Goal: Task Accomplishment & Management: Manage account settings

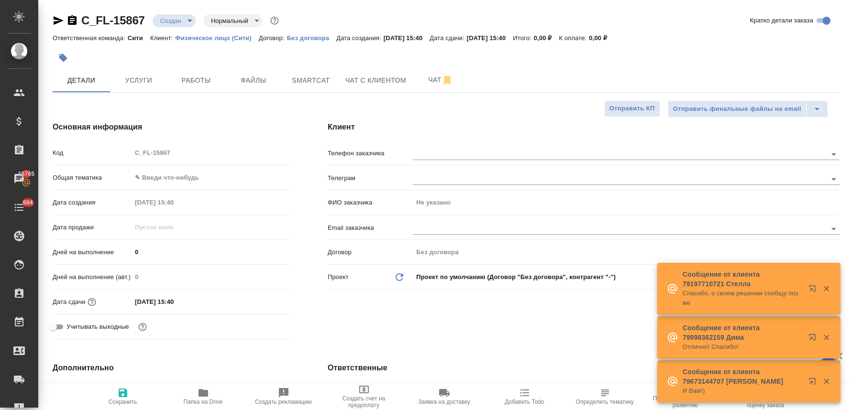
select select "RU"
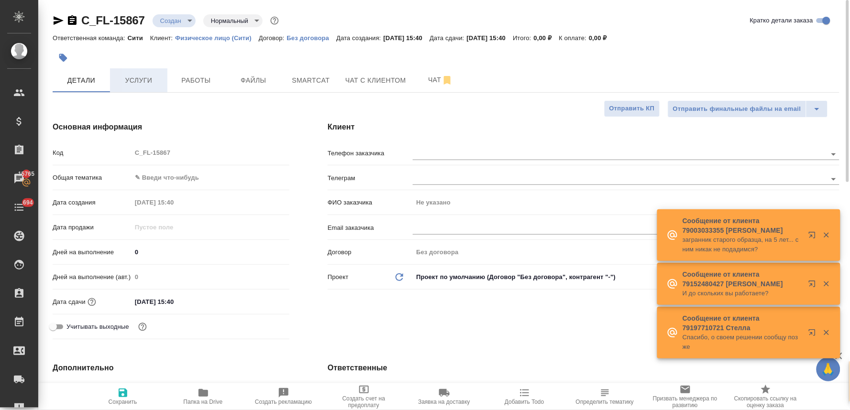
click at [143, 80] on span "Услуги" at bounding box center [139, 81] width 46 height 12
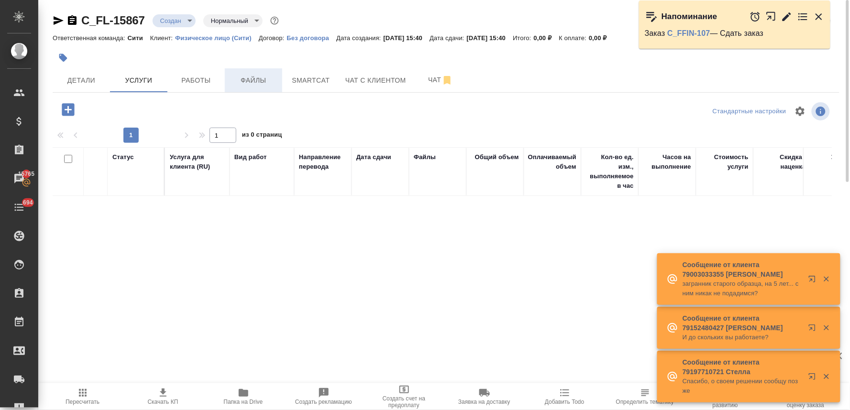
click at [265, 79] on span "Файлы" at bounding box center [253, 81] width 46 height 12
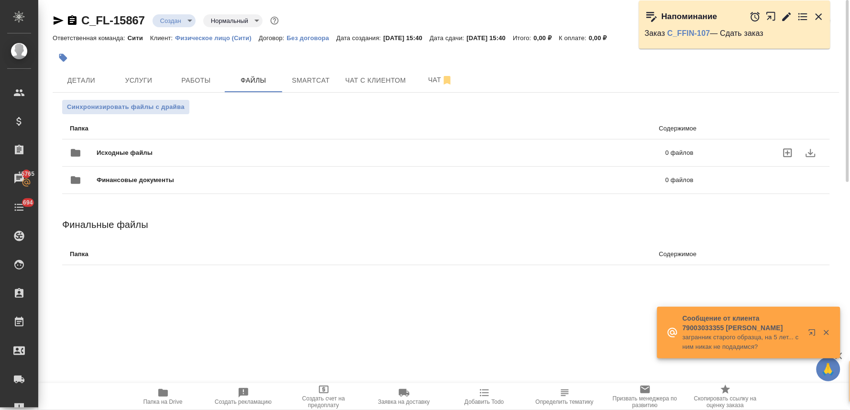
click at [787, 154] on icon "uploadFiles" at bounding box center [787, 153] width 9 height 9
click at [0, 0] on input "uploadFiles" at bounding box center [0, 0] width 0 height 0
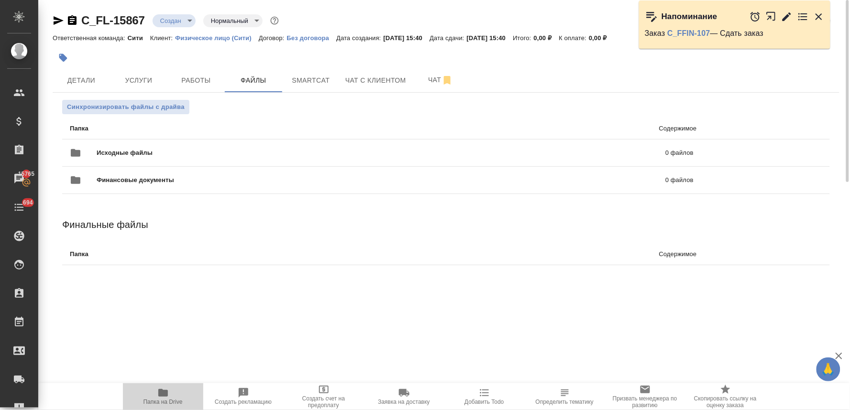
click at [156, 393] on span "Папка на Drive" at bounding box center [163, 396] width 69 height 18
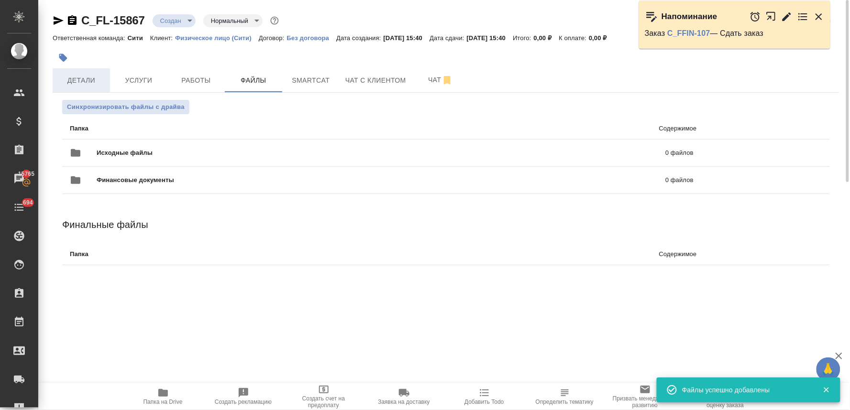
click at [91, 75] on span "Детали" at bounding box center [81, 81] width 46 height 12
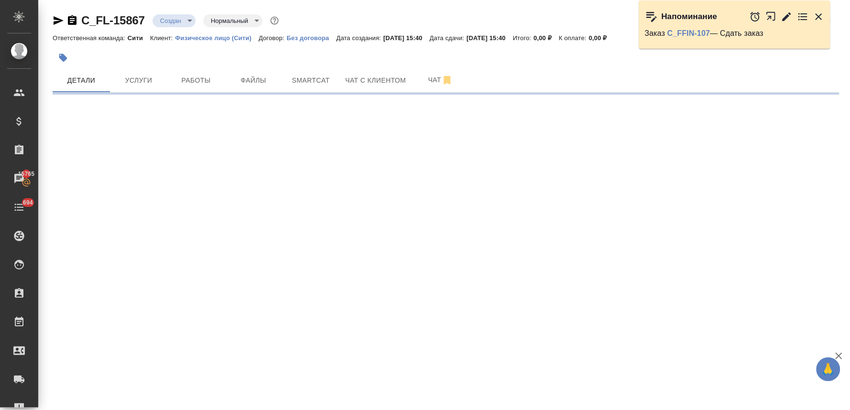
select select "RU"
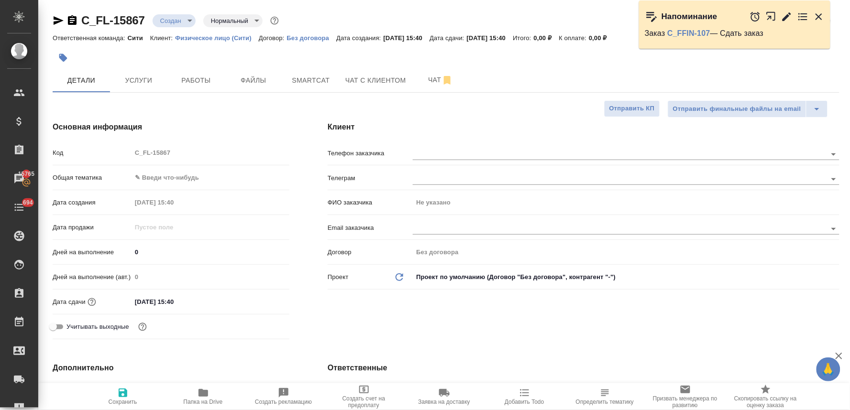
type textarea "x"
click at [191, 301] on input "04.09.2025 15:40" at bounding box center [173, 302] width 84 height 14
click at [260, 299] on icon "button" at bounding box center [261, 300] width 11 height 11
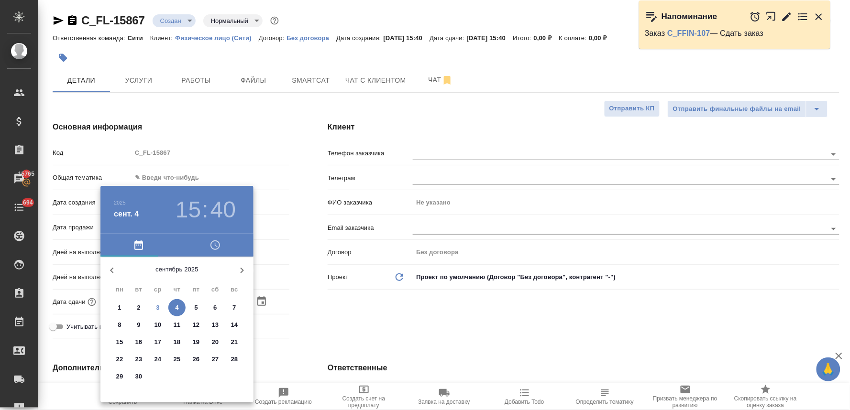
click at [160, 305] on span "3" at bounding box center [157, 308] width 17 height 10
type input "03.09.2025 15:40"
type textarea "x"
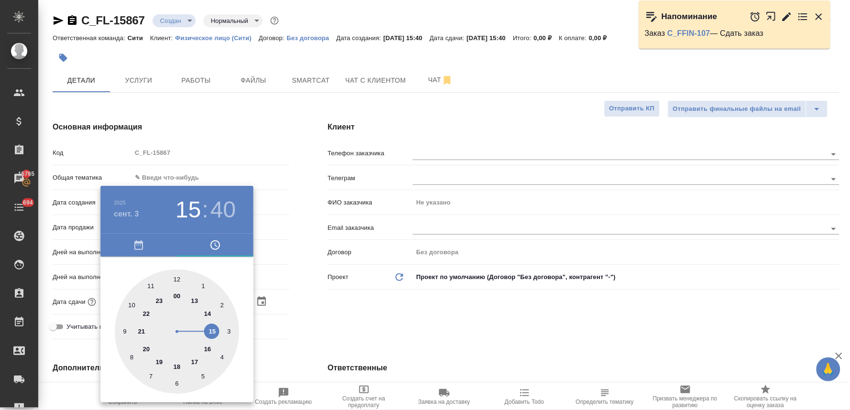
click at [207, 349] on div at bounding box center [177, 332] width 124 height 124
type input "03.09.2025 16:40"
type textarea "x"
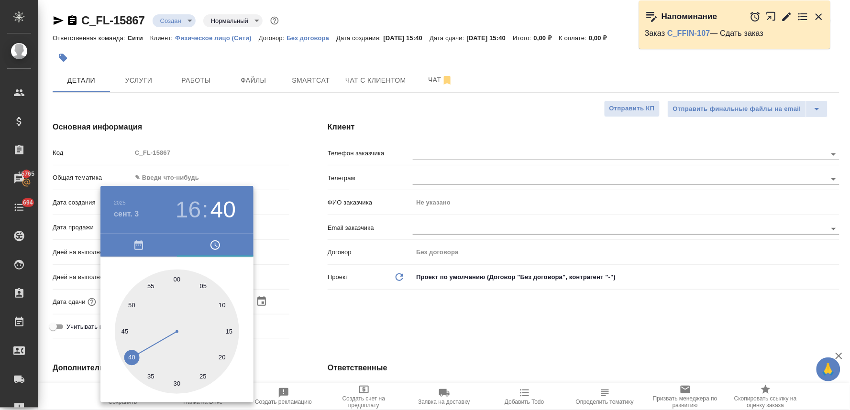
click at [130, 303] on div at bounding box center [177, 332] width 124 height 124
type input "03.09.2025 16:50"
type textarea "x"
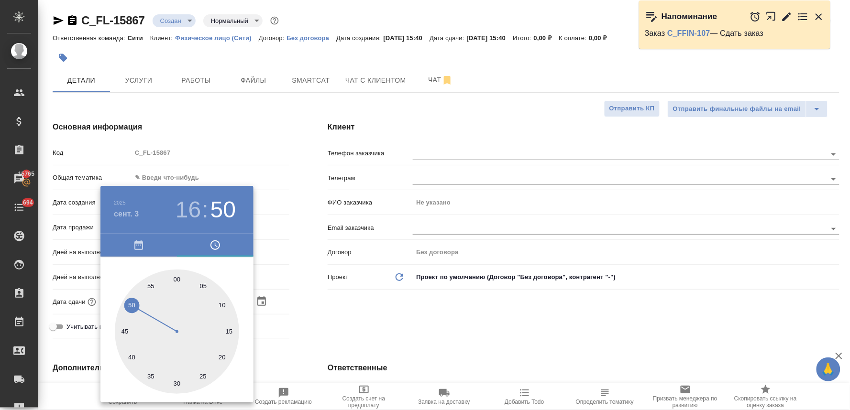
click at [126, 332] on div at bounding box center [177, 332] width 124 height 124
type input "03.09.2025 16:45"
type textarea "x"
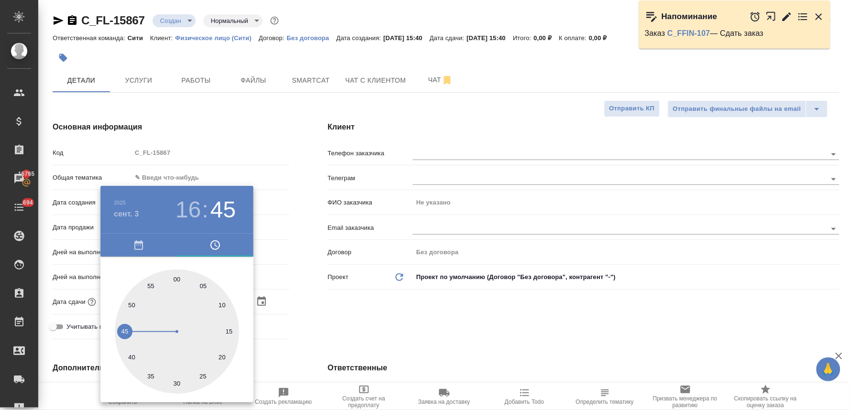
click at [359, 334] on div at bounding box center [425, 205] width 850 height 410
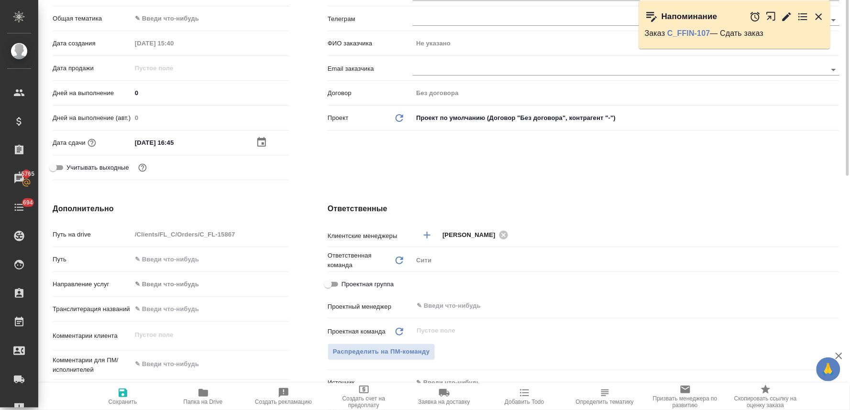
scroll to position [265, 0]
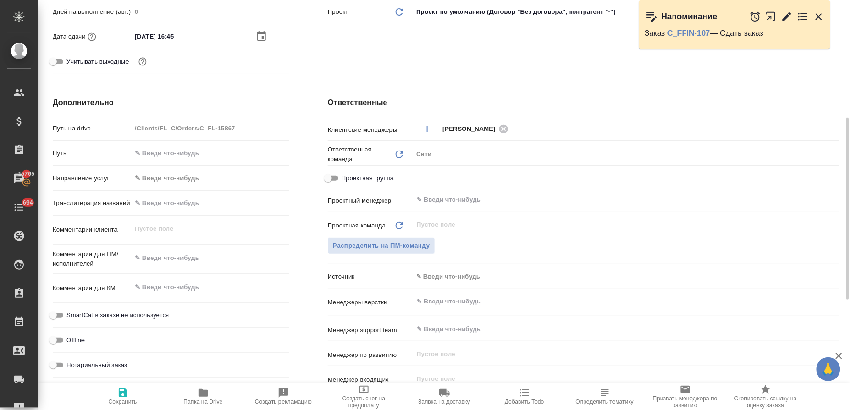
type textarea "x"
click at [153, 257] on textarea at bounding box center [210, 258] width 158 height 16
type textarea "с"
type textarea "x"
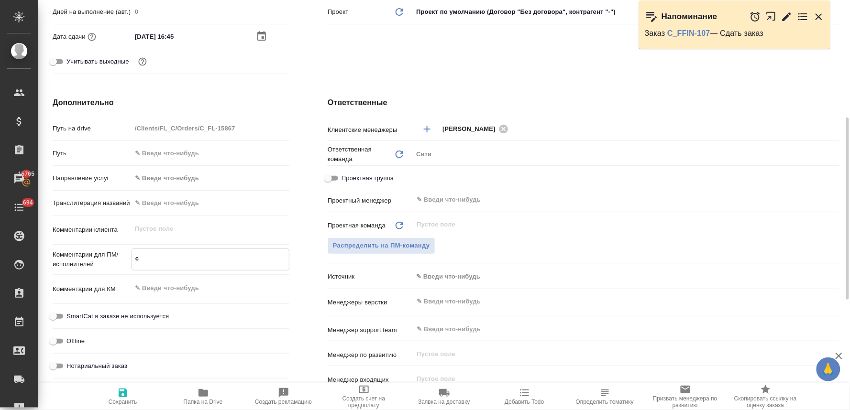
type textarea "x"
type textarea "сд"
type textarea "x"
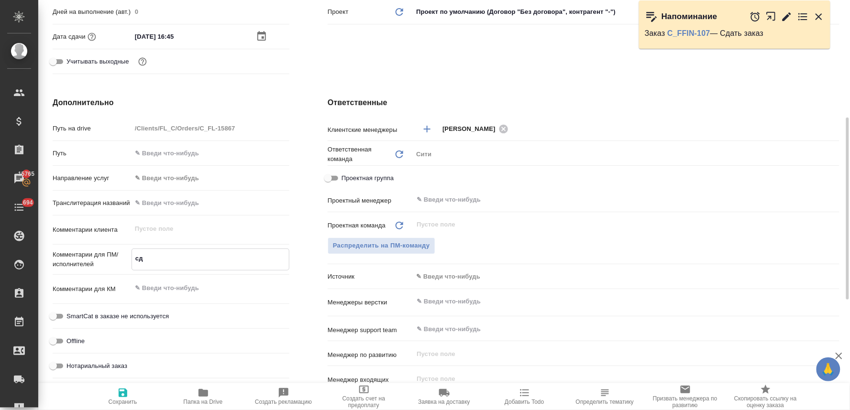
type textarea "сде"
type textarea "x"
type textarea "сдела"
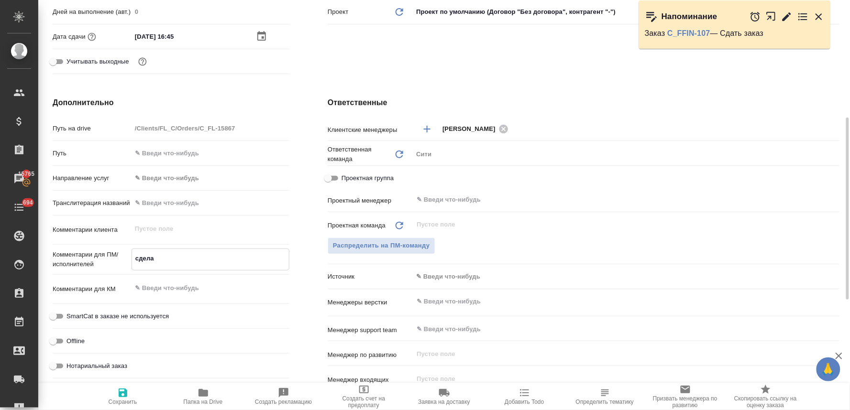
type textarea "x"
type textarea "сделай"
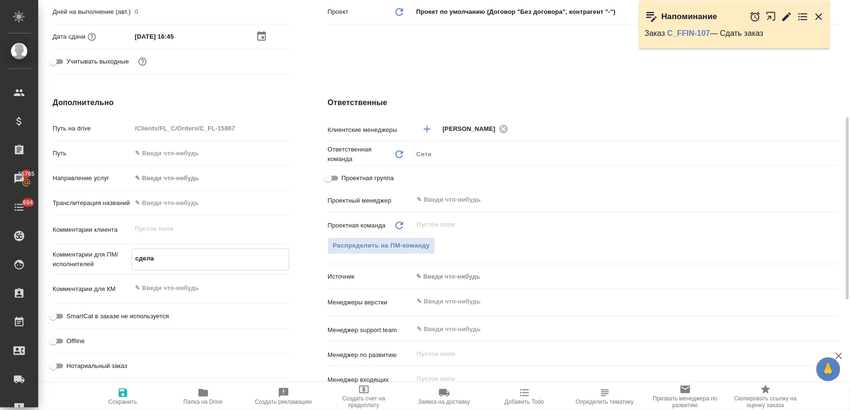
type textarea "x"
type textarea "сделайт"
type textarea "x"
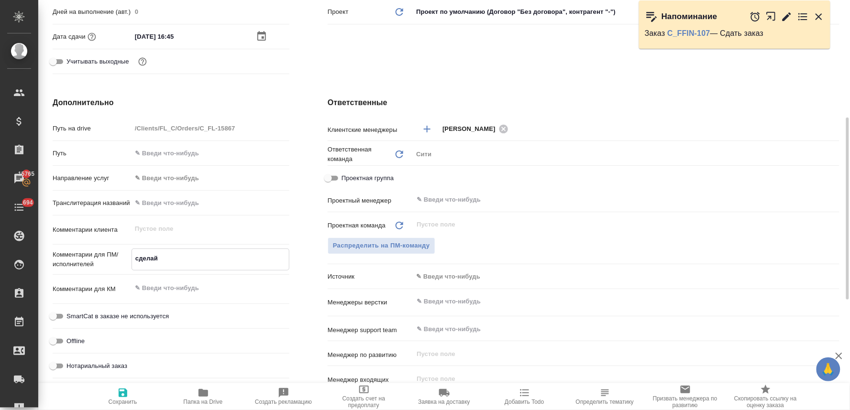
type textarea "x"
type textarea "сделайте"
type textarea "x"
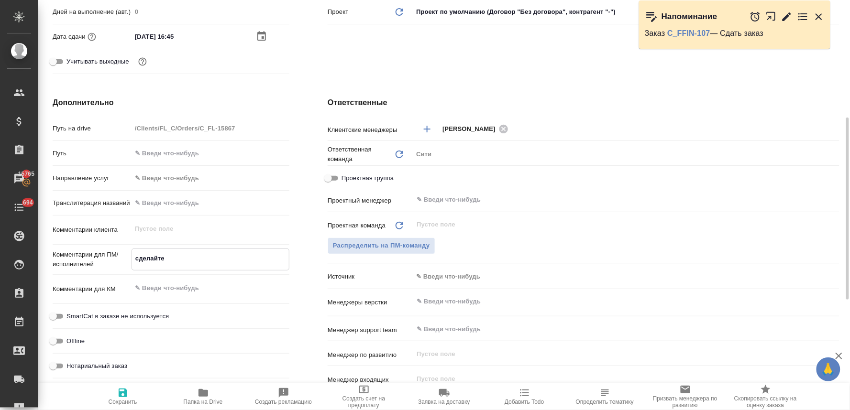
type textarea "x"
type textarea "сделайте"
type textarea "x"
type textarea "сделайте т"
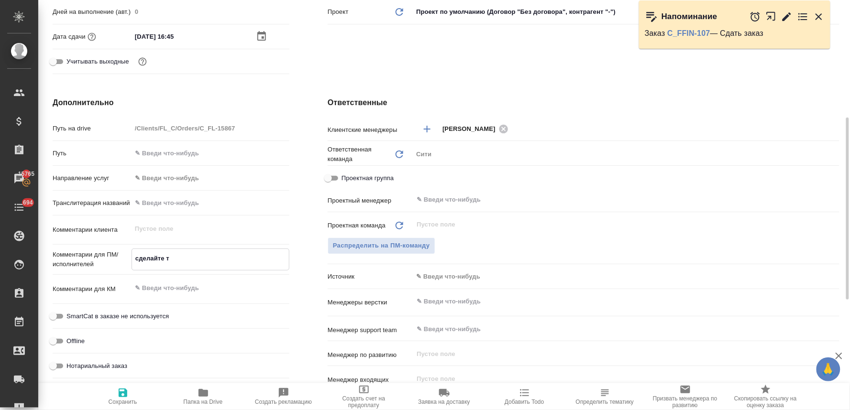
type textarea "x"
type textarea "сделайте ти"
type textarea "x"
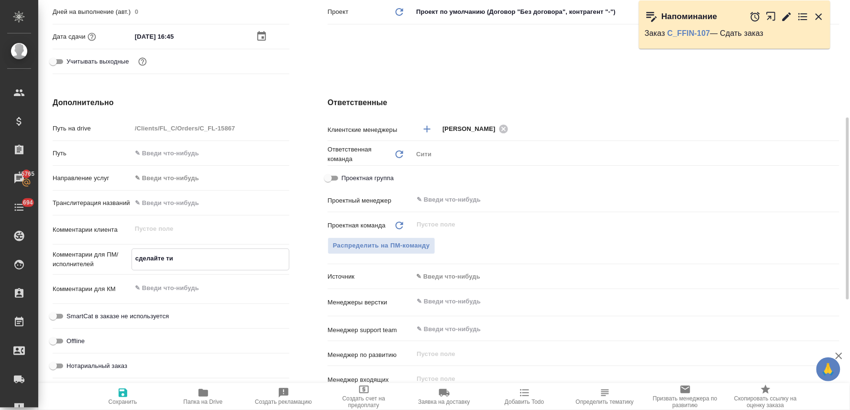
type textarea "x"
type textarea "сделайте тик"
type textarea "x"
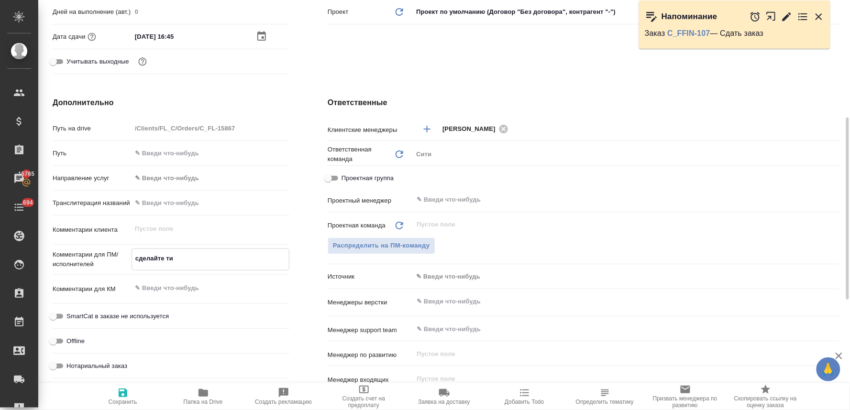
type textarea "x"
type textarea "сделайте тике"
type textarea "x"
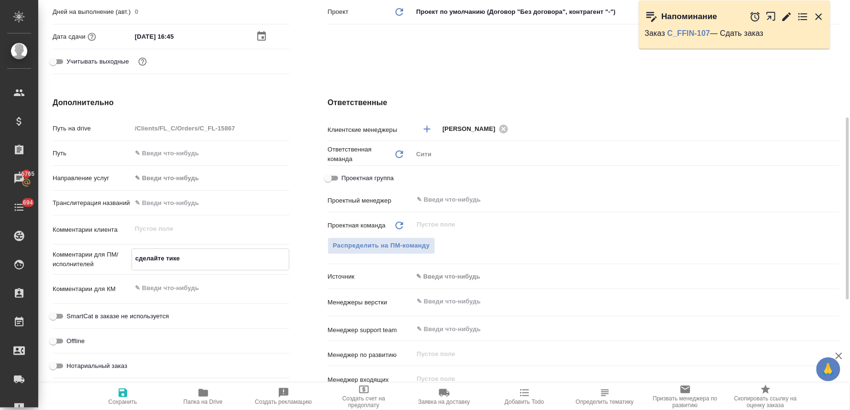
type textarea "сделайте тикет"
type textarea "x"
type textarea "сделайте тикет,"
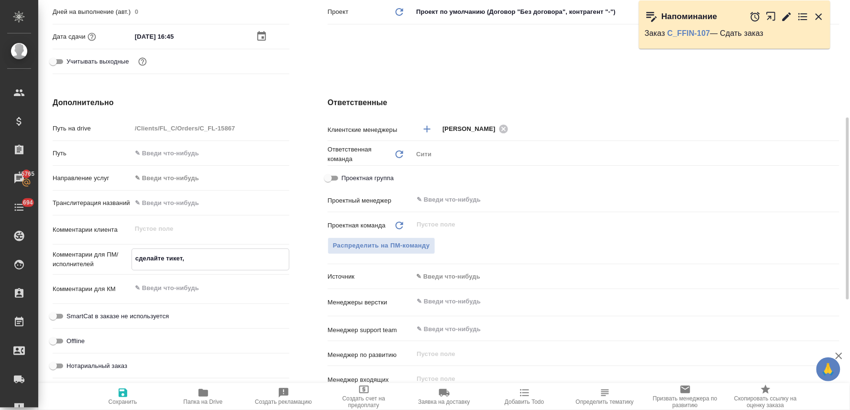
type textarea "x"
type textarea "сделайте тикет,"
type textarea "x"
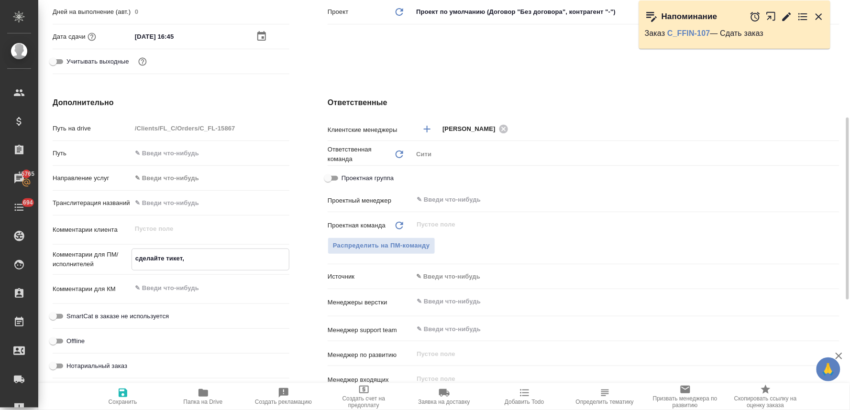
type textarea "x"
type textarea "сделайте тикет, п"
type textarea "x"
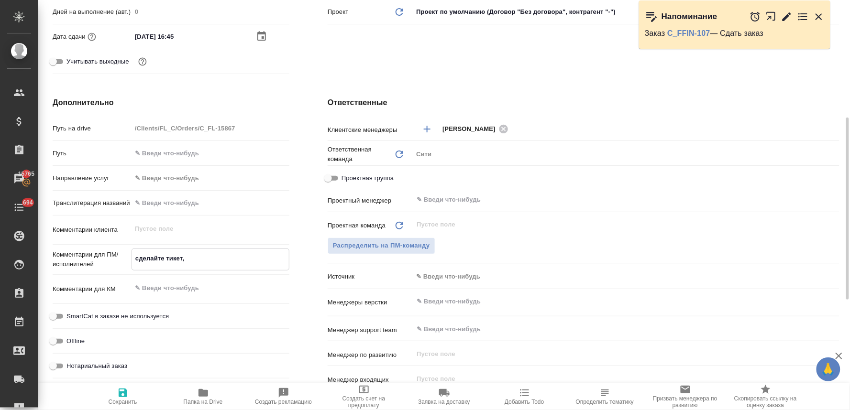
type textarea "x"
type textarea "сделайте тикет, пл"
type textarea "x"
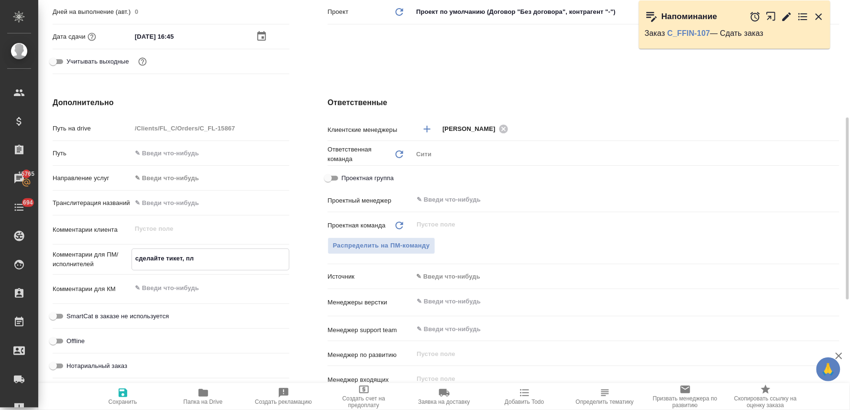
type textarea "x"
type textarea "сделайте тикет, пли"
type textarea "x"
type textarea "сделайте тикет, плиз"
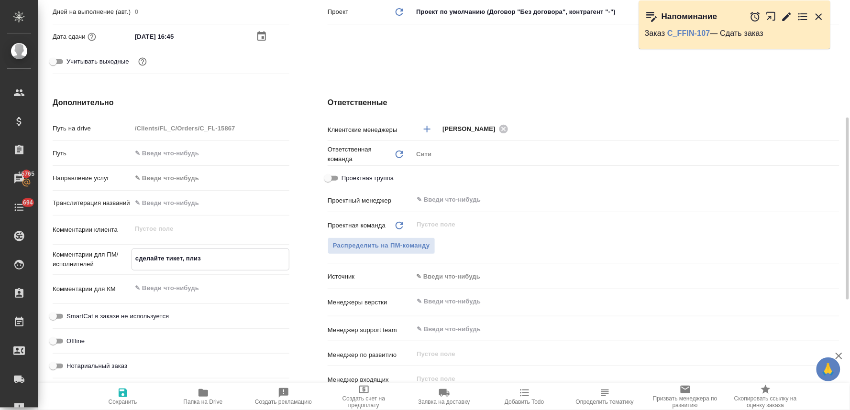
type textarea "x"
type textarea "сделайте тикет, плиз"
type textarea "x"
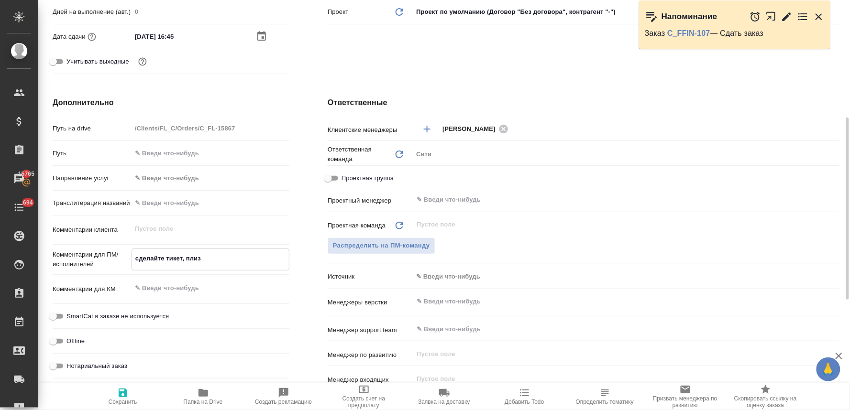
type textarea "x"
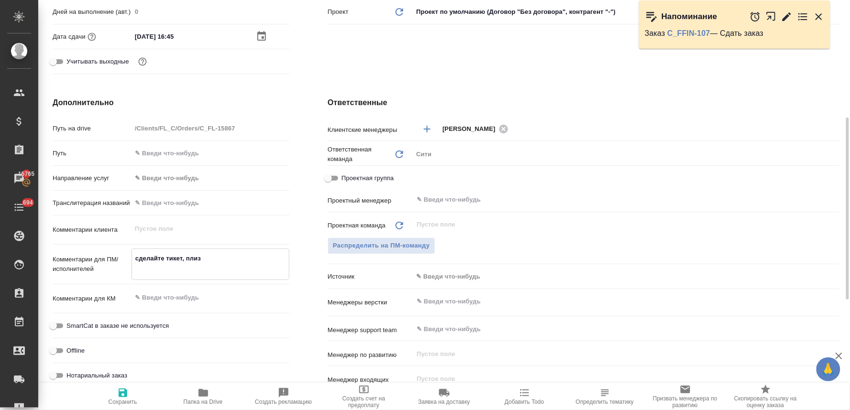
type textarea "сделайте тикет, плиз"
type textarea "x"
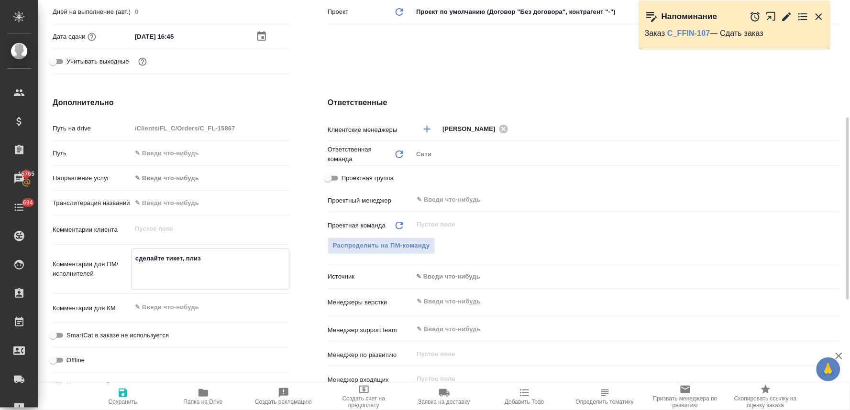
type textarea "x"
type textarea "сделайте тикет, плиз н"
type textarea "x"
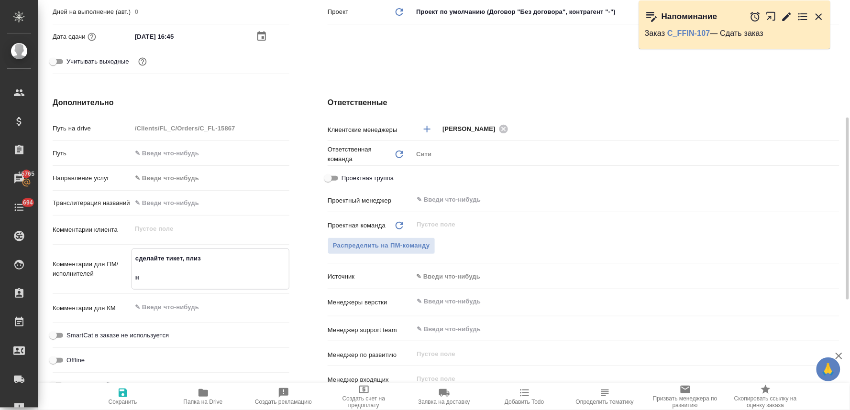
type textarea "сделайте тикет, плиз но"
type textarea "x"
type textarea "сделайте тикет, плиз нот"
type textarea "x"
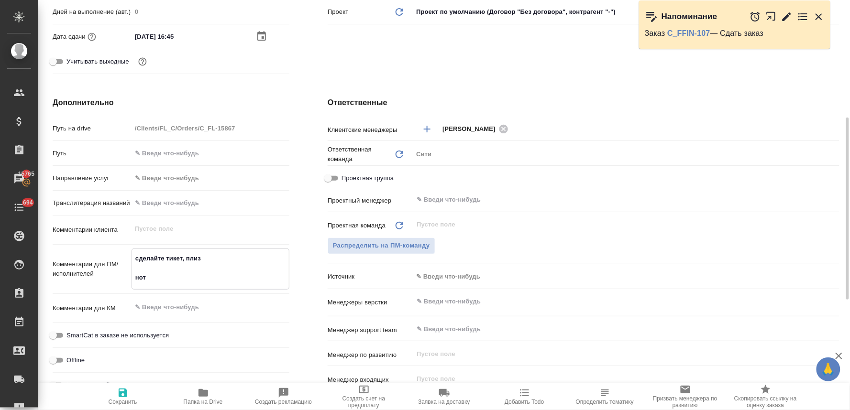
type textarea "x"
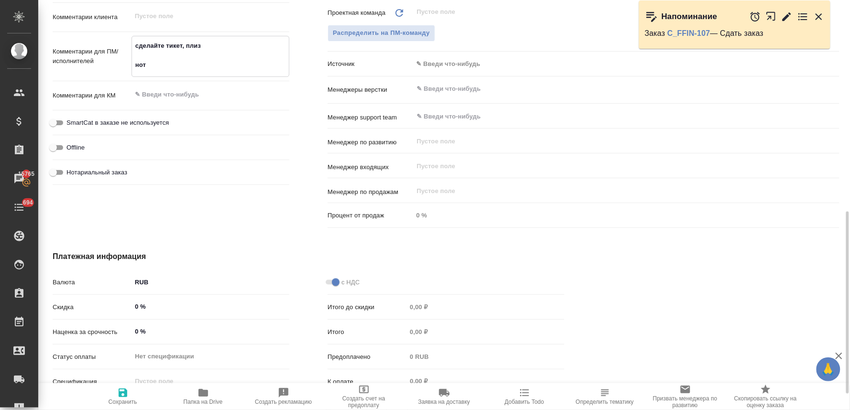
scroll to position [514, 0]
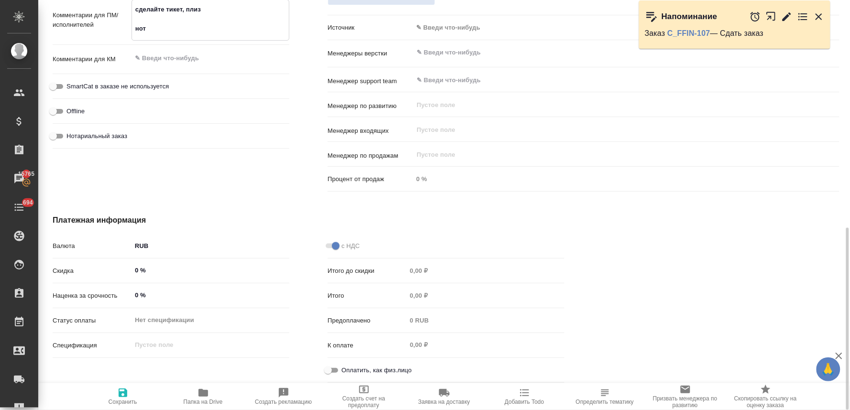
type textarea "сделайте тикет, плиз нот"
type textarea "x"
click at [343, 367] on span "Оплатить, как физ.лицо" at bounding box center [376, 371] width 70 height 10
click at [343, 367] on input "Оплатить, как физ.лицо" at bounding box center [328, 370] width 34 height 11
checkbox input "true"
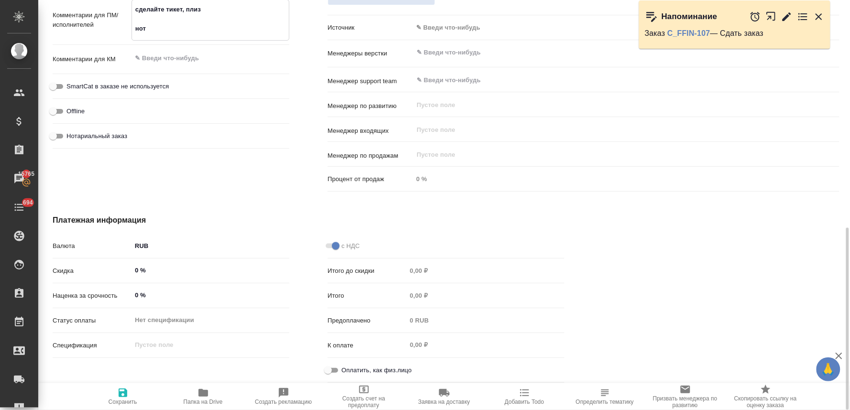
type textarea "x"
click at [121, 398] on icon "button" at bounding box center [122, 392] width 11 height 11
type textarea "x"
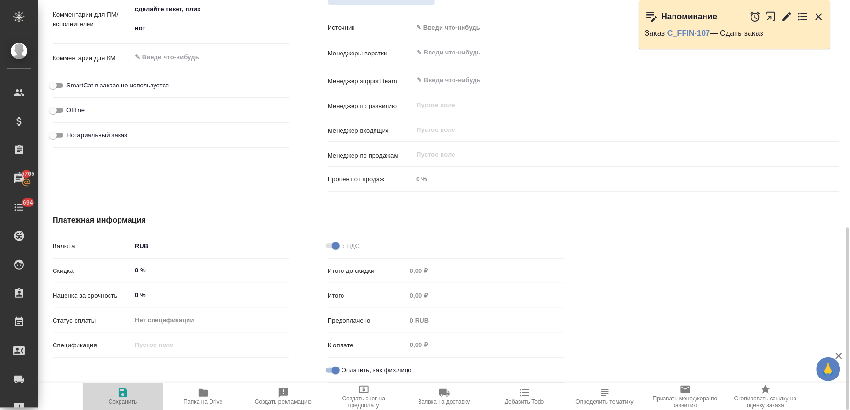
type textarea "x"
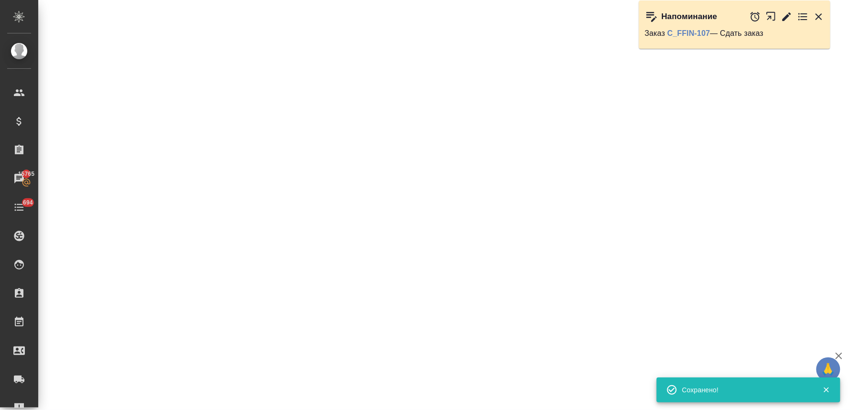
select select "RU"
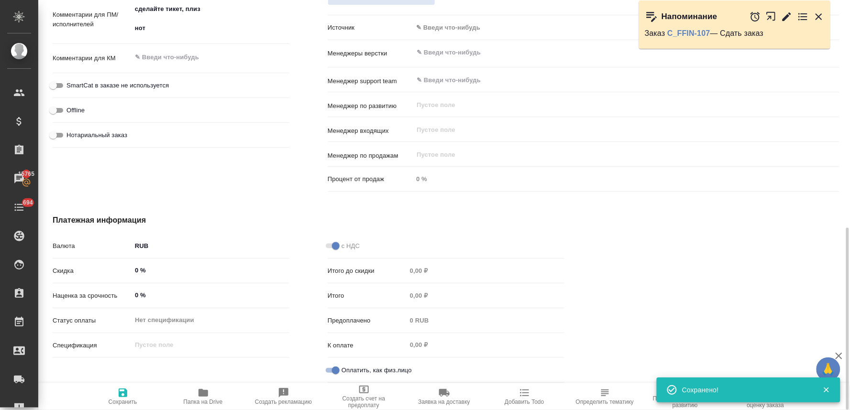
type textarea "x"
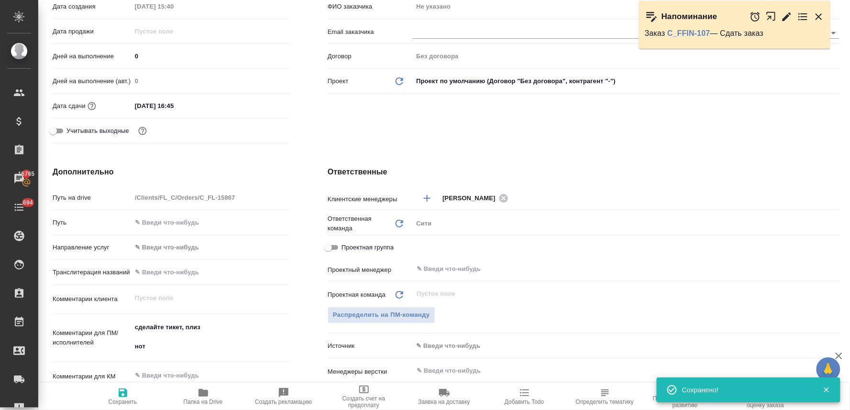
scroll to position [0, 0]
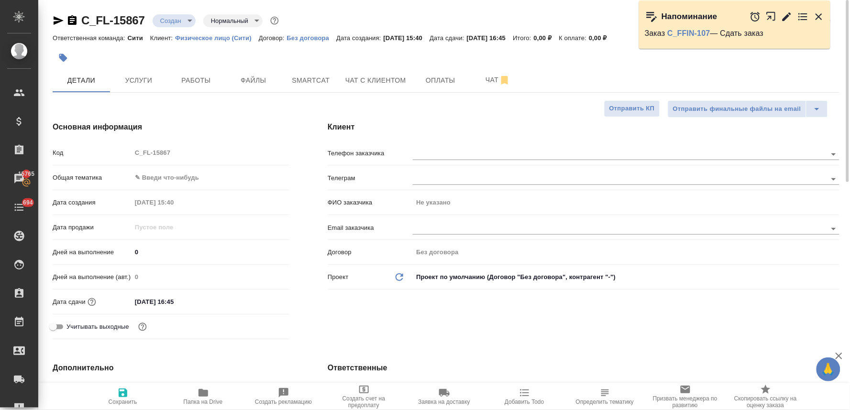
click at [123, 162] on div "Код C_FL-15867" at bounding box center [171, 156] width 237 height 25
click at [144, 73] on button "Услуги" at bounding box center [138, 80] width 57 height 24
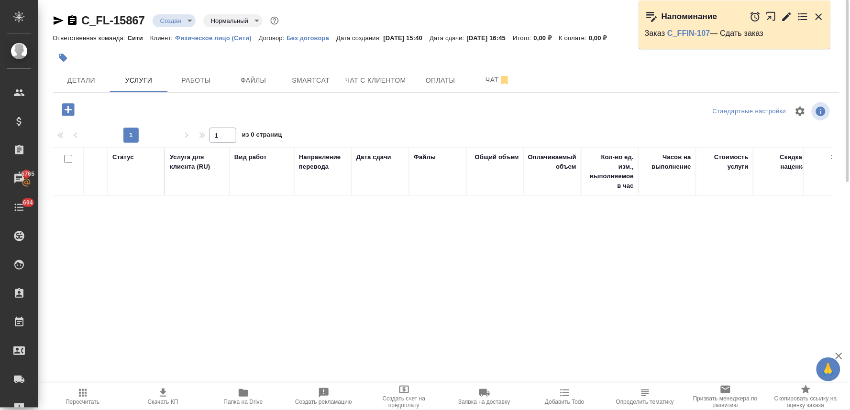
click at [69, 107] on icon "button" at bounding box center [68, 109] width 12 height 12
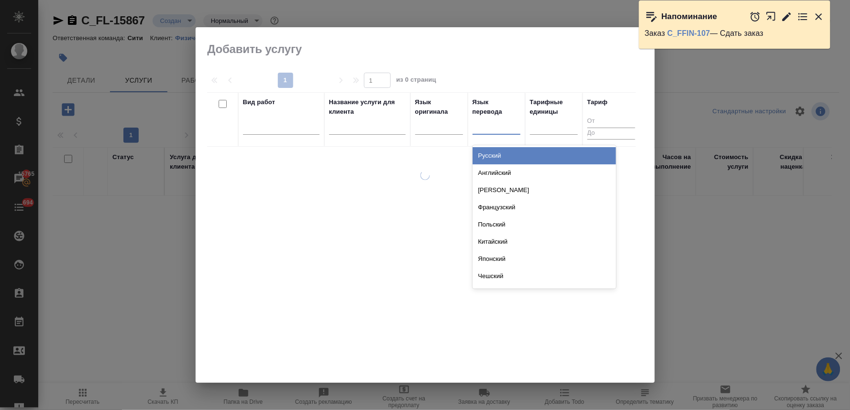
click at [481, 127] on div at bounding box center [496, 125] width 48 height 14
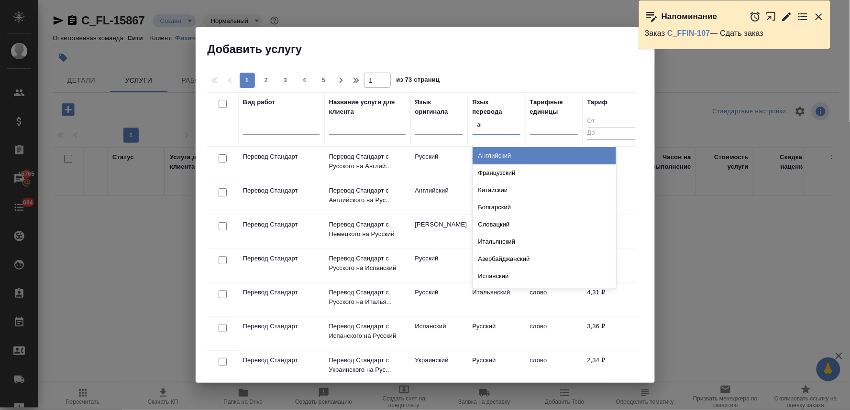
type input "анг"
click at [494, 151] on div "Английский" at bounding box center [543, 155] width 143 height 17
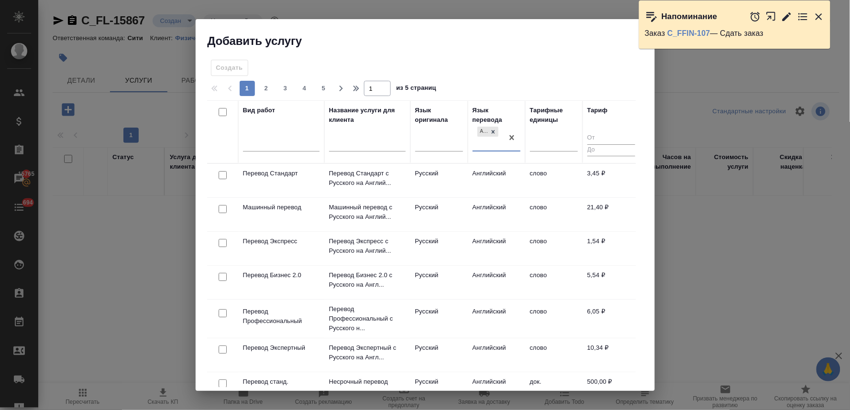
click at [222, 176] on input "checkbox" at bounding box center [222, 175] width 8 height 8
checkbox input "true"
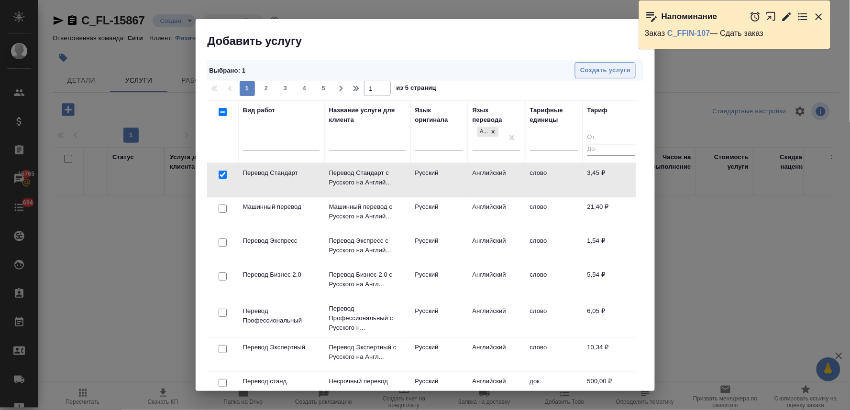
click at [620, 72] on span "Создать услуги" at bounding box center [605, 70] width 50 height 11
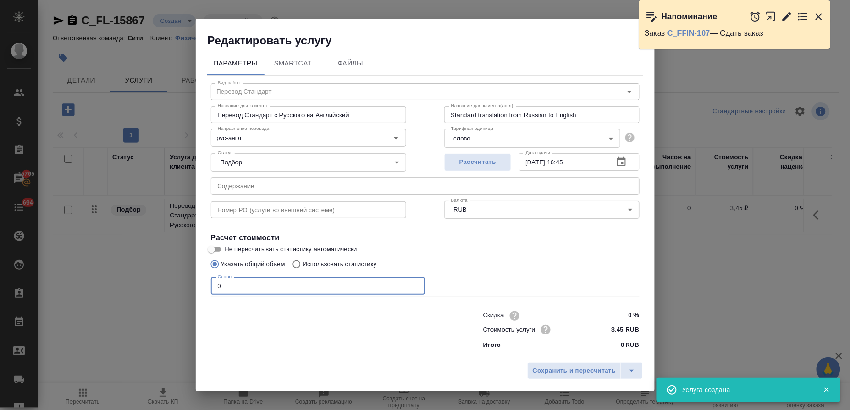
drag, startPoint x: 256, startPoint y: 288, endPoint x: 201, endPoint y: 290, distance: 55.5
click at [207, 290] on div "Вид работ Перевод Стандарт Вид работ Название для клиента Перевод Стандарт с Ру…" at bounding box center [425, 215] width 436 height 279
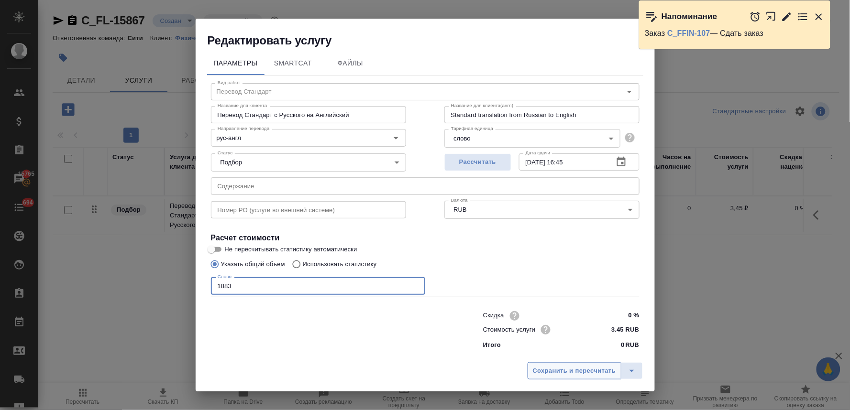
type input "1883"
click at [569, 374] on span "Сохранить и пересчитать" at bounding box center [574, 371] width 83 height 11
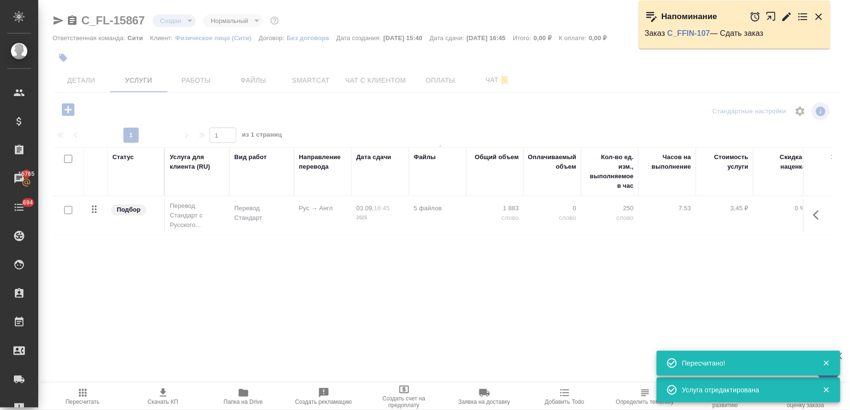
type input "urgent"
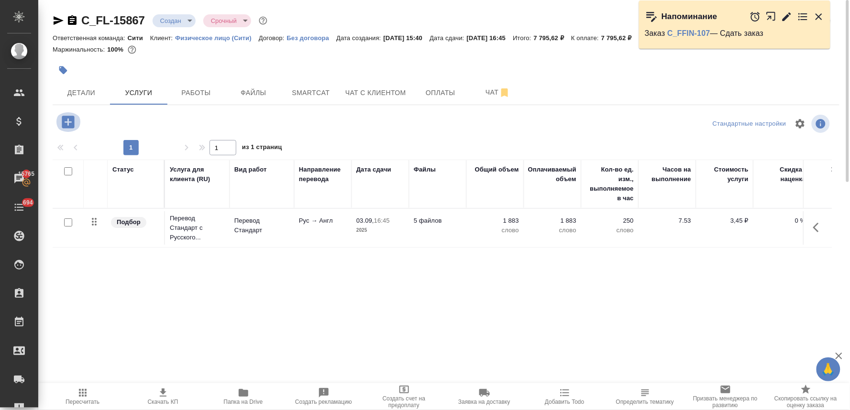
click at [65, 124] on icon "button" at bounding box center [68, 122] width 12 height 12
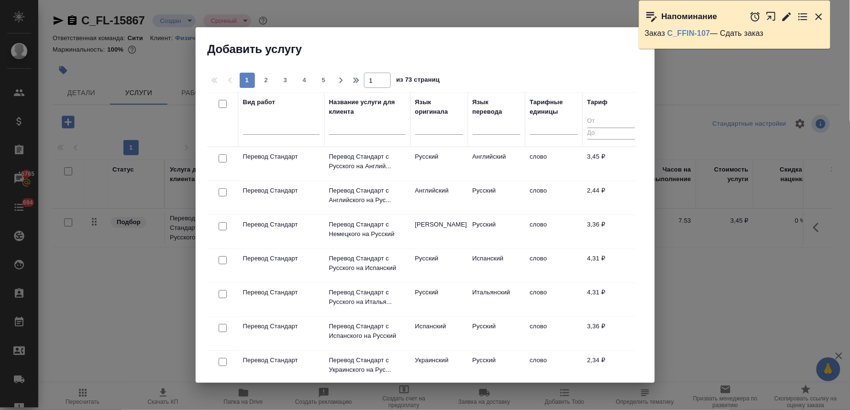
click at [432, 49] on h2 "Добавить услугу" at bounding box center [430, 49] width 447 height 15
click at [272, 128] on div at bounding box center [281, 125] width 76 height 14
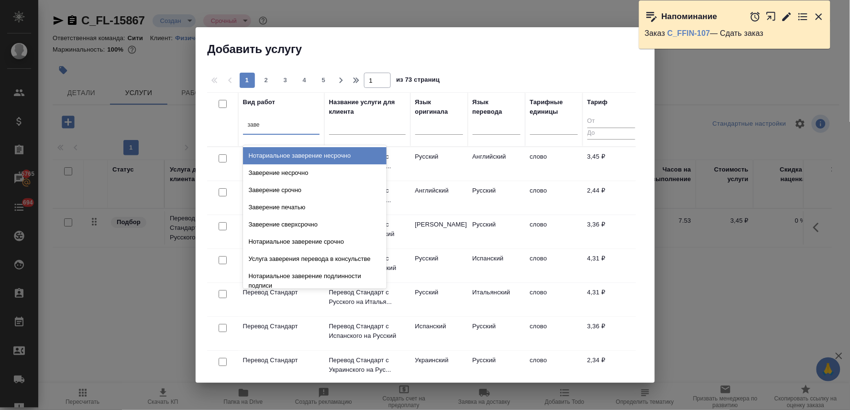
type input "завер"
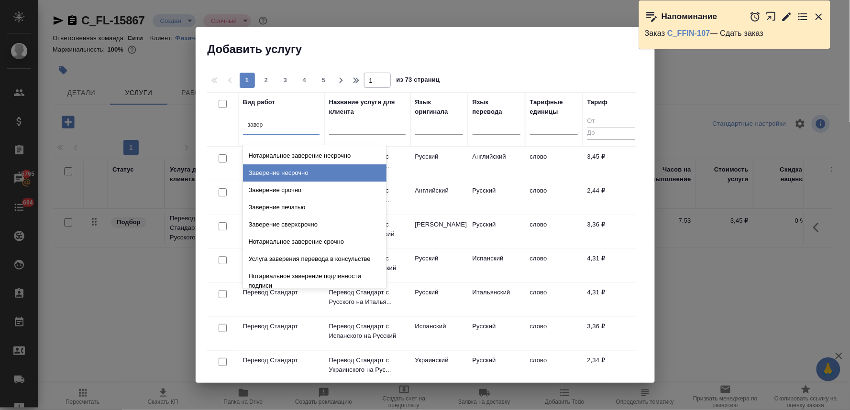
click at [291, 169] on div "Заверение несрочно" at bounding box center [314, 172] width 143 height 17
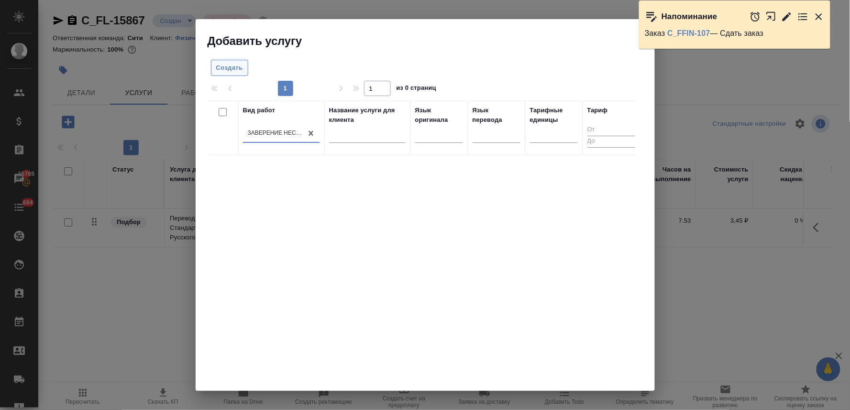
click at [240, 69] on span "Создать" at bounding box center [229, 68] width 27 height 11
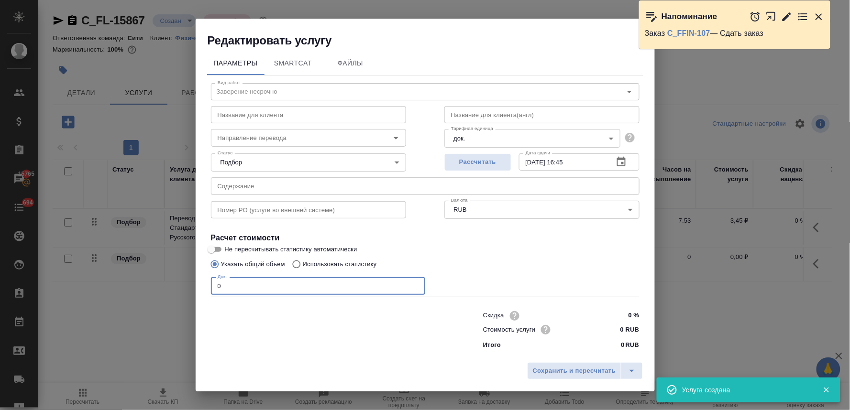
drag, startPoint x: 241, startPoint y: 284, endPoint x: 154, endPoint y: 281, distance: 86.6
click at [156, 282] on div "Редактировать услугу Параметры SmartCat Файлы Вид работ Заверение несрочно Вид …" at bounding box center [425, 205] width 850 height 410
type input "5"
click at [548, 369] on span "Сохранить и пересчитать" at bounding box center [574, 371] width 83 height 11
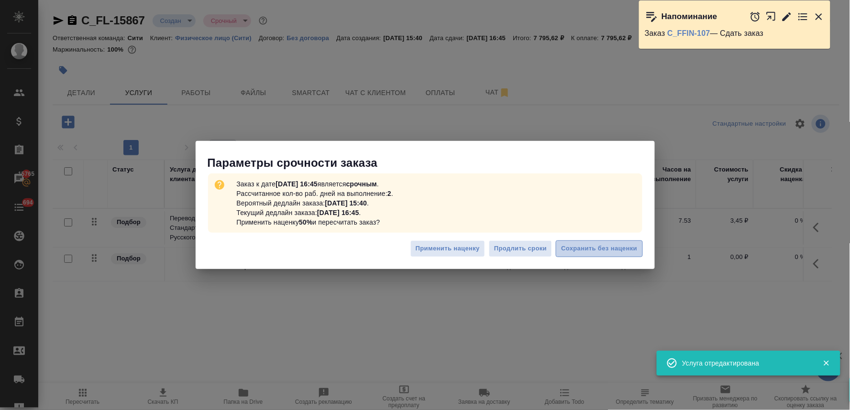
click at [578, 249] on span "Сохранить без наценки" at bounding box center [599, 248] width 76 height 11
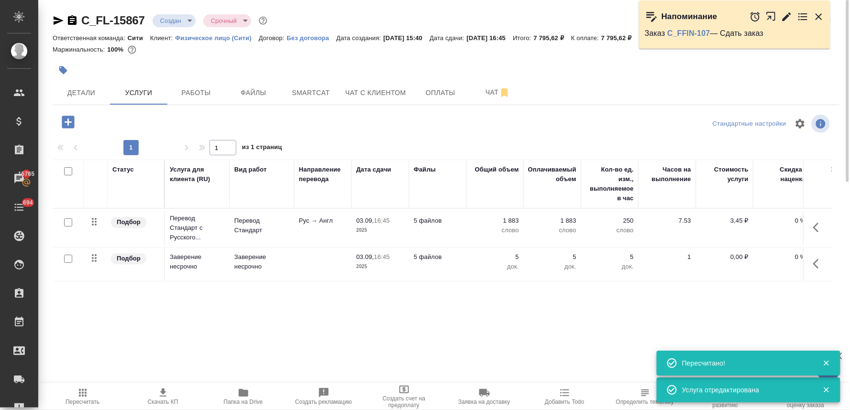
click at [734, 257] on p "0,00 ₽" at bounding box center [724, 257] width 48 height 10
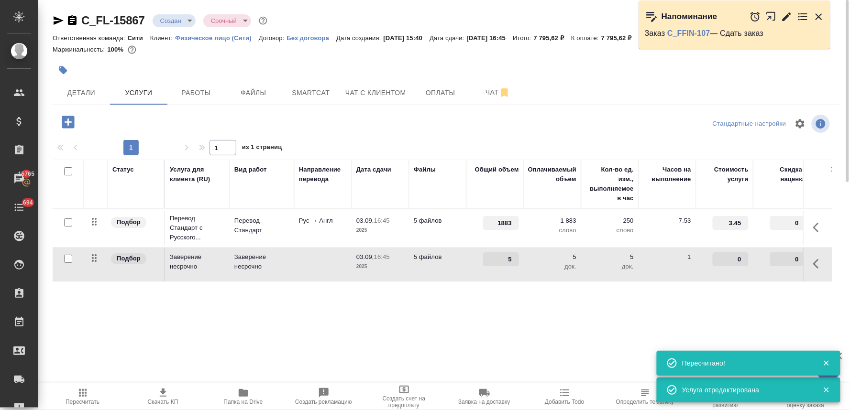
drag, startPoint x: 734, startPoint y: 257, endPoint x: 759, endPoint y: 255, distance: 24.5
click at [757, 255] on tr "Подбор Заверение несрочно Заверение несрочно 03.09, 16:45 2025 5 файлов 5 5 док…" at bounding box center [503, 265] width 901 height 34
type input "662.5"
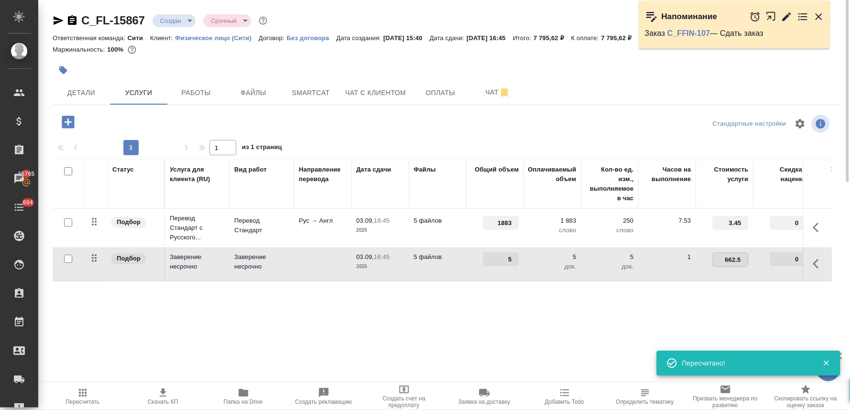
click at [724, 314] on div "Статус Услуга для клиента (RU) Вид работ Направление перевода Дата сдачи Файлы …" at bounding box center [442, 263] width 779 height 206
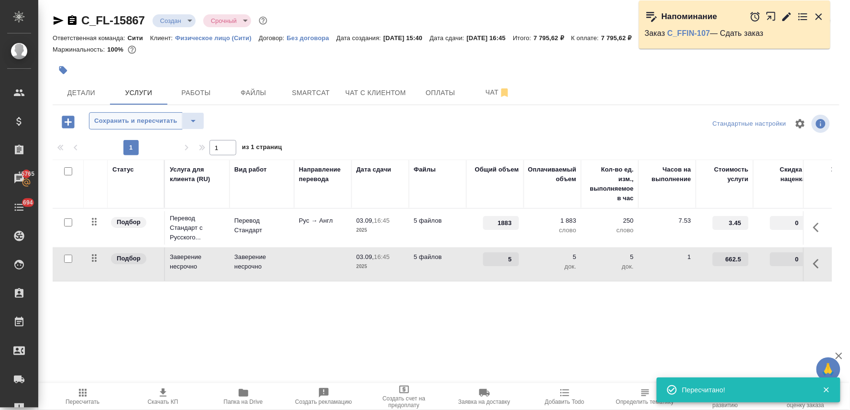
click at [162, 121] on span "Сохранить и пересчитать" at bounding box center [135, 121] width 83 height 11
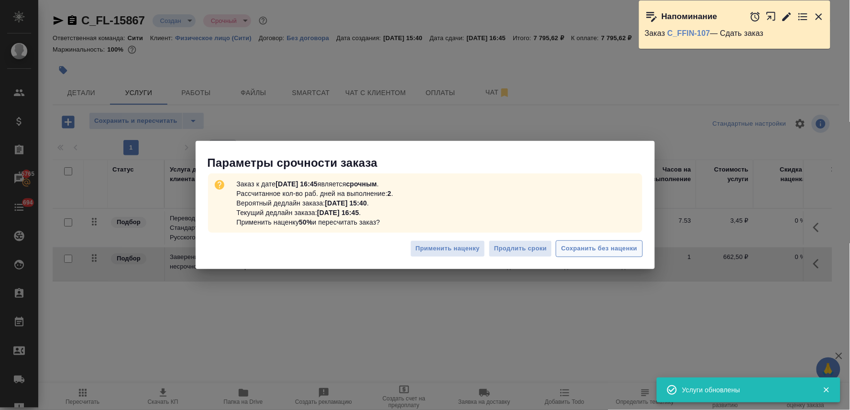
click at [599, 244] on span "Сохранить без наценки" at bounding box center [599, 248] width 76 height 11
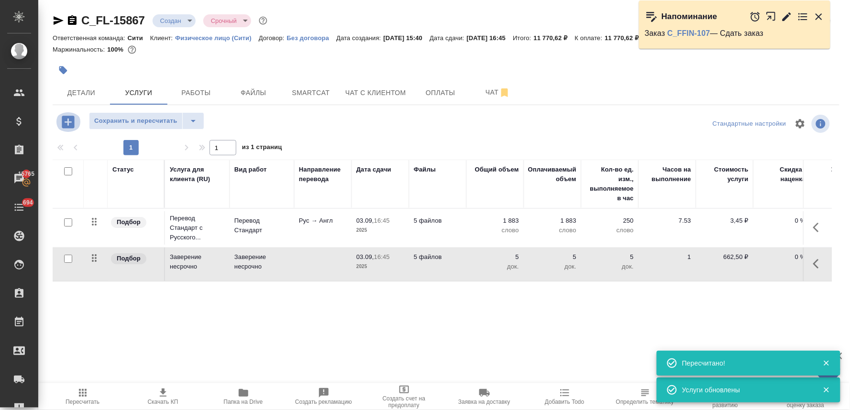
click at [65, 122] on icon "button" at bounding box center [68, 122] width 17 height 17
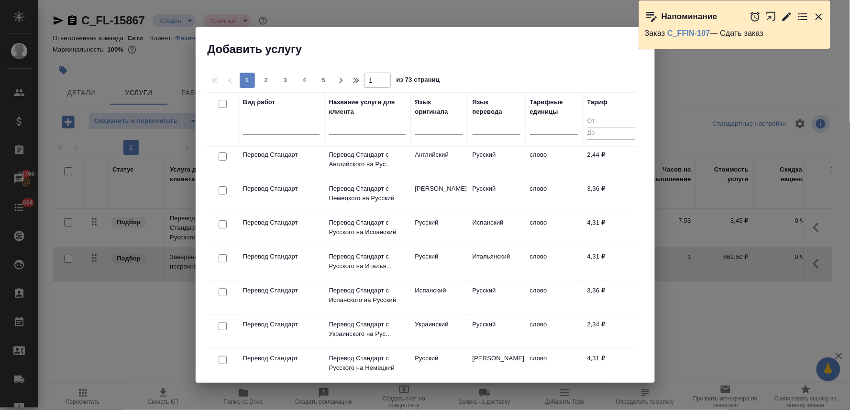
scroll to position [53, 0]
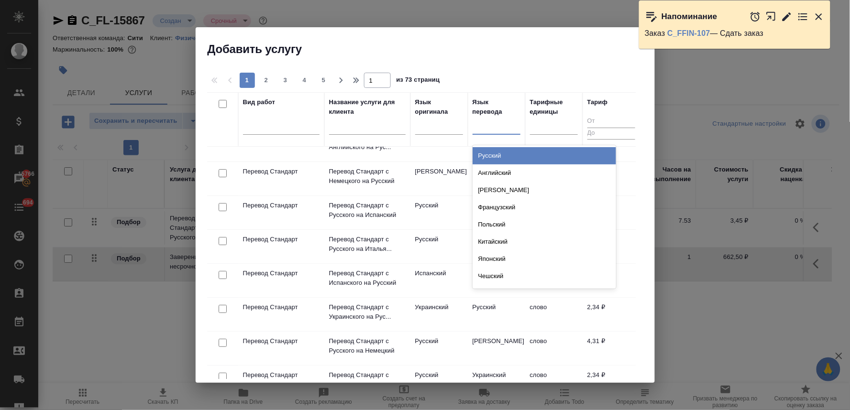
click at [493, 131] on div at bounding box center [496, 125] width 48 height 14
type input "фр"
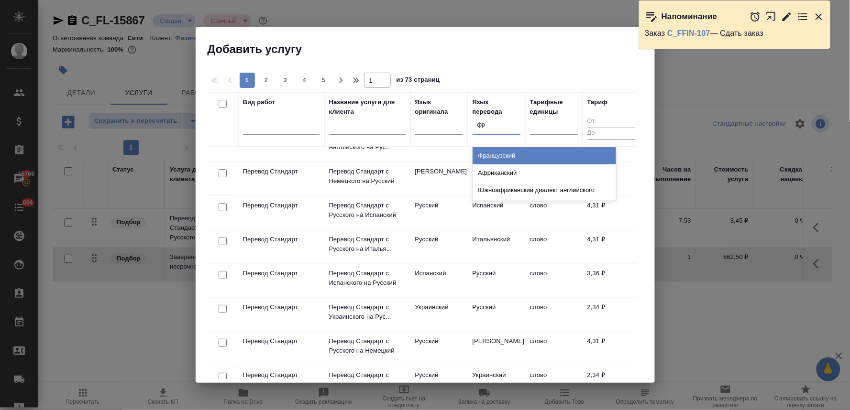
click at [498, 155] on div "Французский" at bounding box center [543, 155] width 143 height 17
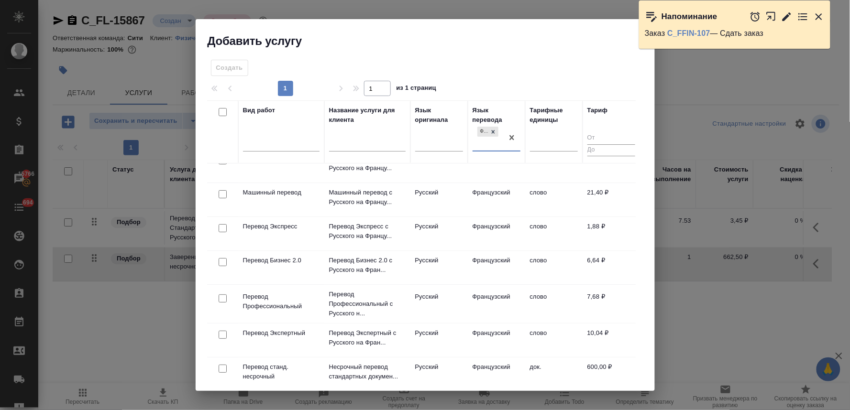
scroll to position [0, 0]
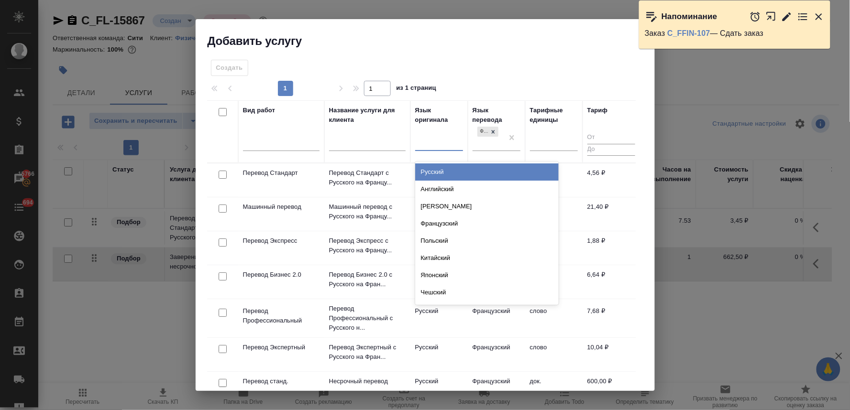
click at [442, 139] on div at bounding box center [439, 142] width 48 height 14
type input "анг"
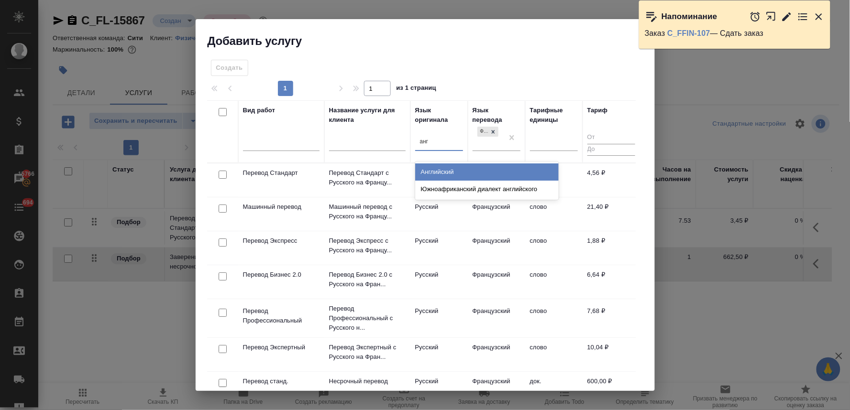
click at [452, 175] on div "Английский" at bounding box center [486, 172] width 143 height 17
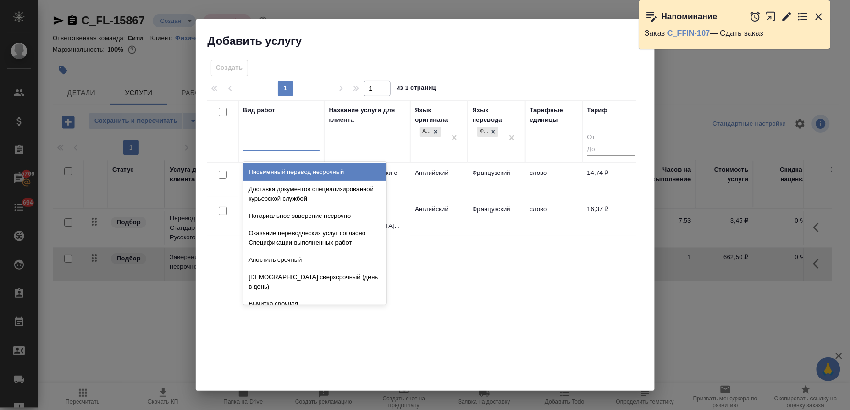
click at [300, 145] on div at bounding box center [281, 142] width 76 height 14
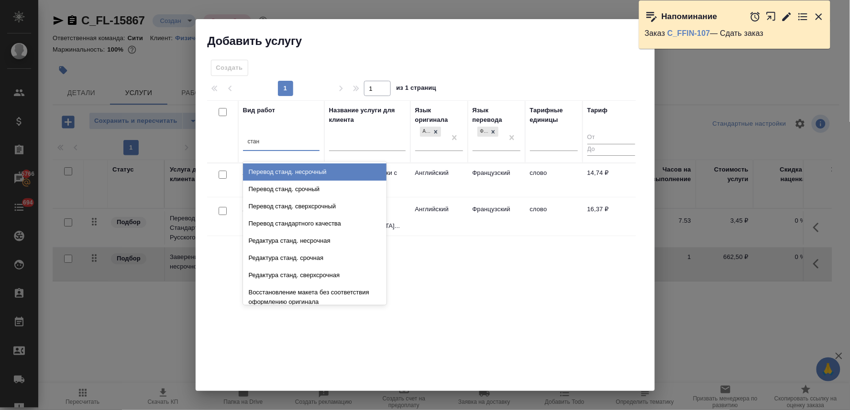
type input "станд"
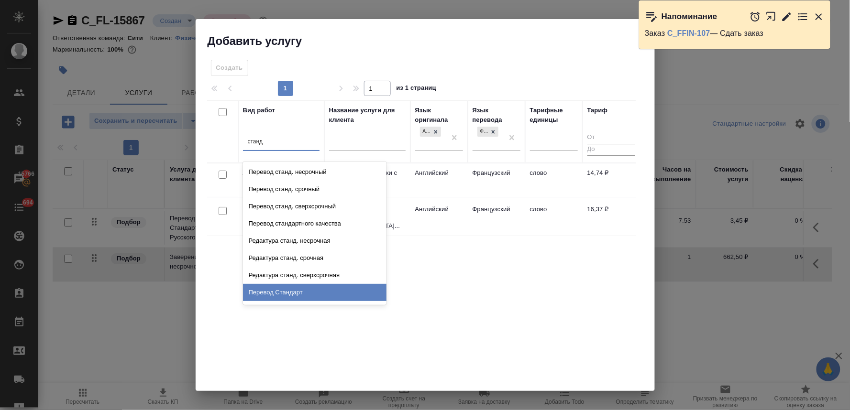
click at [292, 294] on div "Перевод Стандарт" at bounding box center [314, 292] width 143 height 17
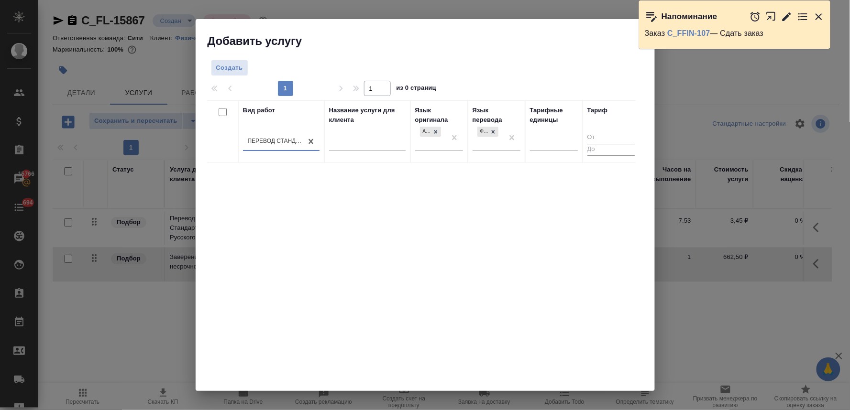
click at [233, 58] on div "Создать 1 1 из 0 страниц Вид работ option Перевод Стандарт, selected. 0 results…" at bounding box center [425, 220] width 459 height 343
click at [232, 65] on span "Создать" at bounding box center [229, 68] width 27 height 11
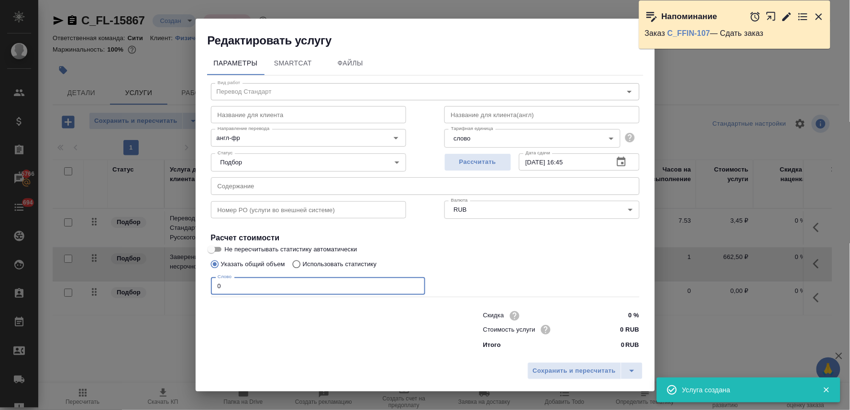
drag, startPoint x: 244, startPoint y: 285, endPoint x: 159, endPoint y: 283, distance: 85.1
click at [164, 284] on div "Редактировать услугу Параметры SmartCat Файлы Вид работ Перевод Стандарт Вид ра…" at bounding box center [425, 205] width 850 height 410
type input "300"
click at [614, 327] on input "0 RUB" at bounding box center [620, 330] width 35 height 14
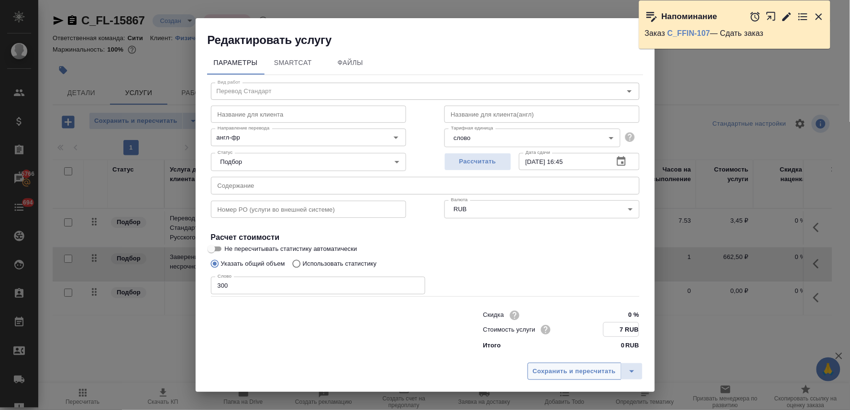
type input "7 RUB"
click at [601, 376] on span "Сохранить и пересчитать" at bounding box center [574, 371] width 83 height 11
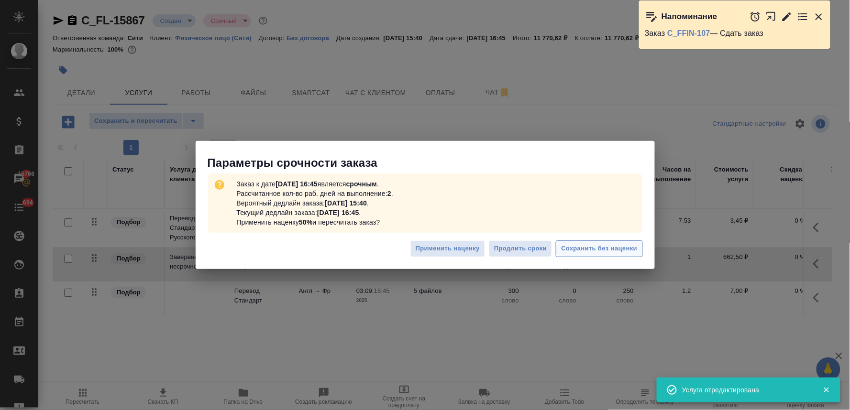
click at [606, 252] on span "Сохранить без наценки" at bounding box center [599, 248] width 76 height 11
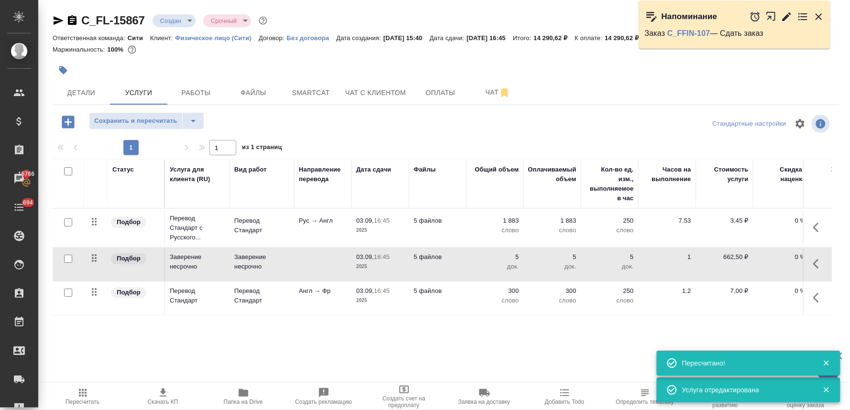
drag, startPoint x: 478, startPoint y: 322, endPoint x: 476, endPoint y: 316, distance: 7.1
click at [478, 322] on div "Статус Услуга для клиента (RU) Вид работ Направление перевода Дата сдачи Файлы …" at bounding box center [442, 263] width 779 height 206
click at [103, 91] on span "Детали" at bounding box center [81, 93] width 46 height 12
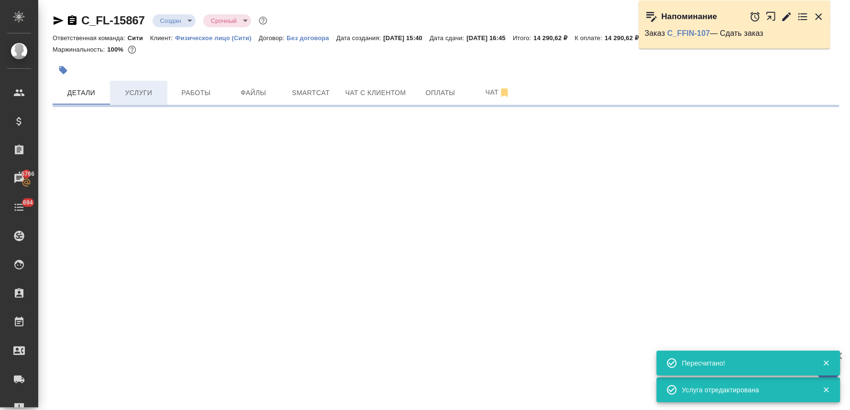
click at [142, 93] on span "Услуги" at bounding box center [139, 93] width 46 height 12
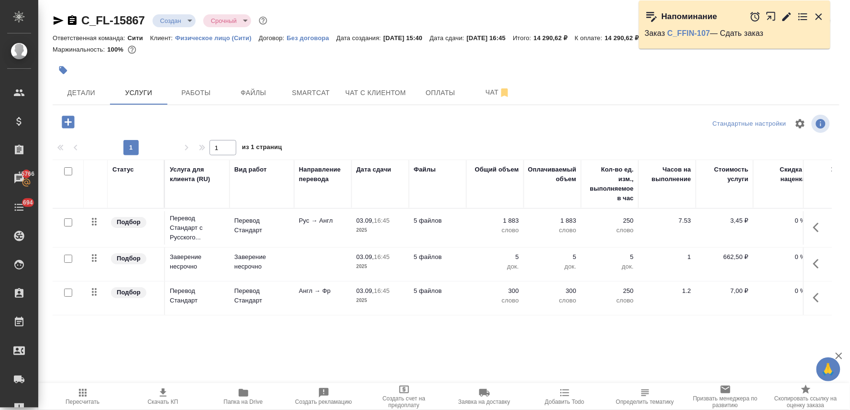
click at [68, 117] on icon "button" at bounding box center [68, 122] width 12 height 12
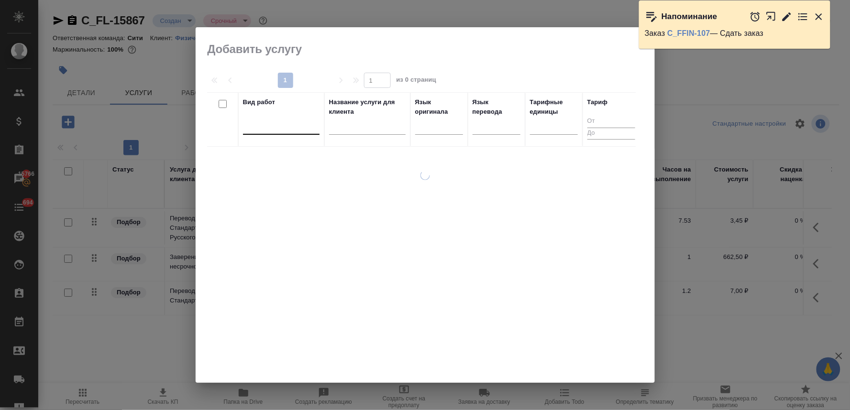
click at [275, 127] on div at bounding box center [281, 125] width 76 height 14
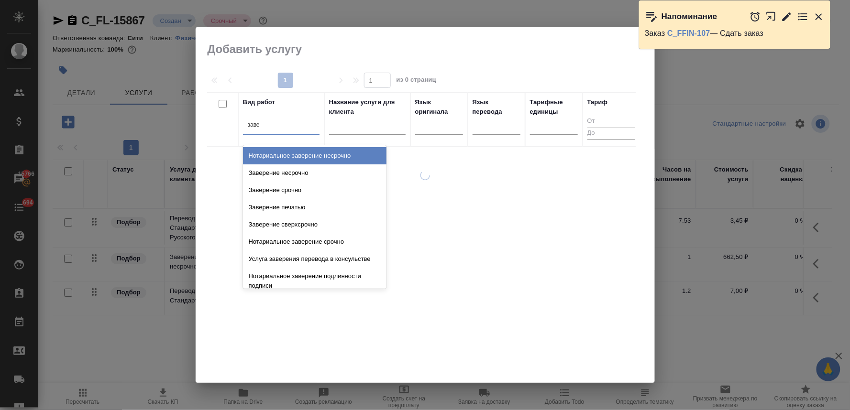
type input "завер"
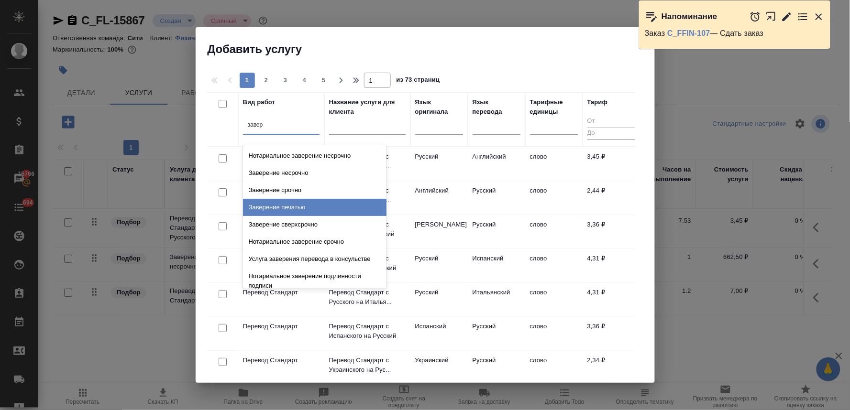
click at [295, 211] on div "Заверение печатью" at bounding box center [314, 207] width 143 height 17
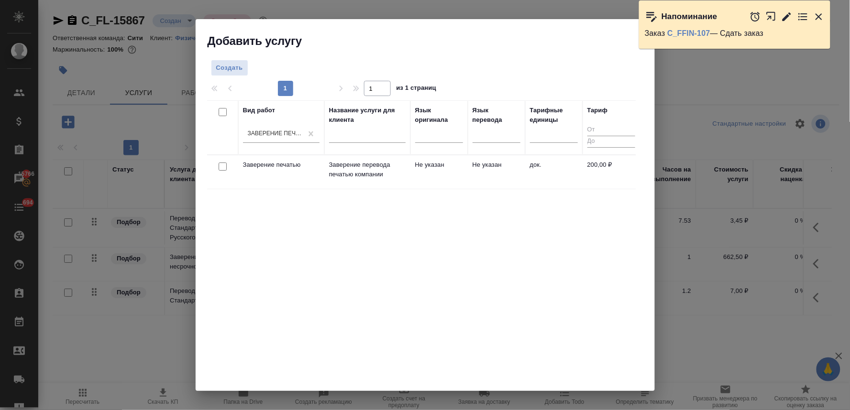
click at [219, 166] on input "checkbox" at bounding box center [222, 167] width 8 height 8
checkbox input "true"
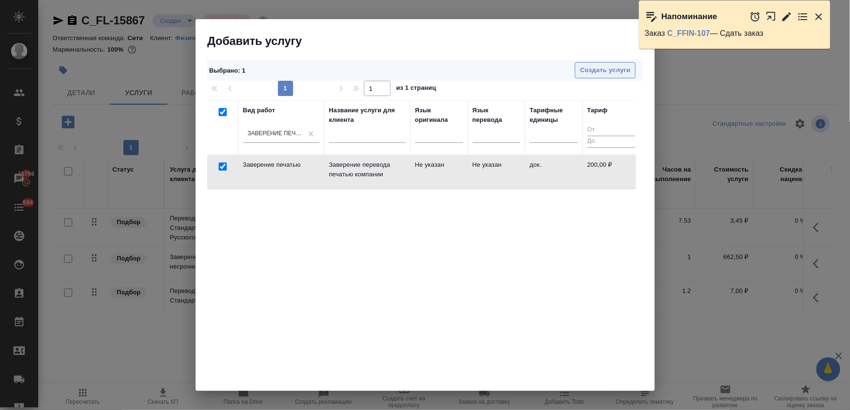
click at [599, 70] on span "Создать услуги" at bounding box center [605, 70] width 50 height 11
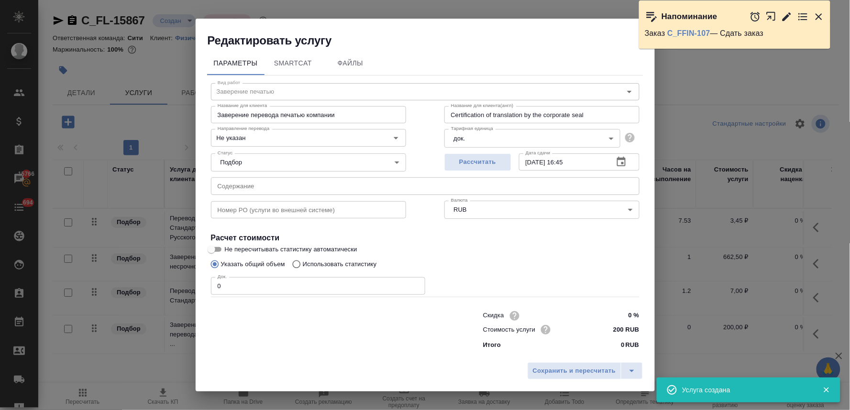
drag, startPoint x: 223, startPoint y: 289, endPoint x: 207, endPoint y: 285, distance: 16.6
click at [207, 285] on div "Вид работ Заверение печатью Вид работ Название для клиента Заверение перевода п…" at bounding box center [425, 215] width 436 height 279
type input "2"
click at [585, 370] on span "Сохранить и пересчитать" at bounding box center [574, 371] width 83 height 11
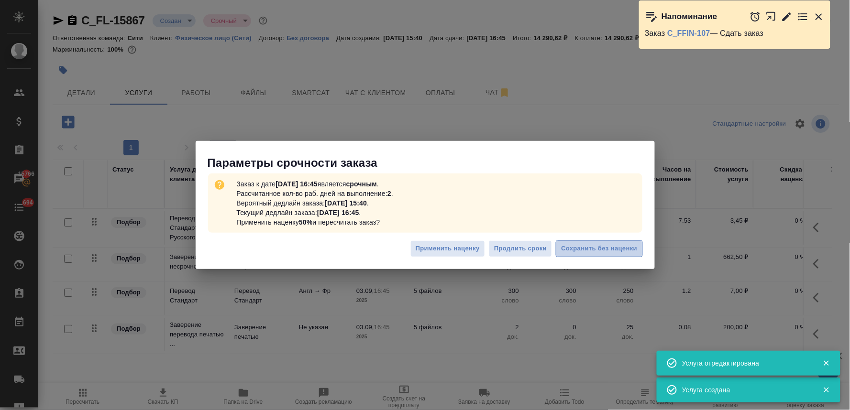
click at [577, 249] on span "Сохранить без наценки" at bounding box center [599, 248] width 76 height 11
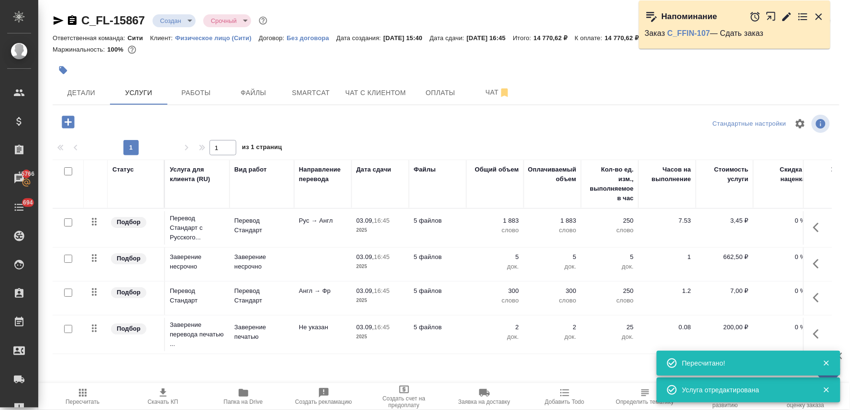
click at [516, 257] on p "5" at bounding box center [495, 257] width 48 height 10
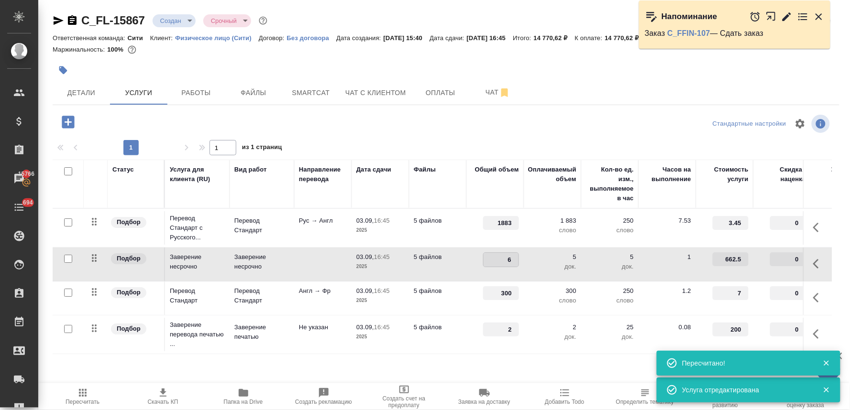
type input "6"
click at [517, 259] on input "6" at bounding box center [500, 260] width 35 height 14
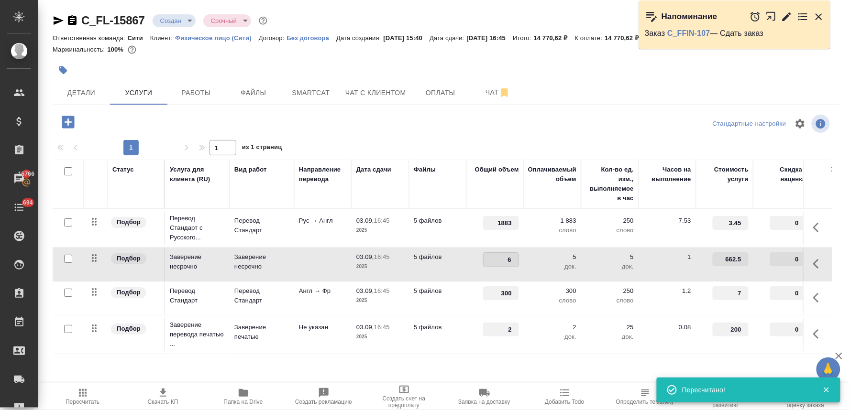
click at [533, 141] on div "1 1 из 1 страниц" at bounding box center [446, 147] width 786 height 15
click at [136, 121] on span "Сохранить и пересчитать" at bounding box center [135, 121] width 83 height 11
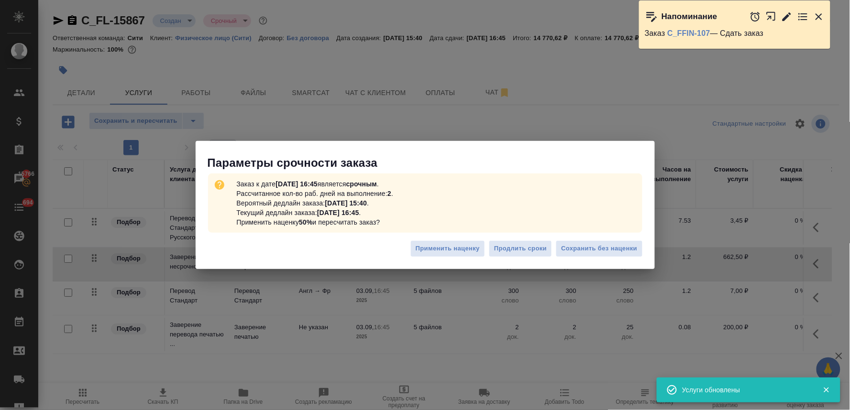
click at [396, 185] on p "Заказ к дате 03.09.2025, 16:45 является срочным . Рассчитанное кол-во раб. дней…" at bounding box center [315, 202] width 164 height 55
click at [601, 244] on span "Сохранить без наценки" at bounding box center [599, 248] width 76 height 11
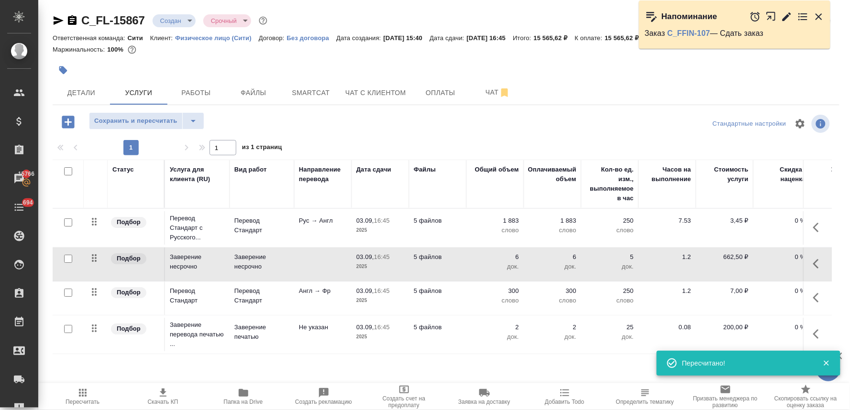
click at [510, 292] on p "300" at bounding box center [495, 291] width 48 height 10
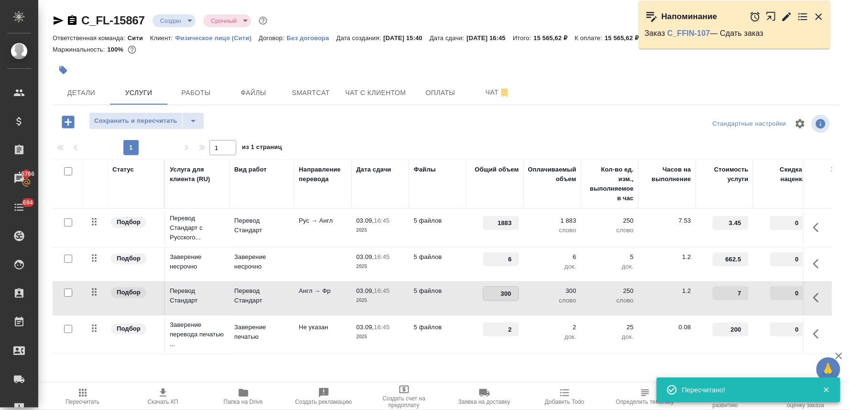
drag, startPoint x: 504, startPoint y: 293, endPoint x: 531, endPoint y: 289, distance: 26.6
click at [527, 291] on tr "Подбор Перевод Стандарт Перевод Стандарт Англ → Фр 03.09, 16:45 2025 5 файлов 3…" at bounding box center [503, 299] width 901 height 34
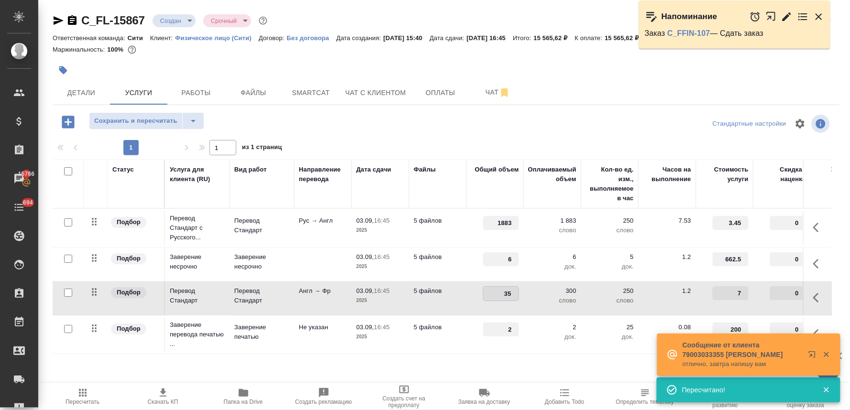
type input "350"
drag, startPoint x: 345, startPoint y: 126, endPoint x: 223, endPoint y: 125, distance: 121.9
click at [344, 126] on div at bounding box center [446, 123] width 262 height 23
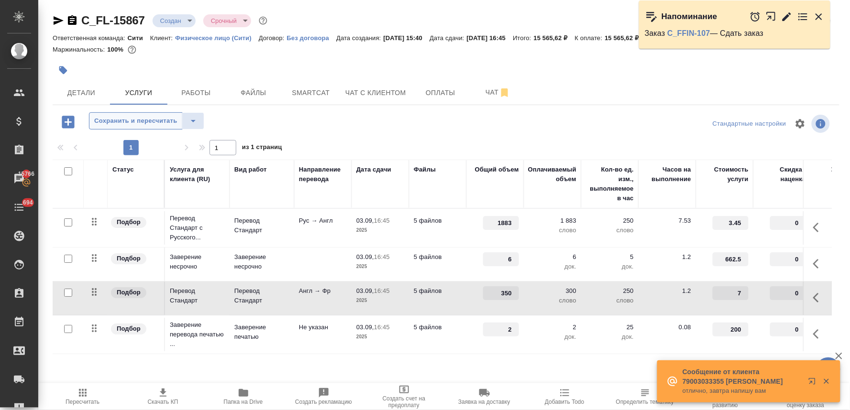
click at [165, 119] on span "Сохранить и пересчитать" at bounding box center [135, 121] width 83 height 11
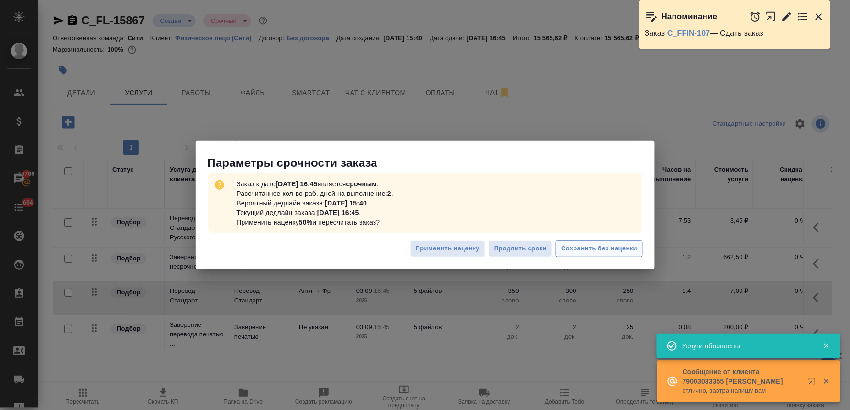
click at [584, 251] on span "Сохранить без наценки" at bounding box center [599, 248] width 76 height 11
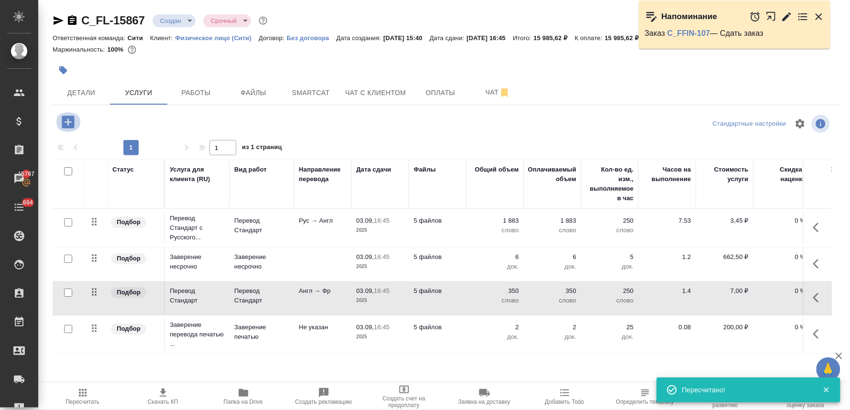
click at [67, 120] on icon "button" at bounding box center [68, 122] width 12 height 12
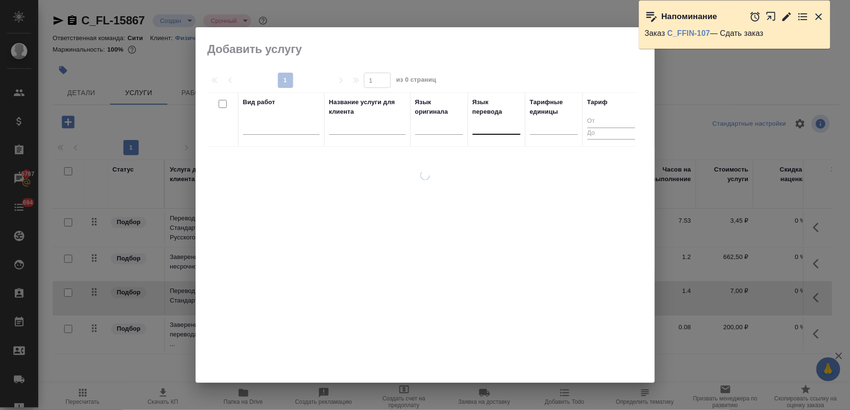
click at [479, 127] on div at bounding box center [496, 125] width 48 height 14
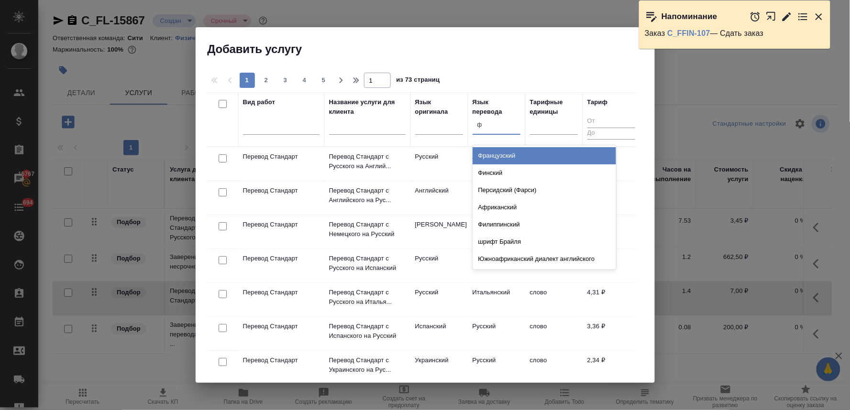
type input "фр"
click at [487, 159] on div "Французский" at bounding box center [543, 155] width 143 height 17
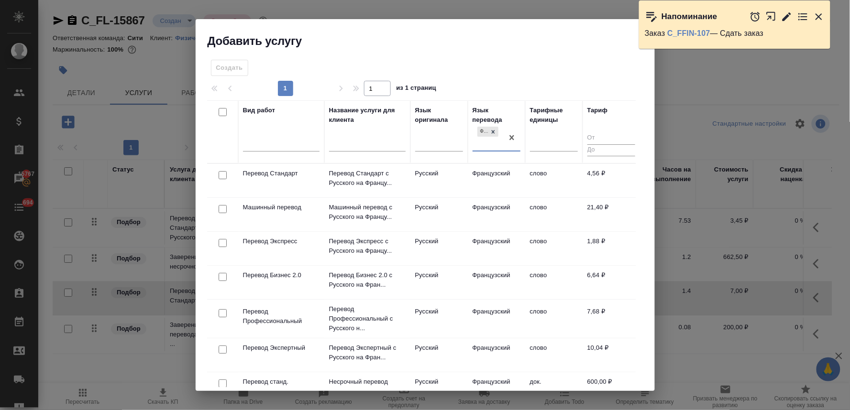
click at [219, 174] on input "checkbox" at bounding box center [222, 175] width 8 height 8
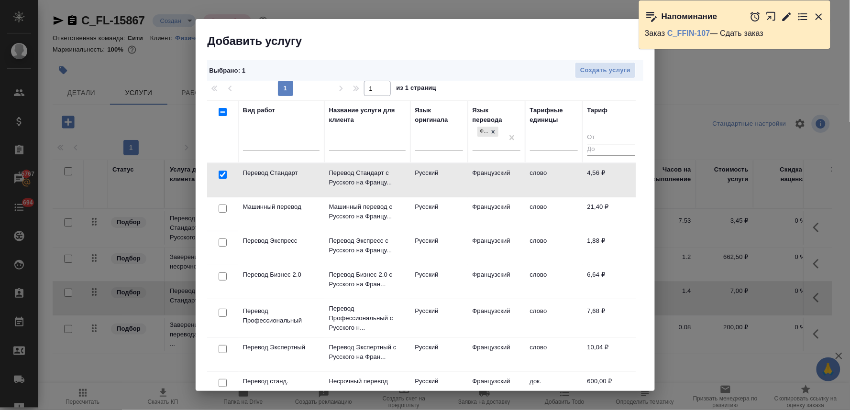
click at [226, 174] on input "checkbox" at bounding box center [222, 175] width 8 height 8
checkbox input "false"
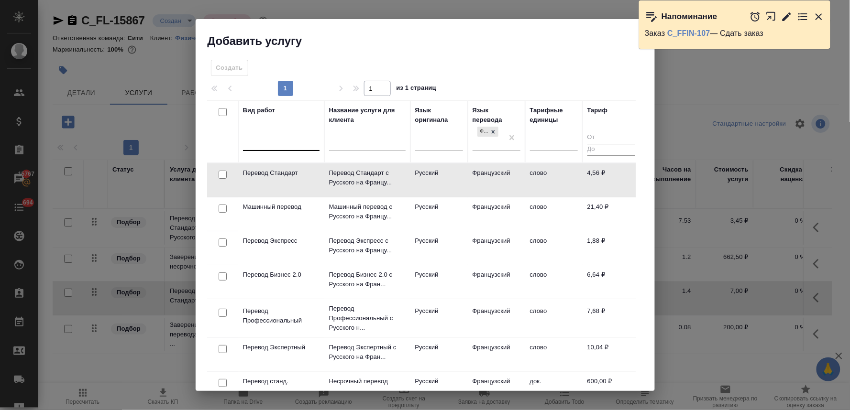
click at [279, 146] on div at bounding box center [281, 142] width 76 height 14
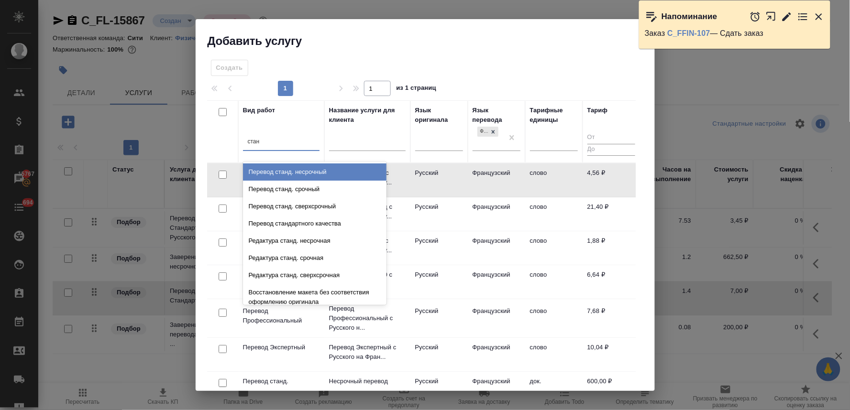
type input "станд"
click at [289, 175] on div "Перевод станд. несрочный" at bounding box center [314, 172] width 143 height 17
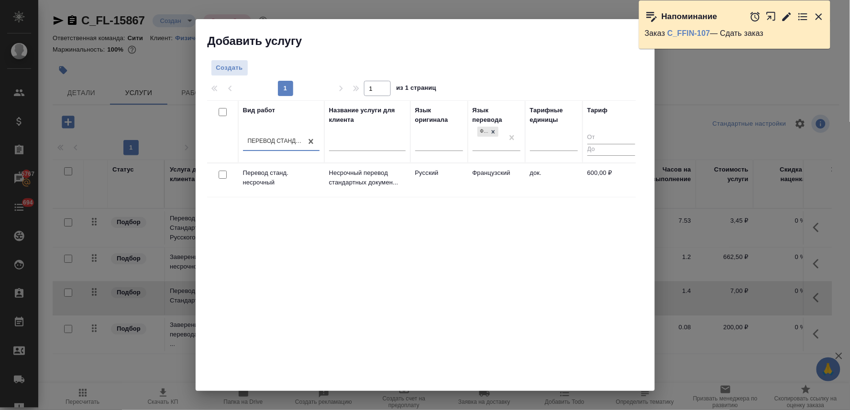
click at [221, 174] on input "checkbox" at bounding box center [222, 175] width 8 height 8
checkbox input "true"
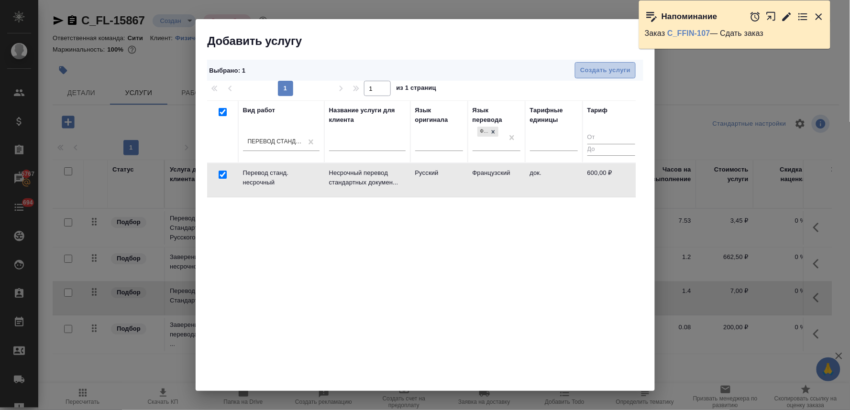
click at [589, 73] on span "Создать услуги" at bounding box center [605, 70] width 50 height 11
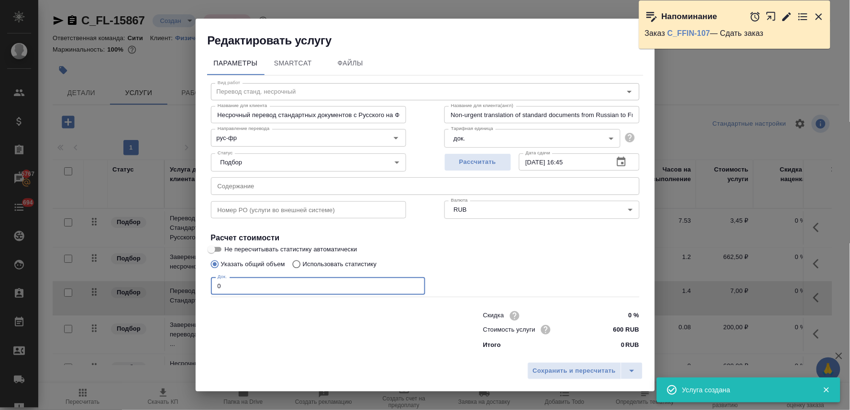
drag, startPoint x: 208, startPoint y: 281, endPoint x: 156, endPoint y: 276, distance: 52.3
click at [164, 280] on div "Редактировать услугу Параметры SmartCat Файлы Вид работ Перевод станд. несрочны…" at bounding box center [425, 205] width 850 height 410
type input "1"
click at [575, 369] on span "Сохранить и пересчитать" at bounding box center [574, 371] width 83 height 11
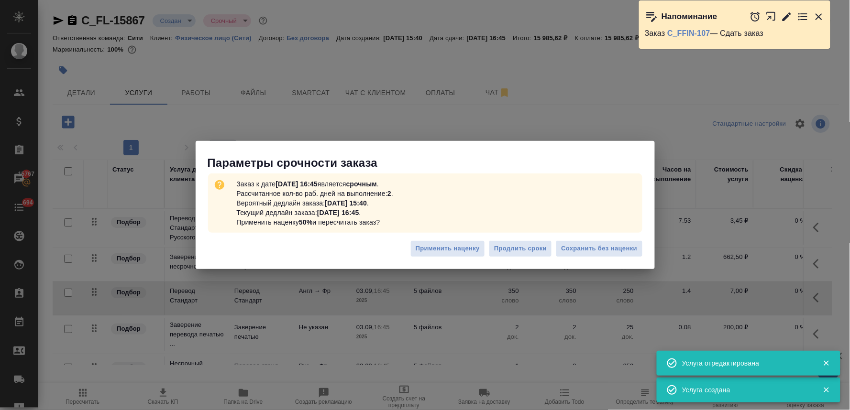
click at [356, 211] on b "03.09.2025, 16:45" at bounding box center [338, 213] width 42 height 8
click at [600, 248] on span "Сохранить без наценки" at bounding box center [599, 248] width 76 height 11
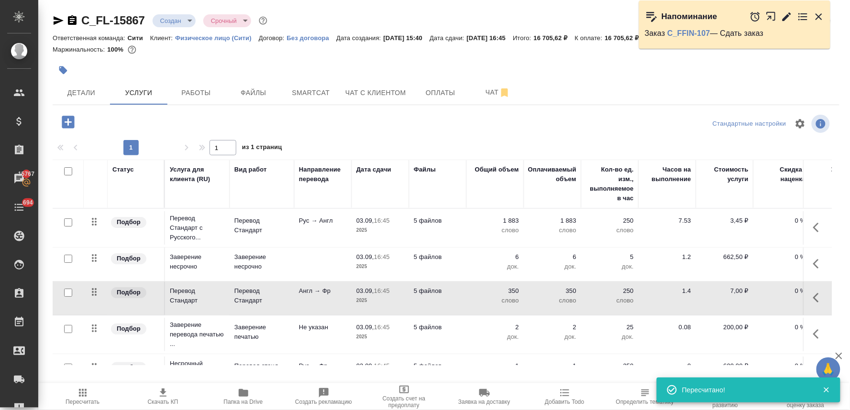
click at [514, 289] on p "350" at bounding box center [495, 291] width 48 height 10
click at [504, 293] on input "350" at bounding box center [501, 293] width 36 height 14
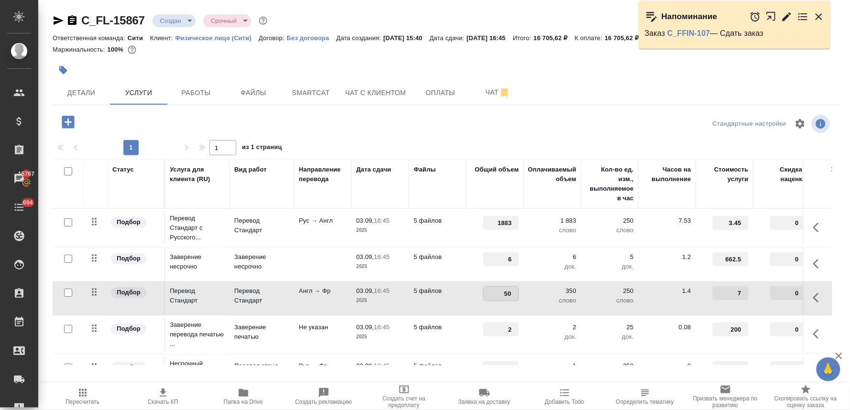
type input "550"
click at [479, 117] on div at bounding box center [446, 123] width 262 height 23
click at [120, 120] on span "Сохранить и пересчитать" at bounding box center [135, 121] width 83 height 11
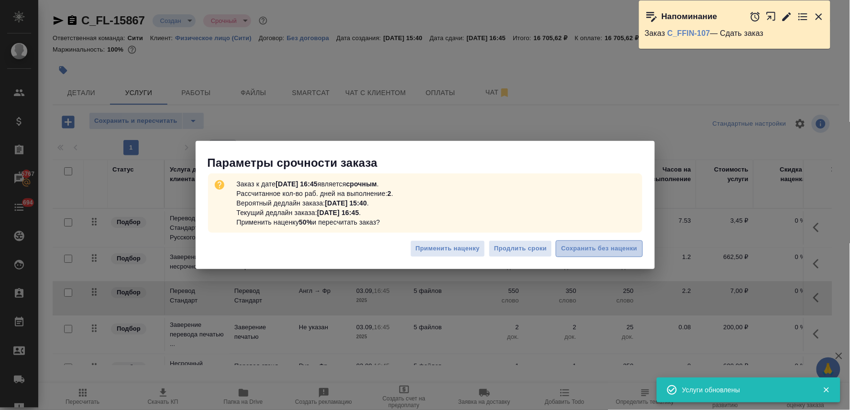
click at [567, 247] on span "Сохранить без наценки" at bounding box center [599, 248] width 76 height 11
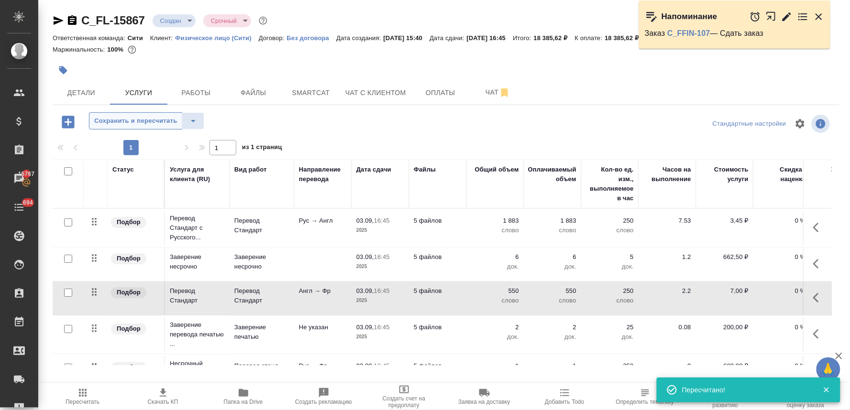
click at [142, 122] on span "Сохранить и пересчитать" at bounding box center [135, 121] width 83 height 11
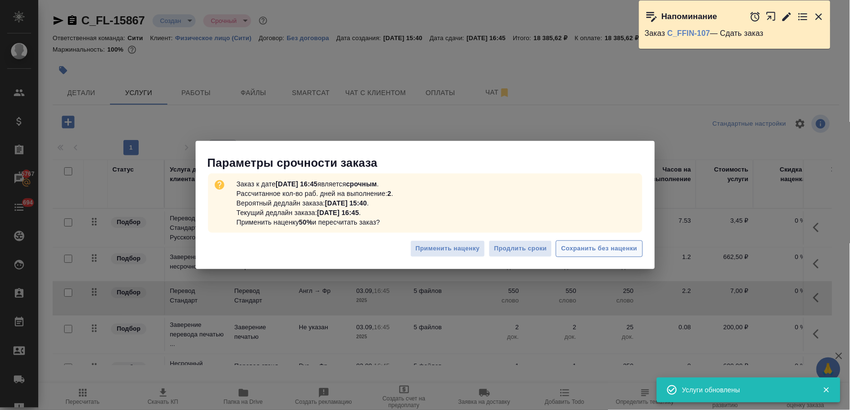
click at [592, 250] on span "Сохранить без наценки" at bounding box center [599, 248] width 76 height 11
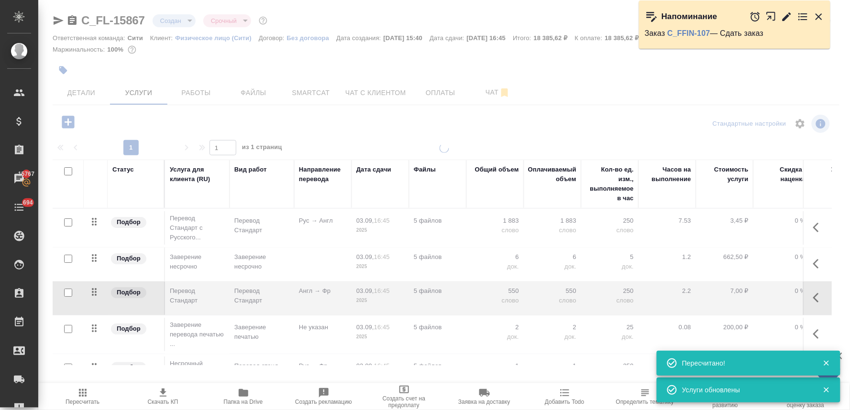
click at [71, 126] on div at bounding box center [443, 195] width 811 height 390
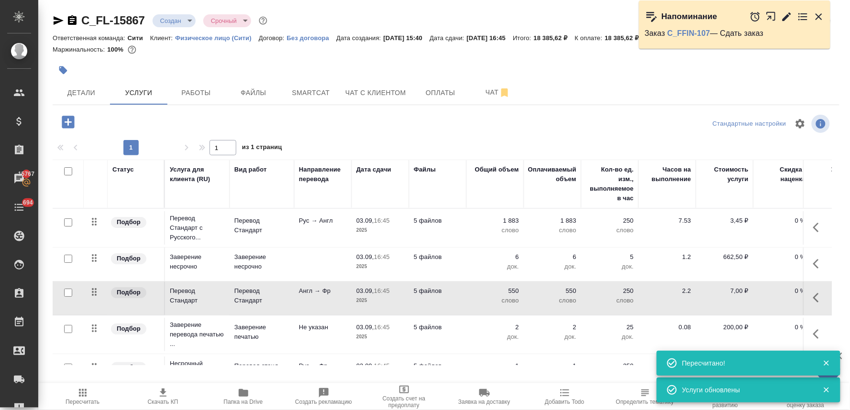
click at [71, 123] on icon "button" at bounding box center [68, 122] width 12 height 12
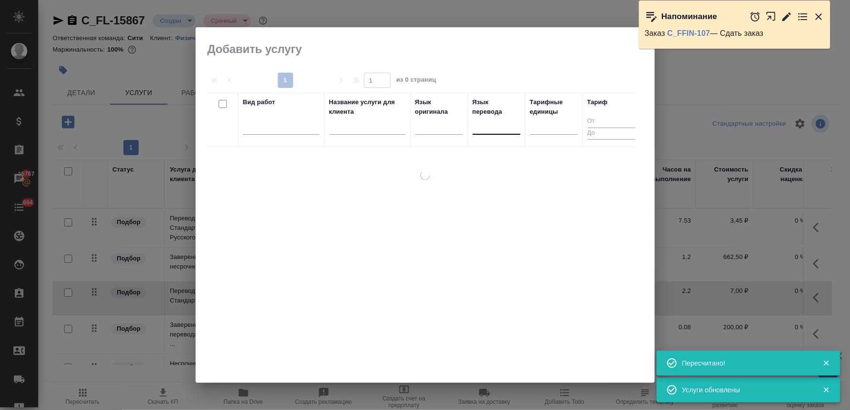
click at [477, 128] on input "text" at bounding box center [477, 124] width 1 height 7
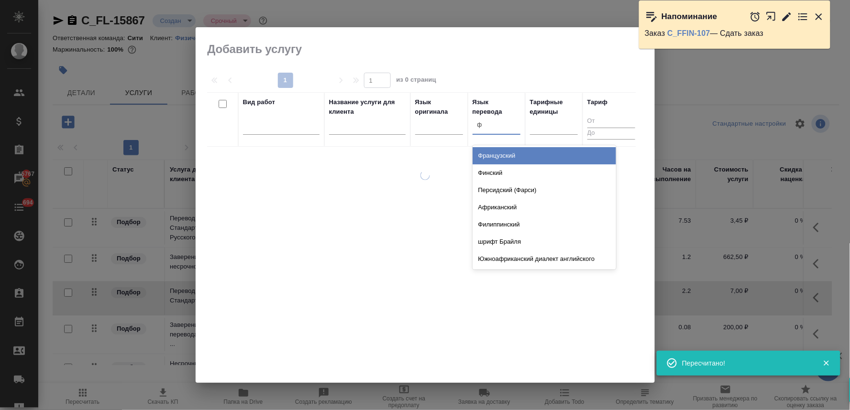
type input "фр"
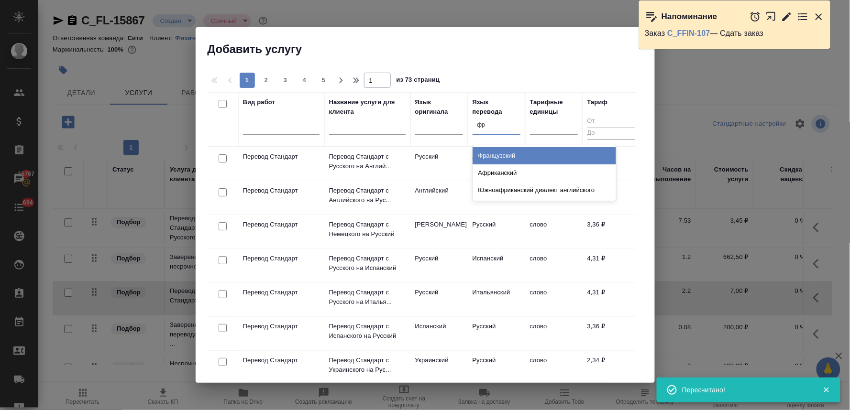
click at [486, 154] on div "Французский" at bounding box center [543, 155] width 143 height 17
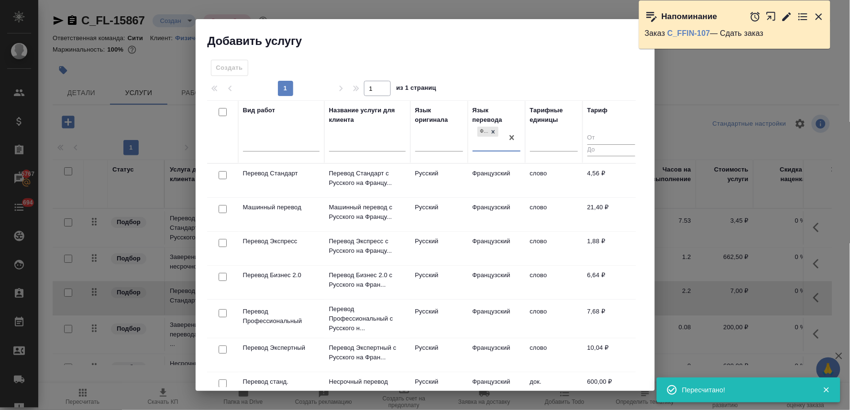
click at [221, 173] on input "checkbox" at bounding box center [222, 175] width 8 height 8
checkbox input "true"
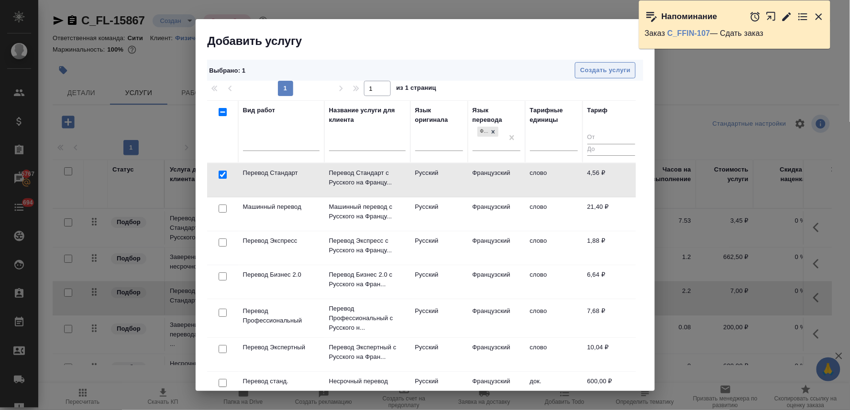
click at [591, 68] on span "Создать услуги" at bounding box center [605, 70] width 50 height 11
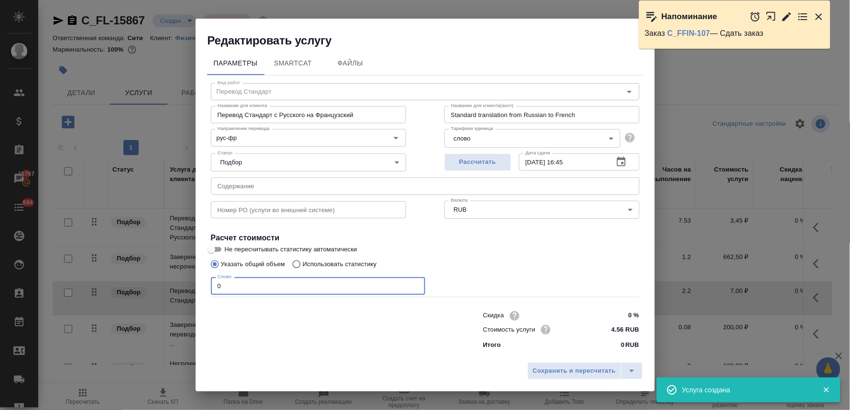
click at [200, 283] on div "Параметры SmartCat Файлы Вид работ Перевод Стандарт Вид работ Название для клие…" at bounding box center [425, 203] width 459 height 310
type input "1883"
click at [579, 373] on span "Сохранить и пересчитать" at bounding box center [574, 371] width 83 height 11
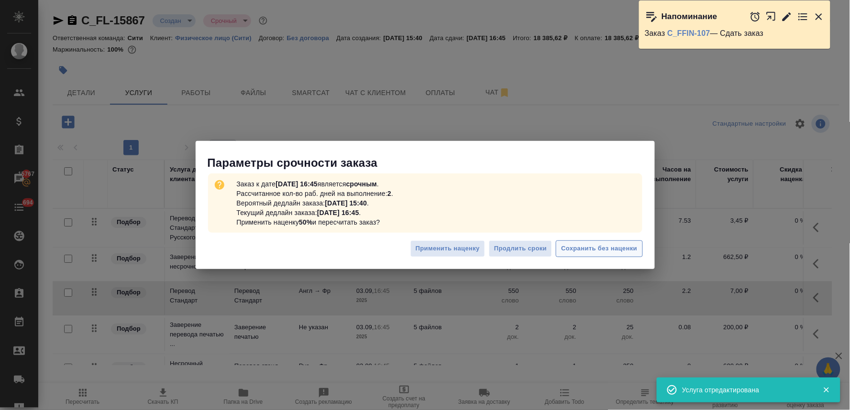
click at [603, 247] on span "Сохранить без наценки" at bounding box center [599, 248] width 76 height 11
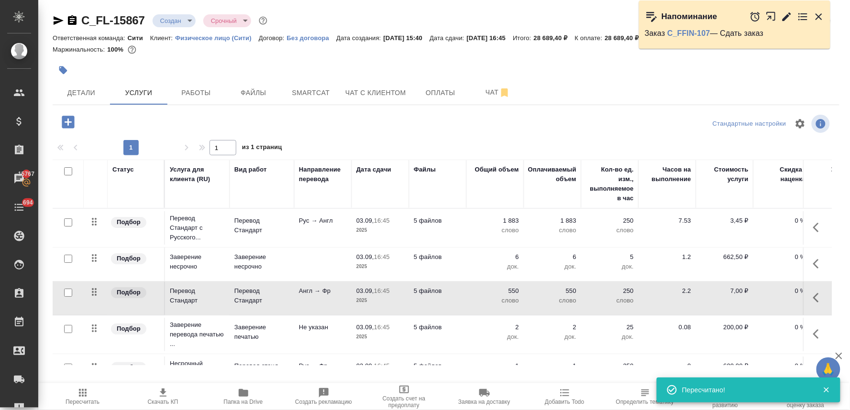
click at [515, 257] on p "6" at bounding box center [495, 257] width 48 height 10
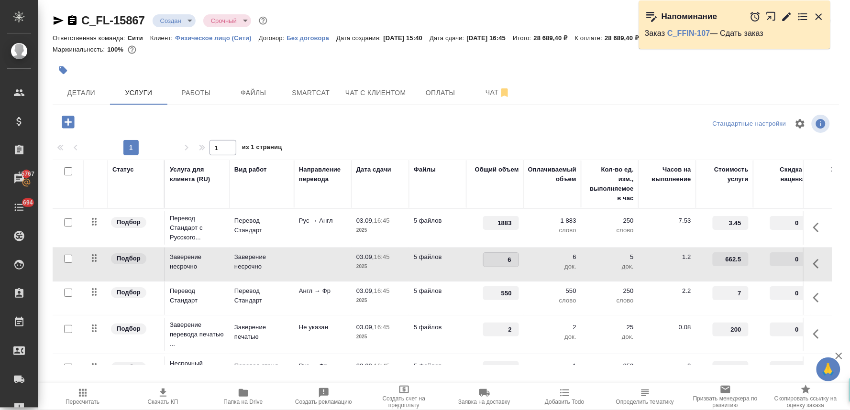
drag, startPoint x: 505, startPoint y: 261, endPoint x: 518, endPoint y: 259, distance: 13.5
click at [517, 259] on input "6" at bounding box center [500, 260] width 35 height 14
type input "12"
click at [474, 147] on div "1 1 из 1 страниц" at bounding box center [446, 147] width 786 height 15
click at [104, 121] on span "Сохранить и пересчитать" at bounding box center [135, 121] width 83 height 11
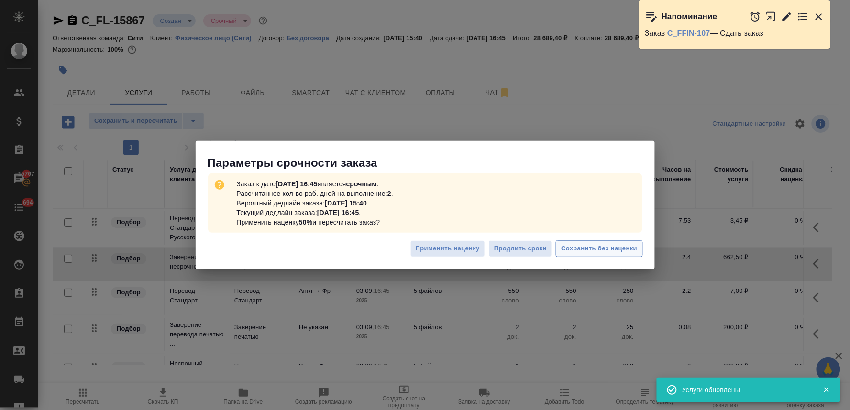
click at [602, 246] on span "Сохранить без наценки" at bounding box center [599, 248] width 76 height 11
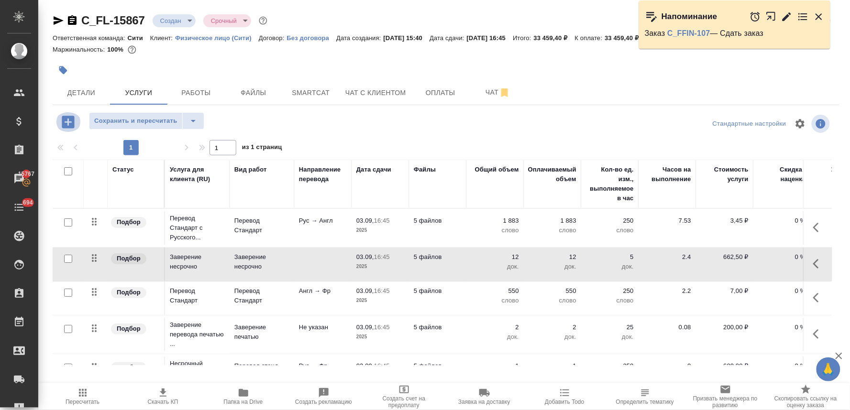
click at [74, 119] on icon "button" at bounding box center [68, 122] width 12 height 12
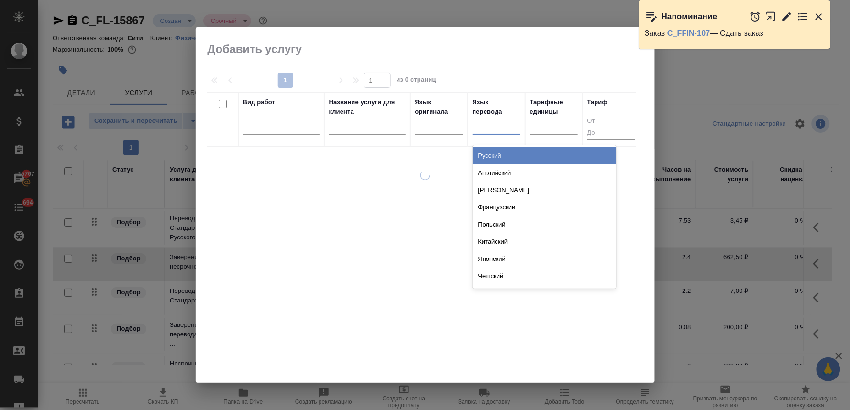
click at [498, 132] on div at bounding box center [496, 125] width 48 height 14
type input "анг"
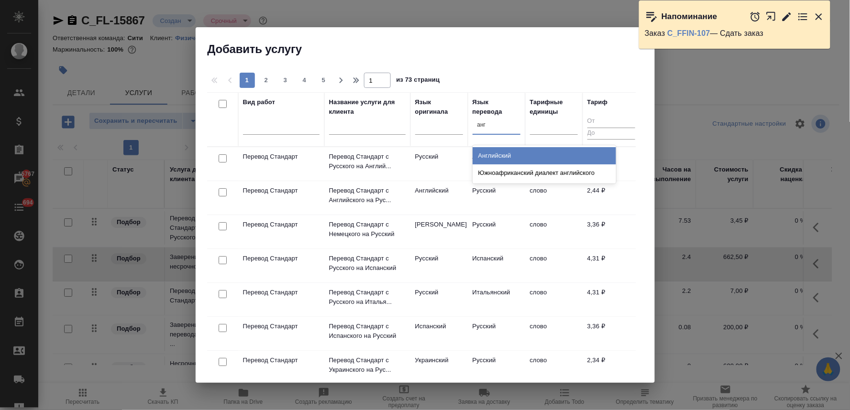
click at [499, 153] on div "Английский" at bounding box center [543, 155] width 143 height 17
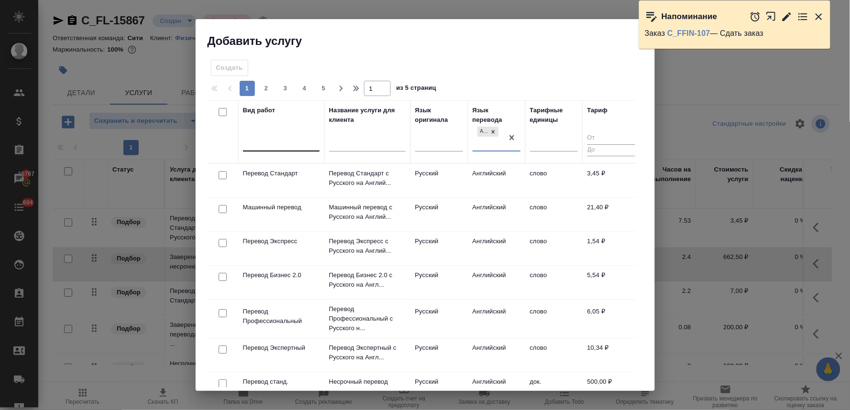
click at [277, 145] on div at bounding box center [281, 142] width 76 height 14
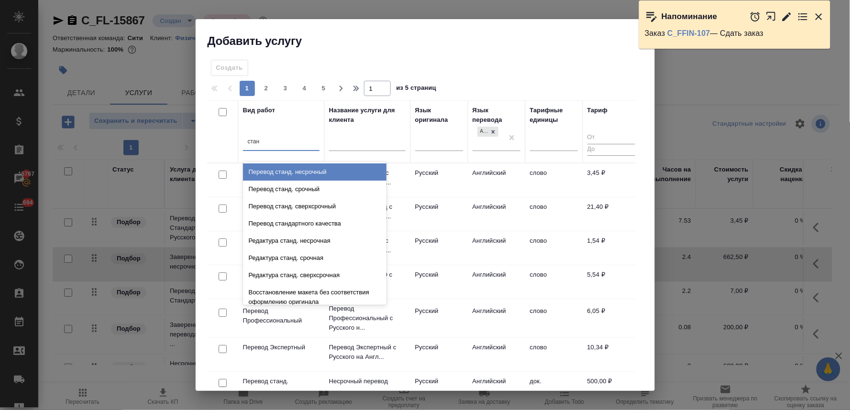
type input "станд"
click at [289, 175] on div "Перевод станд. несрочный" at bounding box center [314, 172] width 143 height 17
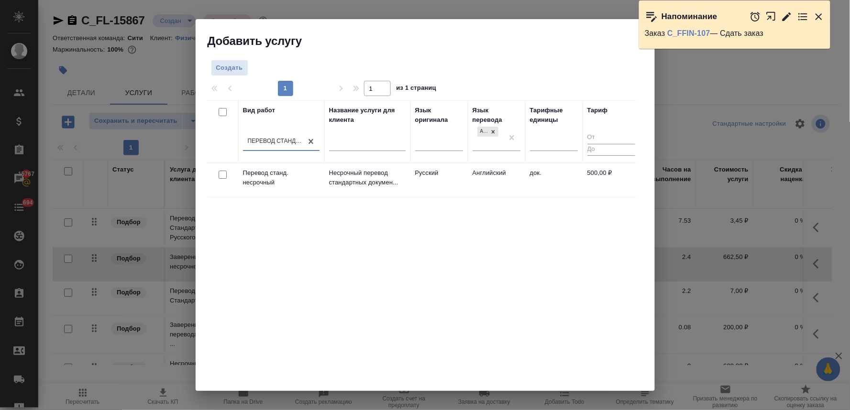
click at [222, 173] on input "checkbox" at bounding box center [222, 175] width 8 height 8
checkbox input "true"
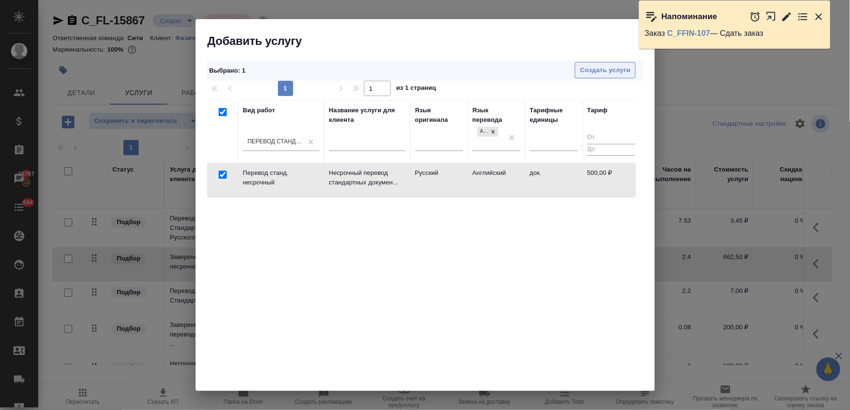
click at [600, 62] on button "Создать услуги" at bounding box center [605, 70] width 61 height 17
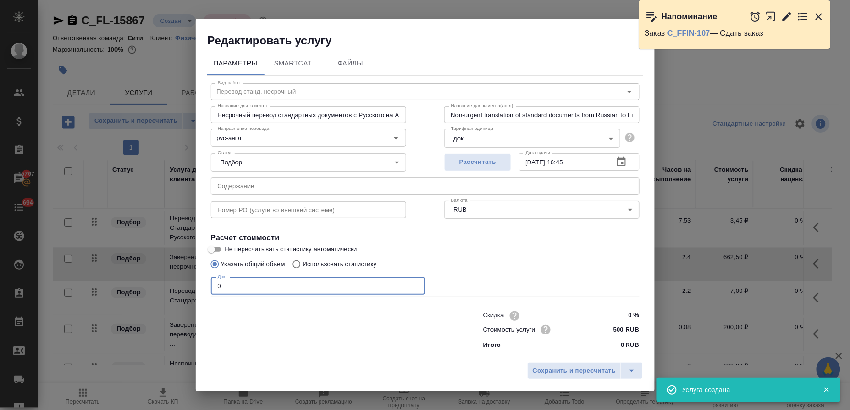
drag, startPoint x: 234, startPoint y: 288, endPoint x: 163, endPoint y: 284, distance: 71.8
click at [163, 284] on div "Редактировать услугу Параметры SmartCat Файлы Вид работ Перевод станд. несрочны…" at bounding box center [425, 205] width 850 height 410
type input "1"
click at [571, 367] on span "Сохранить и пересчитать" at bounding box center [574, 371] width 83 height 11
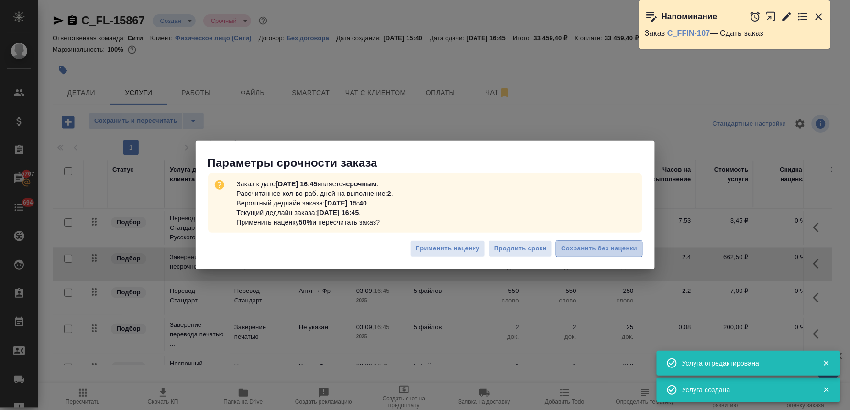
click at [606, 250] on span "Сохранить без наценки" at bounding box center [599, 248] width 76 height 11
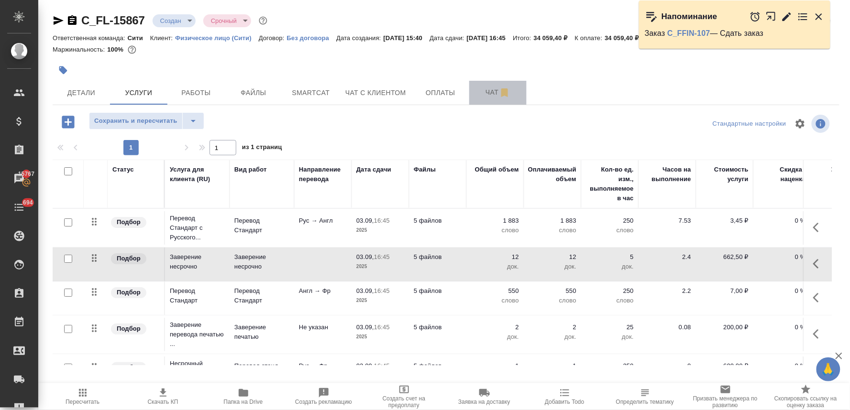
click at [481, 97] on span "Чат" at bounding box center [498, 93] width 46 height 12
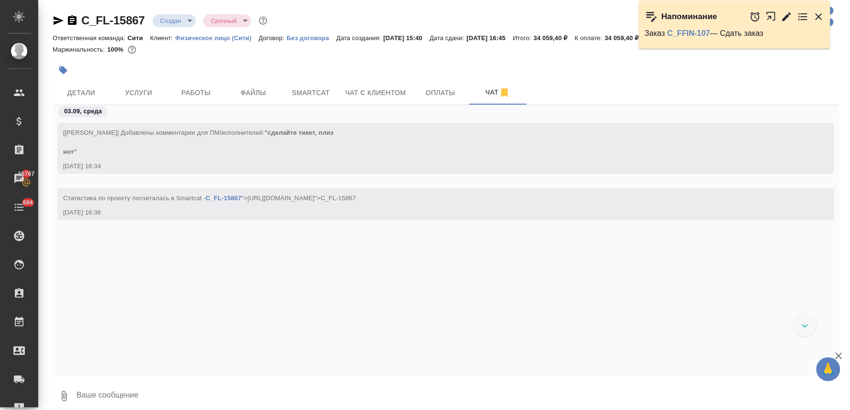
click at [174, 22] on body "🙏 .cls-1 fill:#fff; AWATERA Lyamina Nadezhda Клиенты Спецификации Заказы 15767 …" at bounding box center [425, 205] width 850 height 410
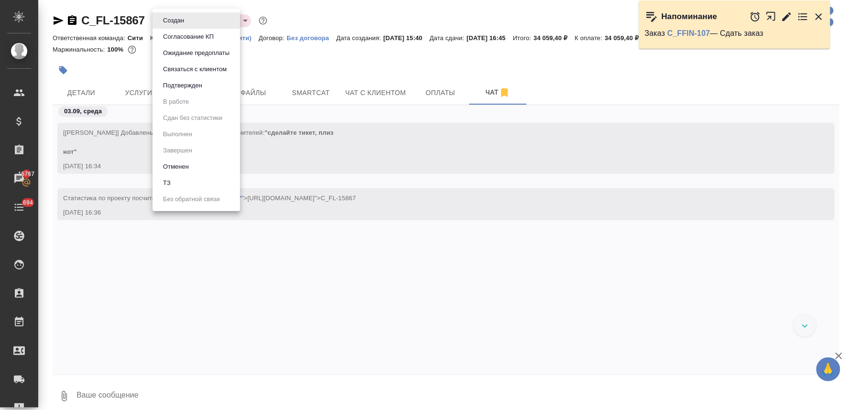
click at [178, 180] on li "ТЗ" at bounding box center [196, 183] width 87 height 16
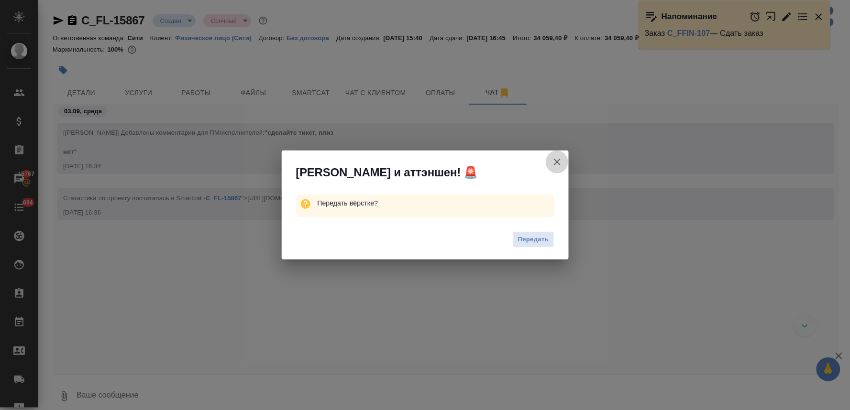
click at [556, 164] on icon "button" at bounding box center [557, 162] width 7 height 7
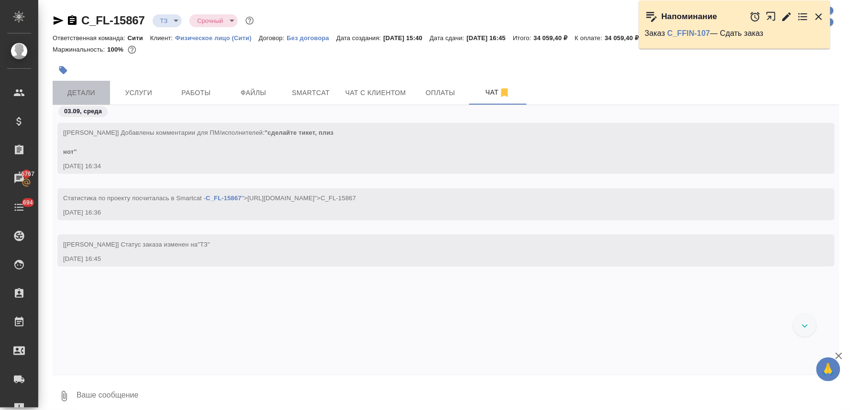
click at [84, 87] on span "Детали" at bounding box center [81, 93] width 46 height 12
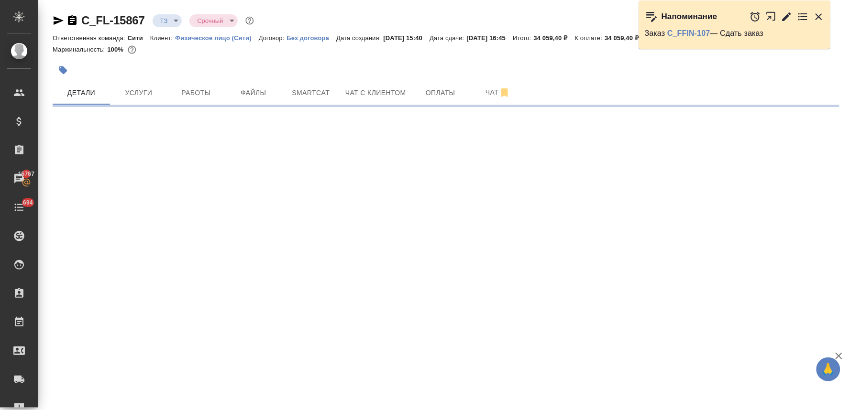
select select "RU"
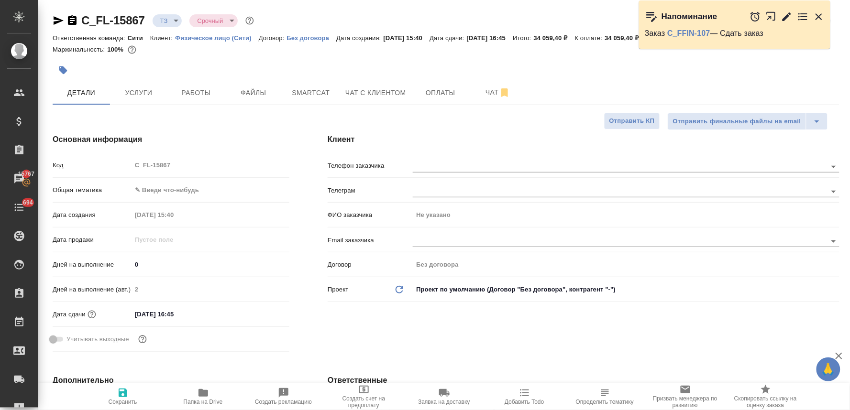
type textarea "x"
click at [185, 313] on input "03.09.2025 16:45" at bounding box center [173, 314] width 84 height 14
type input "03.09.2025 16:4_"
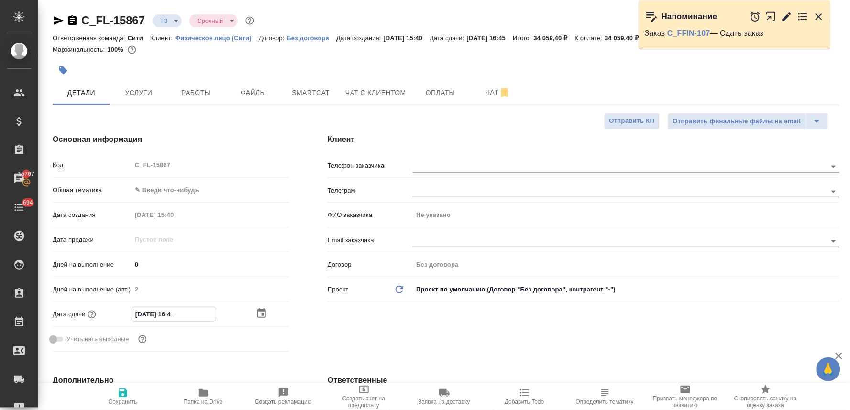
type textarea "x"
type input "03.09.2025 16:__"
type textarea "x"
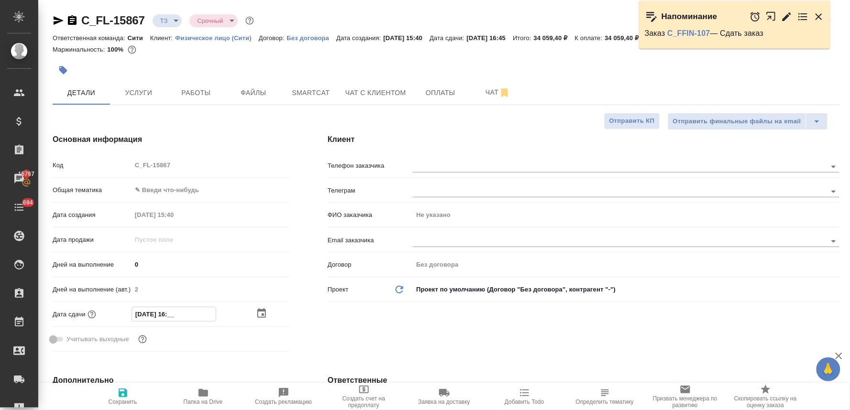
type textarea "x"
type input "03.09.2025 16:5_"
type textarea "x"
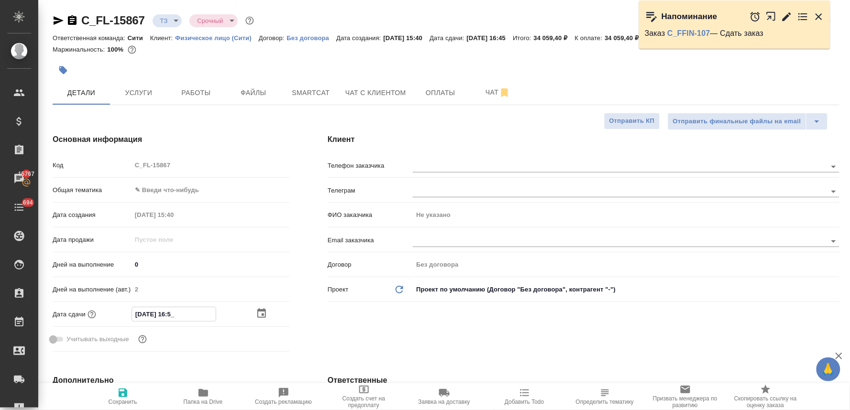
type textarea "x"
type input "03.09.2025 16:55"
type textarea "x"
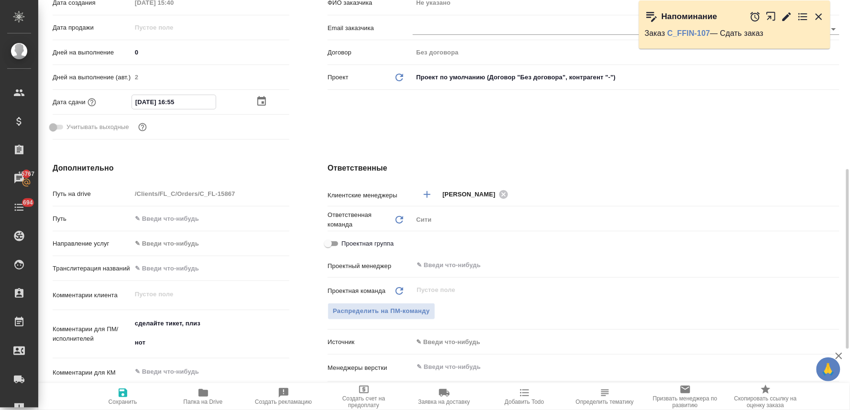
scroll to position [265, 0]
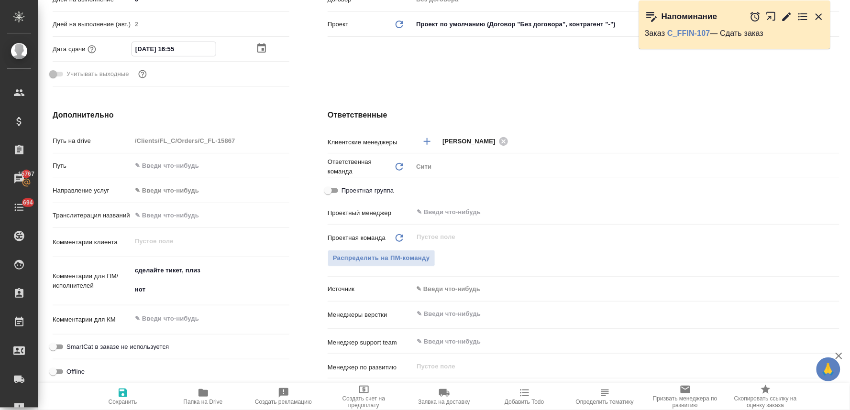
type input "03.09.2025 16:55"
click at [434, 313] on input "text" at bounding box center [609, 313] width 389 height 11
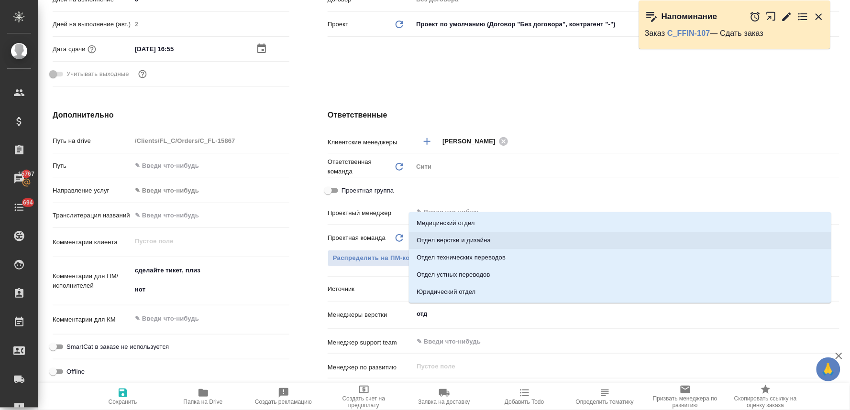
click at [457, 238] on li "Отдел верстки и дизайна" at bounding box center [620, 240] width 422 height 17
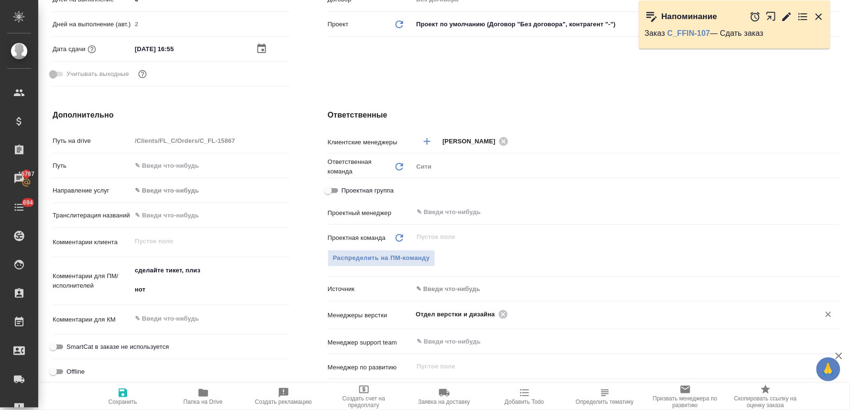
click at [118, 398] on icon "button" at bounding box center [122, 392] width 11 height 11
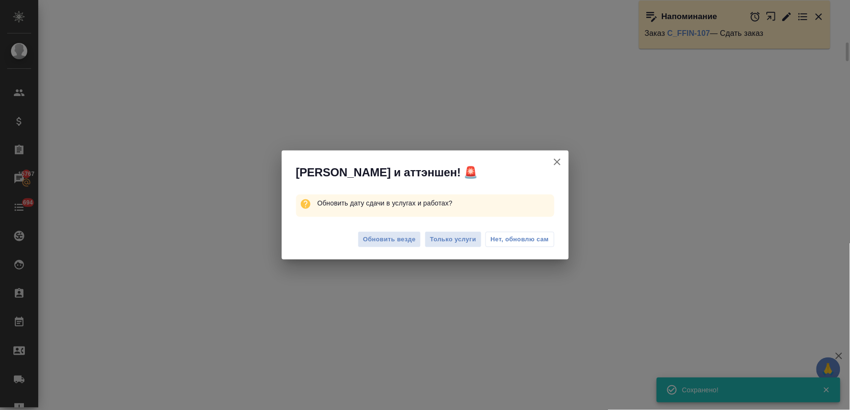
scroll to position [258, 0]
click at [389, 234] on span "Обновить везде" at bounding box center [389, 239] width 53 height 11
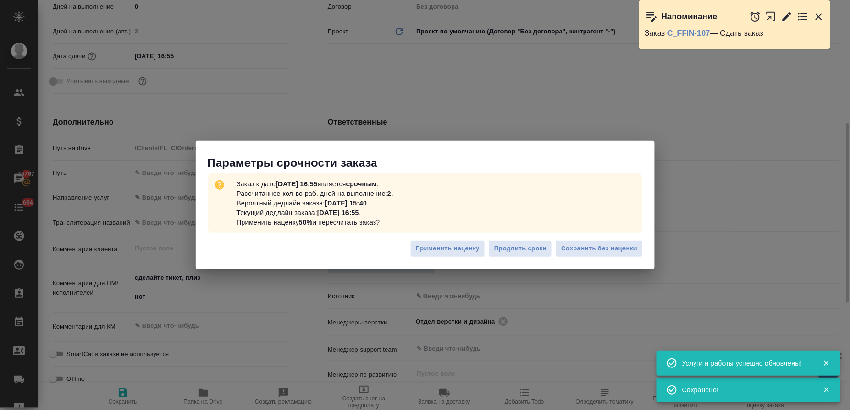
scroll to position [265, 0]
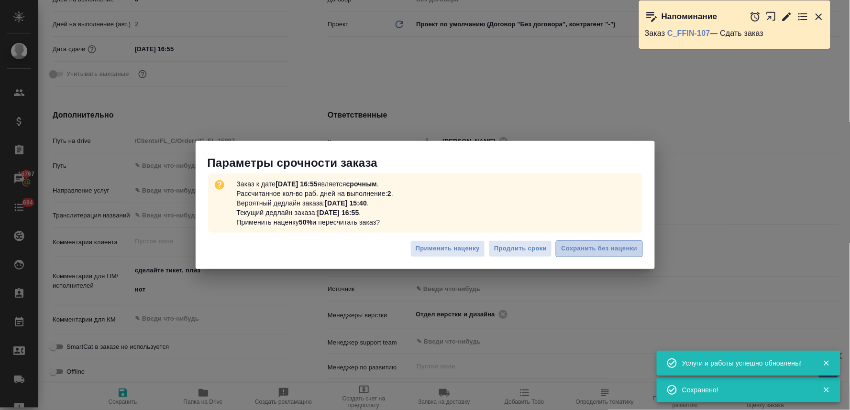
click at [617, 250] on span "Сохранить без наценки" at bounding box center [599, 248] width 76 height 11
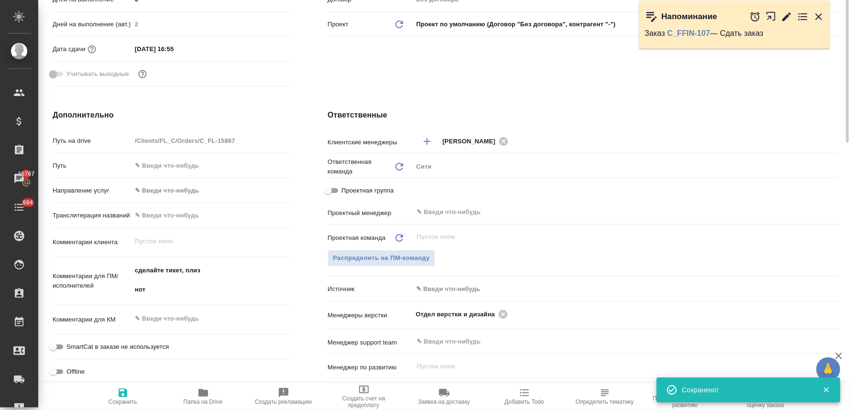
scroll to position [0, 0]
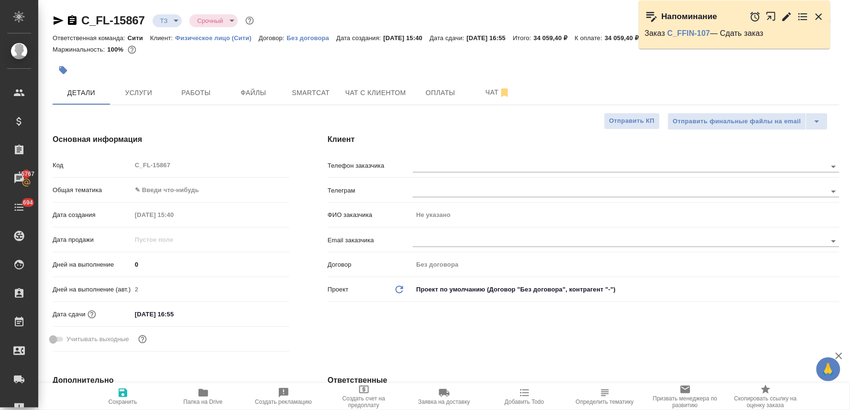
click at [134, 122] on div "Основная информация Код C_FL-15867 Общая тематика ✎ Введи что-нибудь Дата созда…" at bounding box center [170, 245] width 275 height 260
click at [132, 91] on span "Услуги" at bounding box center [139, 93] width 46 height 12
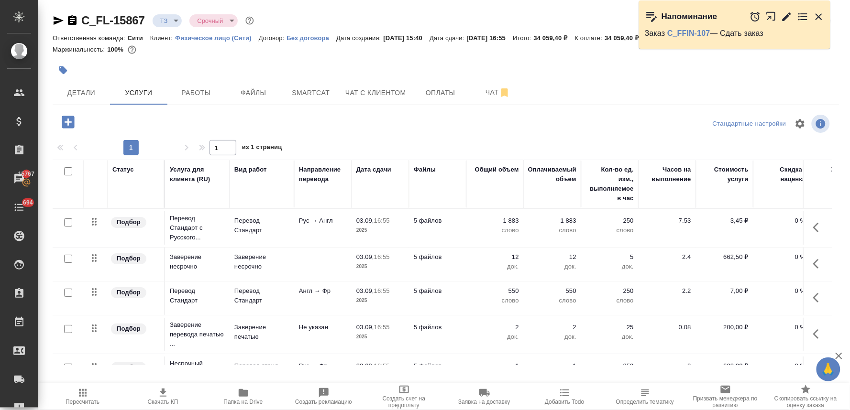
click at [66, 122] on icon "button" at bounding box center [68, 122] width 17 height 17
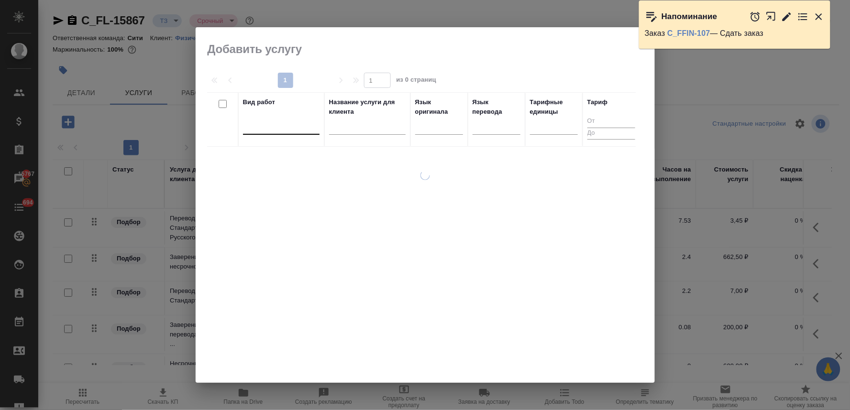
click at [313, 126] on div at bounding box center [281, 125] width 76 height 14
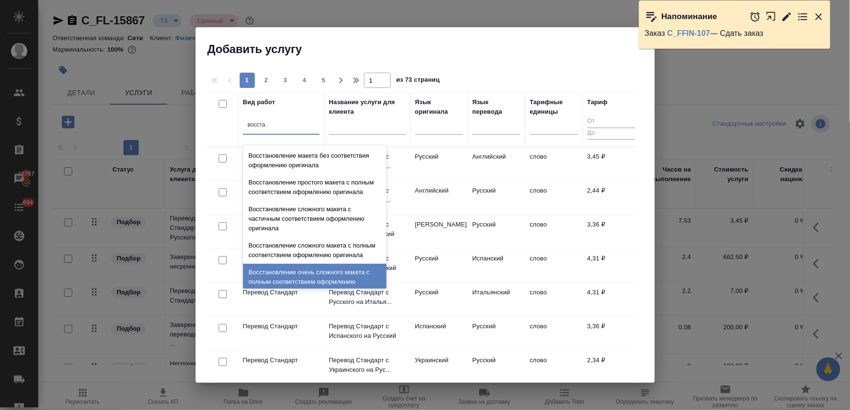
scroll to position [175, 0]
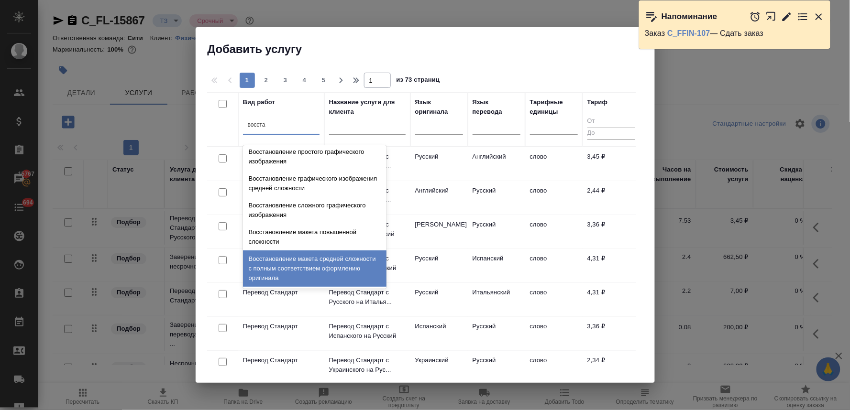
click at [323, 271] on div "Восстановление макета средней сложности с полным соответствием оформлению ориги…" at bounding box center [314, 269] width 143 height 36
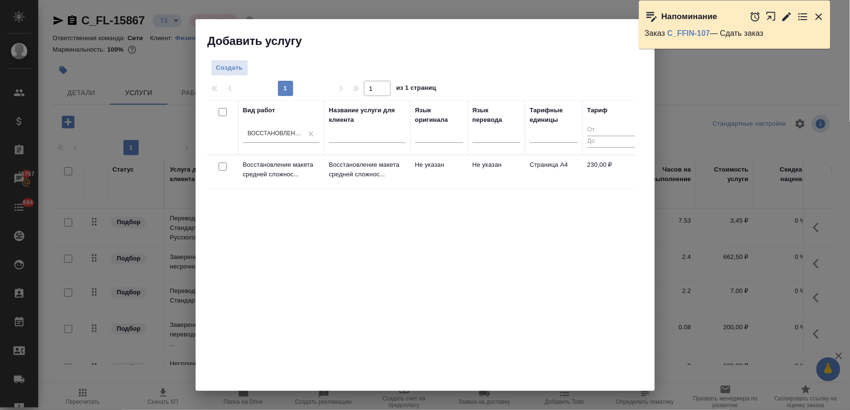
click at [222, 166] on input "checkbox" at bounding box center [222, 167] width 8 height 8
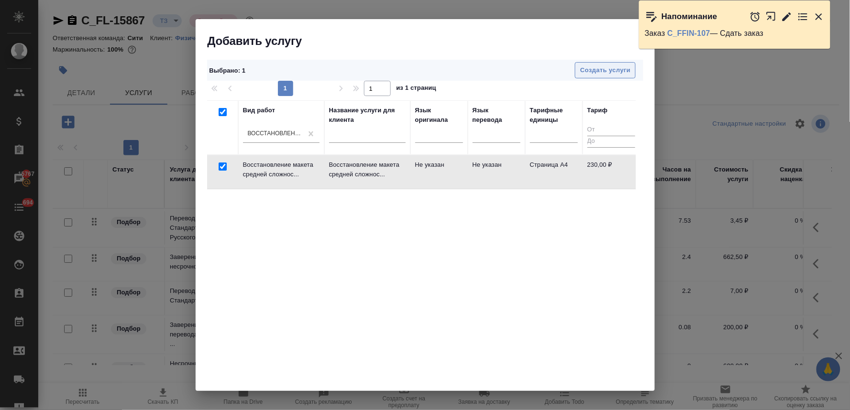
click at [595, 68] on span "Создать услуги" at bounding box center [605, 70] width 50 height 11
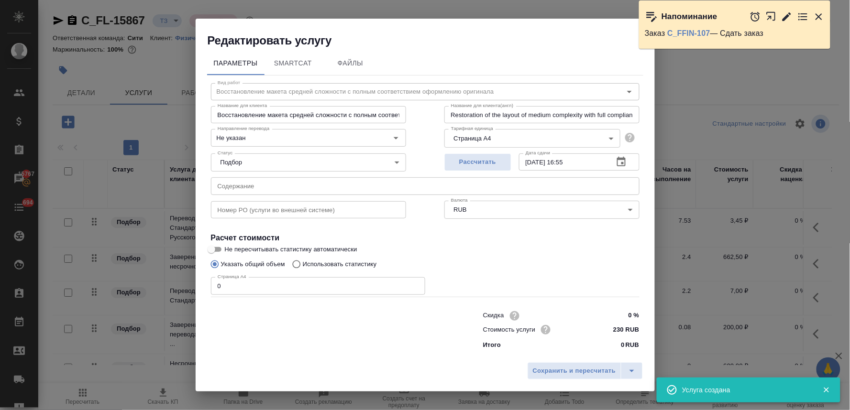
drag, startPoint x: 232, startPoint y: 289, endPoint x: 199, endPoint y: 287, distance: 33.0
click at [199, 287] on div "Параметры SmartCat Файлы Вид работ Восстановление макета средней сложности с по…" at bounding box center [425, 203] width 459 height 310
click at [566, 371] on span "Сохранить и пересчитать" at bounding box center [574, 371] width 83 height 11
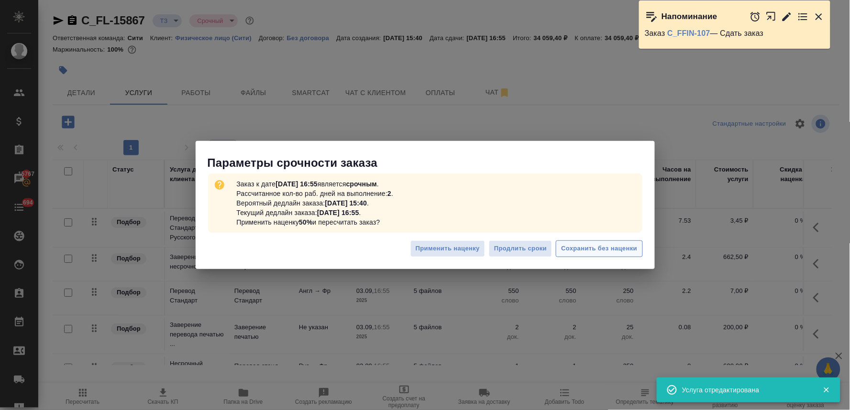
click at [590, 248] on span "Сохранить без наценки" at bounding box center [599, 248] width 76 height 11
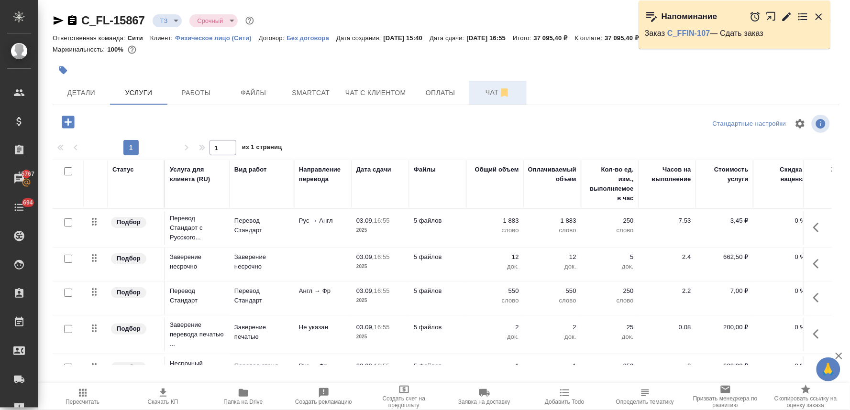
click at [487, 95] on span "Чат" at bounding box center [498, 93] width 46 height 12
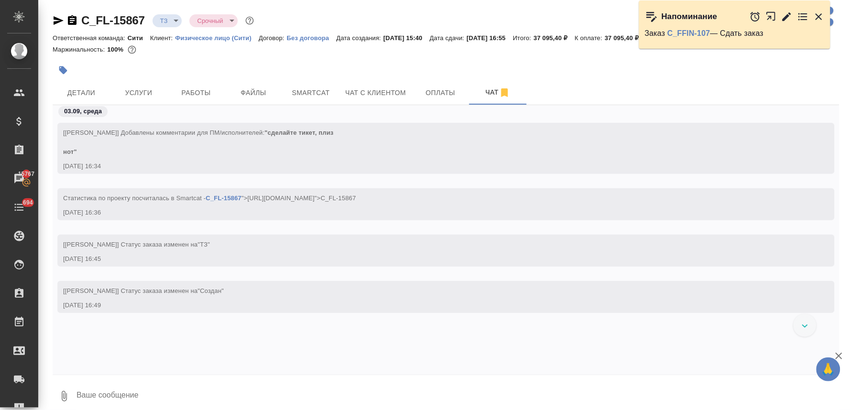
click at [401, 343] on div "[Лямина Надежда] Добавлены комментарии для ПМ/исполнителей: "сделайте тикет, пл…" at bounding box center [446, 232] width 786 height 255
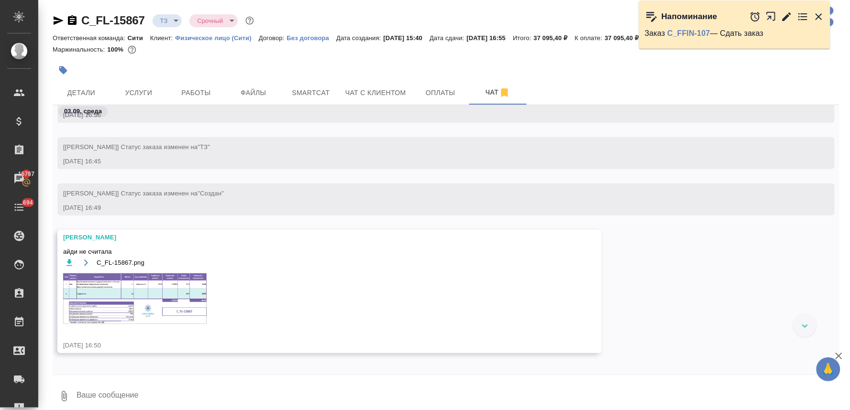
scroll to position [120, 0]
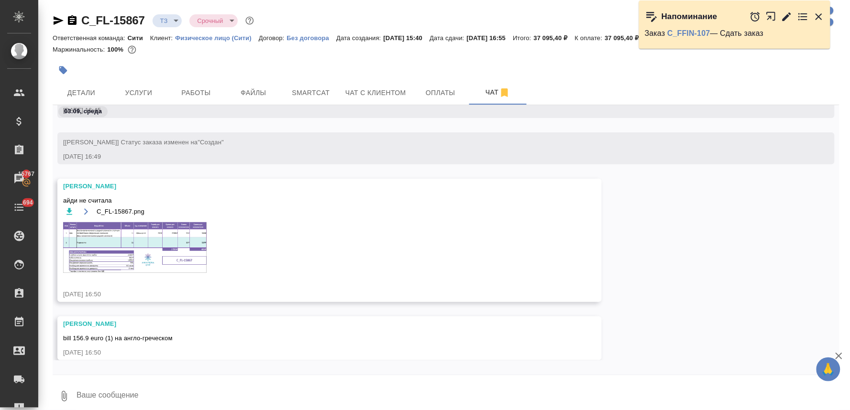
click at [183, 244] on img at bounding box center [134, 247] width 143 height 51
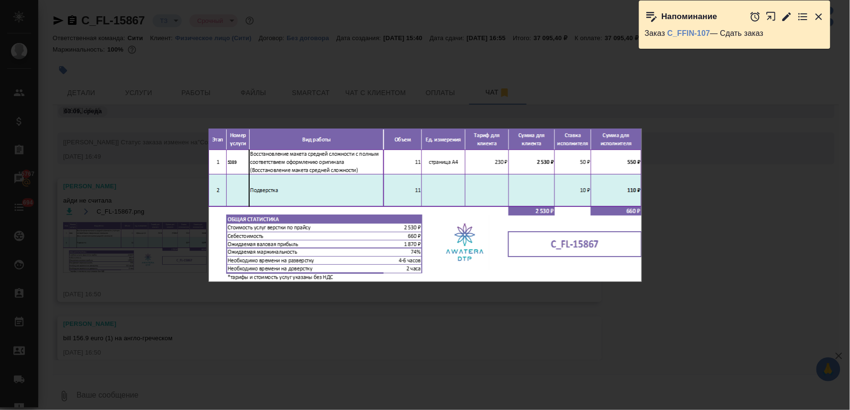
click at [322, 311] on div "C_FL-15867.png 1 of 1" at bounding box center [425, 205] width 850 height 410
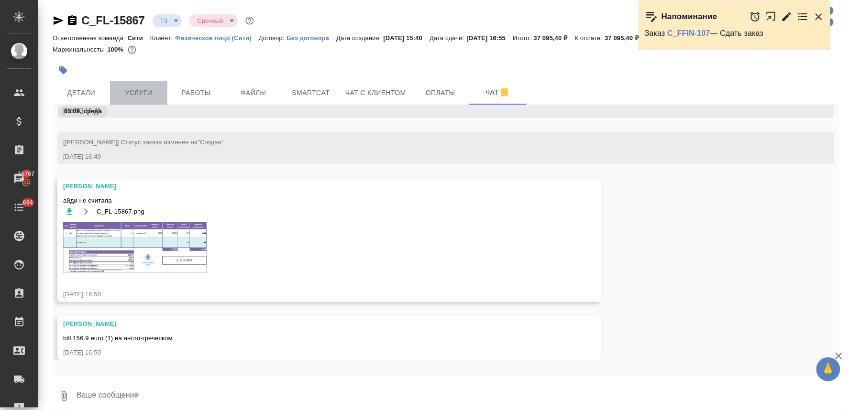
click at [140, 94] on span "Услуги" at bounding box center [139, 93] width 46 height 12
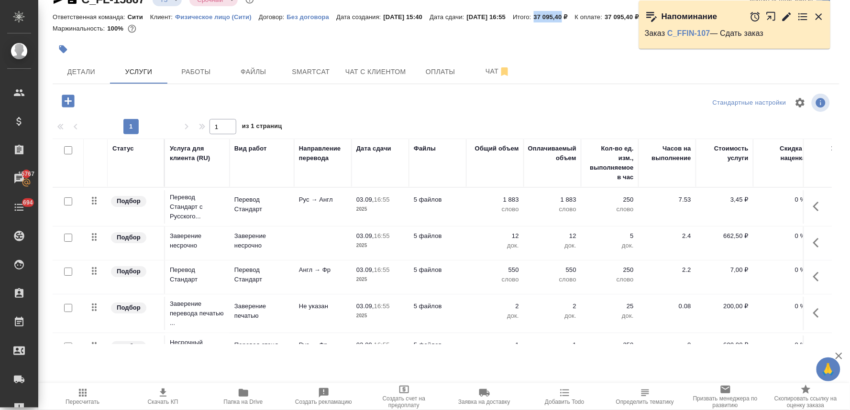
drag, startPoint x: 558, startPoint y: 14, endPoint x: 585, endPoint y: 11, distance: 27.0
click at [585, 11] on div "Ответственная команда: Сити Клиент: Физическое лицо (Сити) Договор: Без договор…" at bounding box center [446, 16] width 786 height 11
copy p "37 095,40"
click at [491, 72] on span "Чат" at bounding box center [498, 71] width 46 height 12
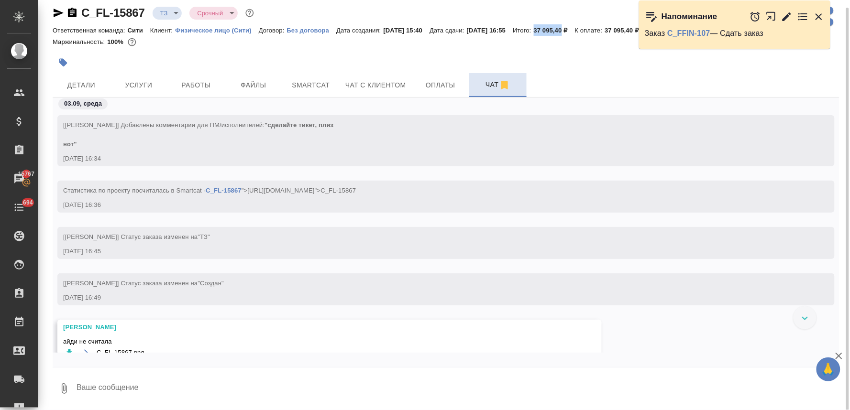
scroll to position [83, 0]
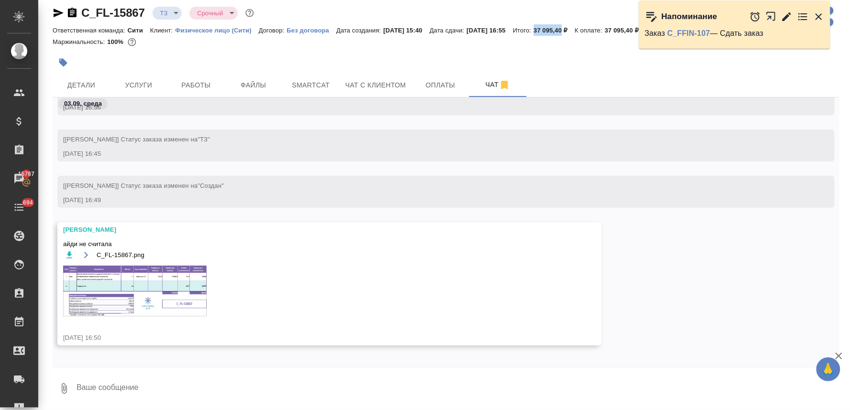
click at [173, 294] on img at bounding box center [134, 291] width 143 height 51
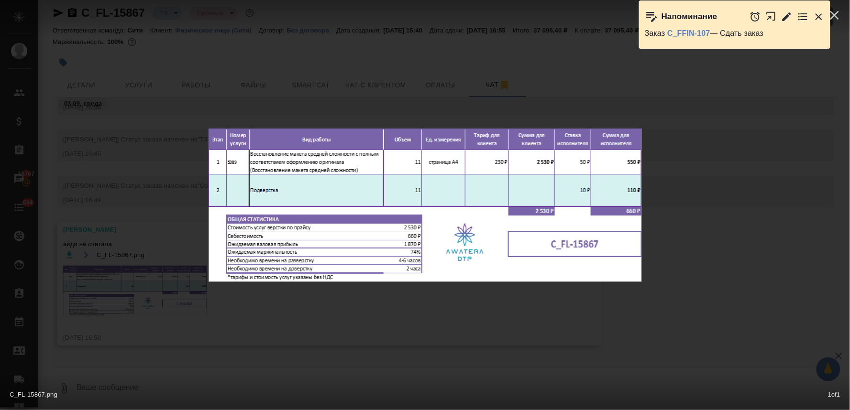
click at [219, 300] on div "C_FL-15867.png 1 of 1" at bounding box center [425, 205] width 850 height 410
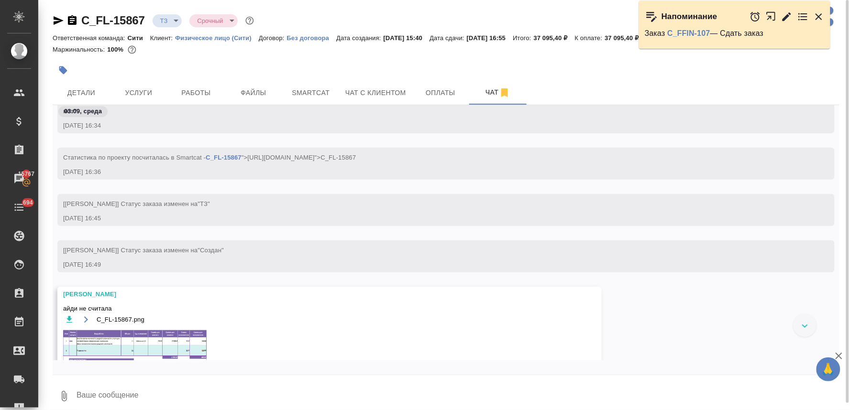
scroll to position [120, 0]
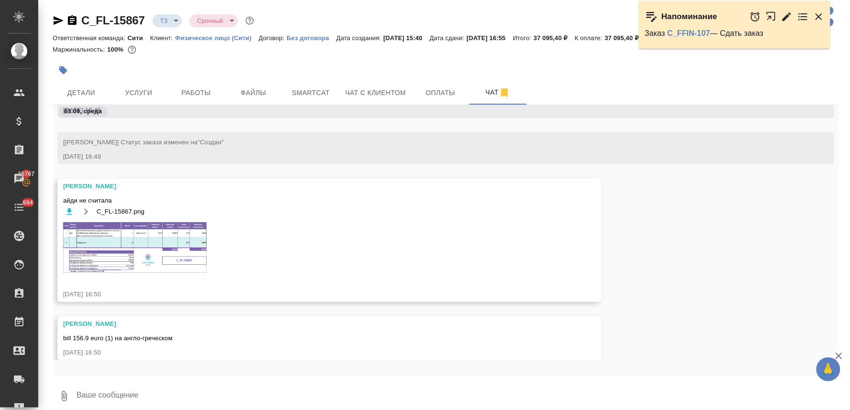
click at [178, 252] on img at bounding box center [134, 247] width 143 height 51
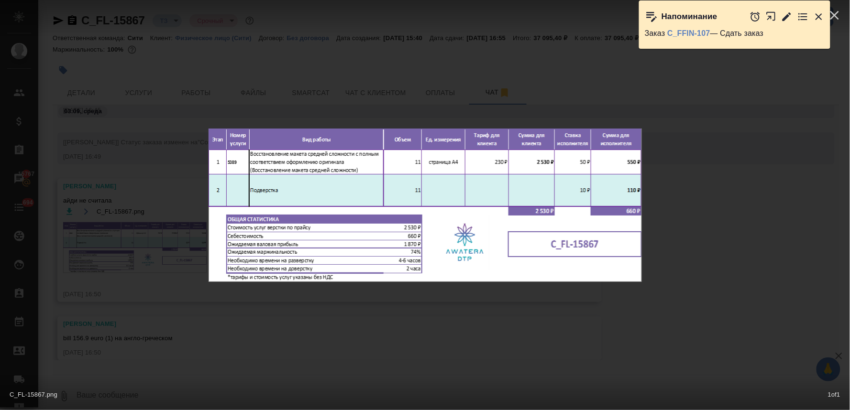
click at [245, 228] on img at bounding box center [424, 205] width 433 height 153
click at [153, 198] on div "C_FL-15867.png 1 of 1" at bounding box center [425, 205] width 850 height 410
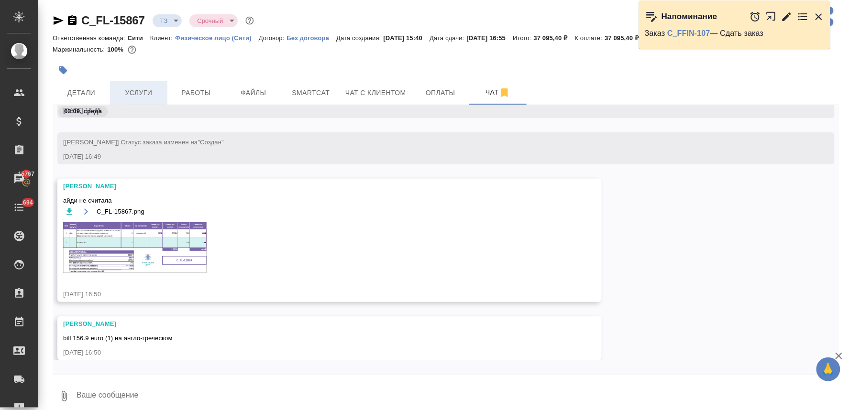
click at [147, 88] on span "Услуги" at bounding box center [139, 93] width 46 height 12
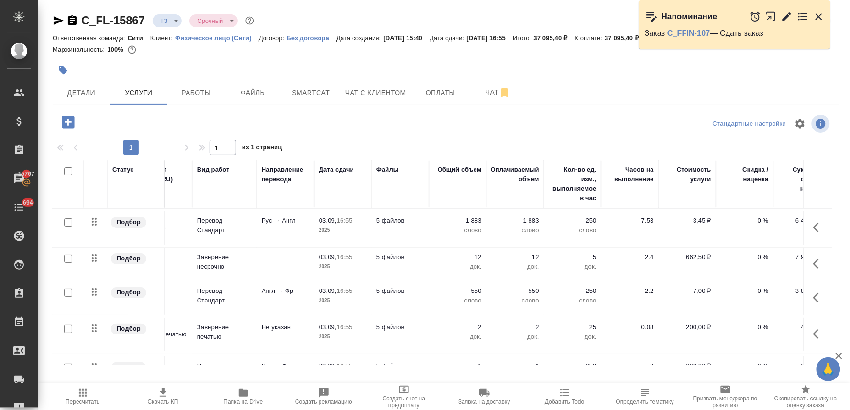
scroll to position [0, 137]
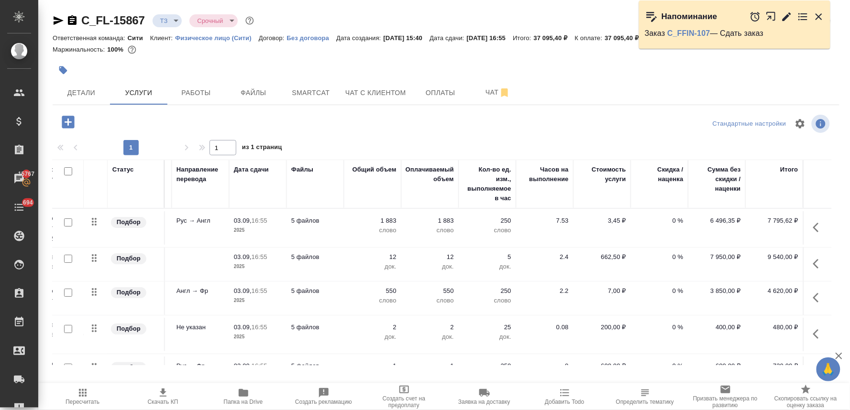
click at [659, 218] on p "0 %" at bounding box center [659, 221] width 48 height 10
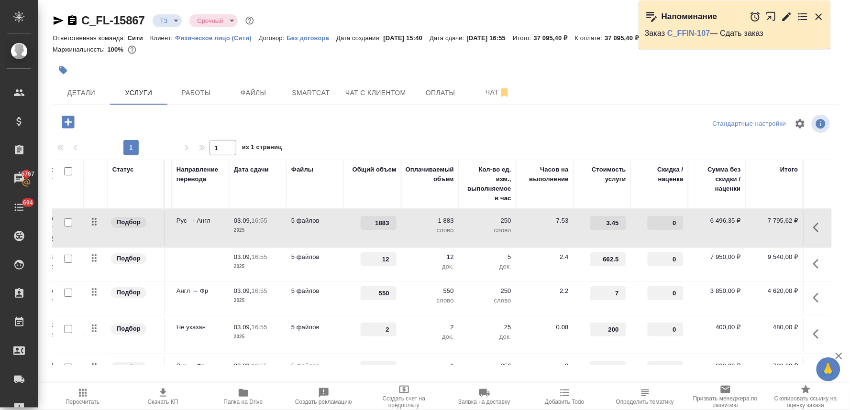
click at [651, 221] on input "0" at bounding box center [665, 223] width 36 height 14
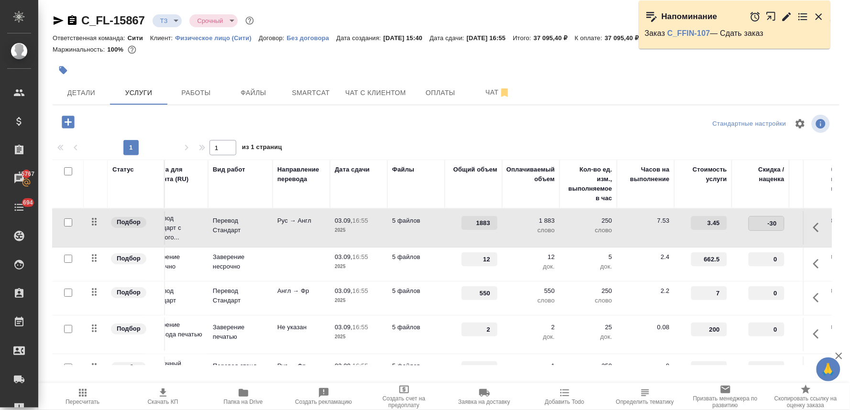
scroll to position [0, 0]
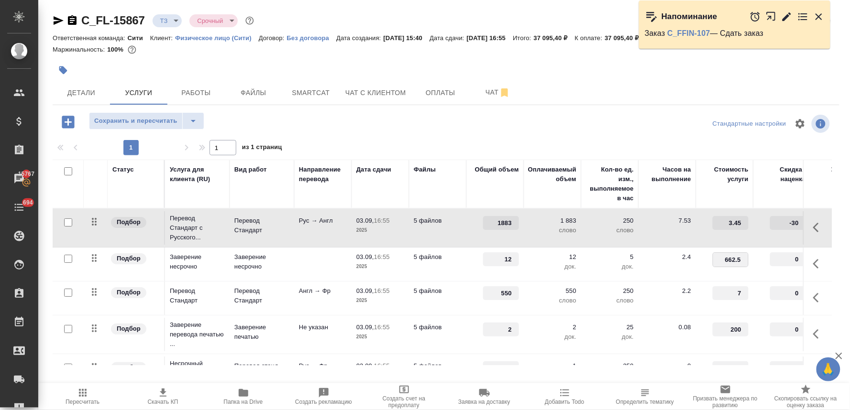
drag, startPoint x: 723, startPoint y: 255, endPoint x: 753, endPoint y: 254, distance: 30.2
click at [721, 262] on input "662.5" at bounding box center [730, 260] width 35 height 14
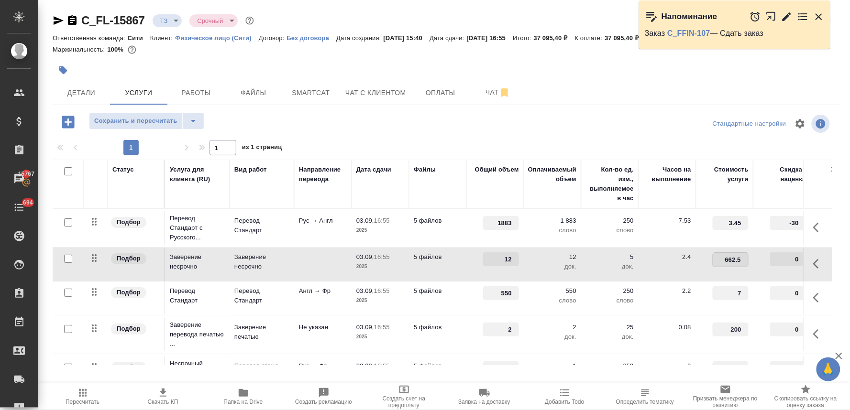
drag, startPoint x: 721, startPoint y: 262, endPoint x: 743, endPoint y: 260, distance: 22.1
click at [743, 260] on input "662.5" at bounding box center [730, 260] width 35 height 14
click at [724, 261] on input "662.5" at bounding box center [730, 259] width 36 height 14
drag, startPoint x: 720, startPoint y: 261, endPoint x: 775, endPoint y: 257, distance: 55.6
click at [775, 257] on tr "Подбор Заверение несрочно Заверение несрочно 03.09, 16:55 2025 5 файлов 12 12 д…" at bounding box center [503, 265] width 901 height 34
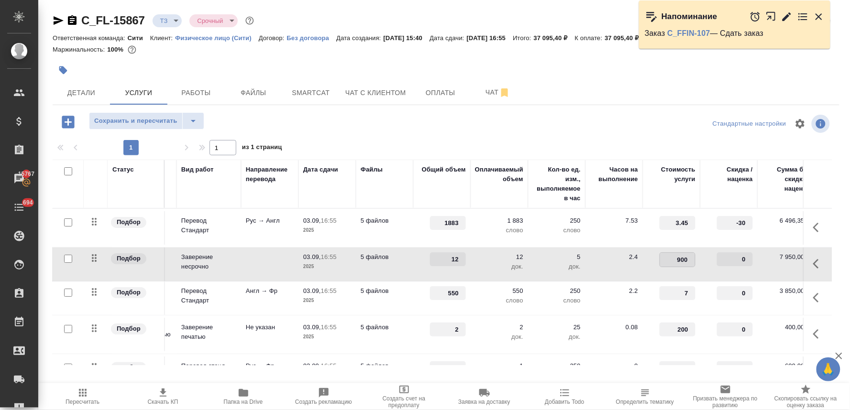
scroll to position [0, 65]
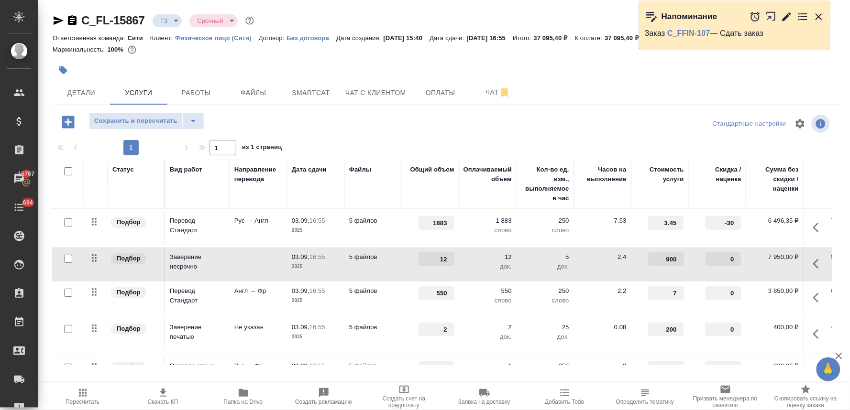
click at [717, 293] on input "0" at bounding box center [723, 293] width 36 height 14
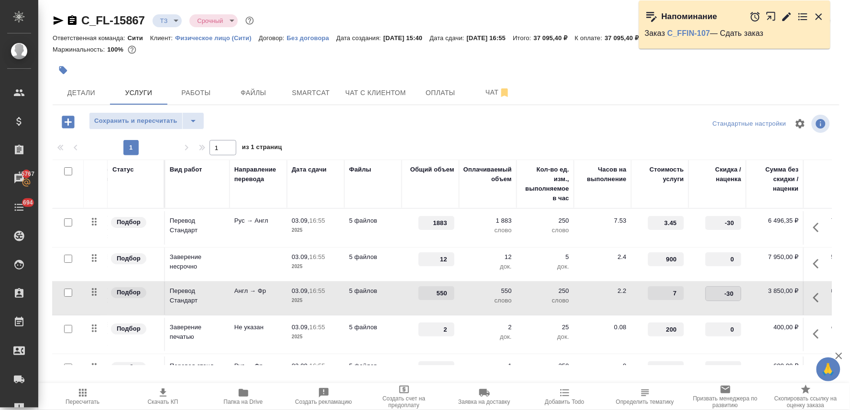
drag, startPoint x: 672, startPoint y: 356, endPoint x: 666, endPoint y: 357, distance: 6.2
click at [666, 357] on div "Статус Услуга для клиента (RU) Вид работ Направление перевода Дата сдачи Файлы …" at bounding box center [442, 263] width 779 height 206
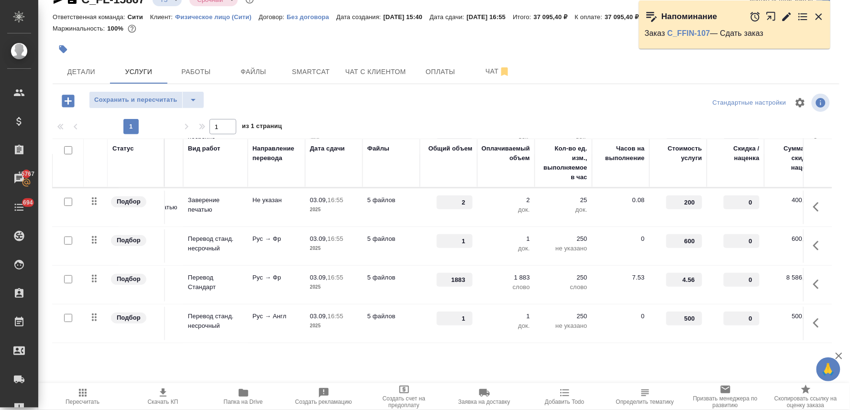
scroll to position [106, 50]
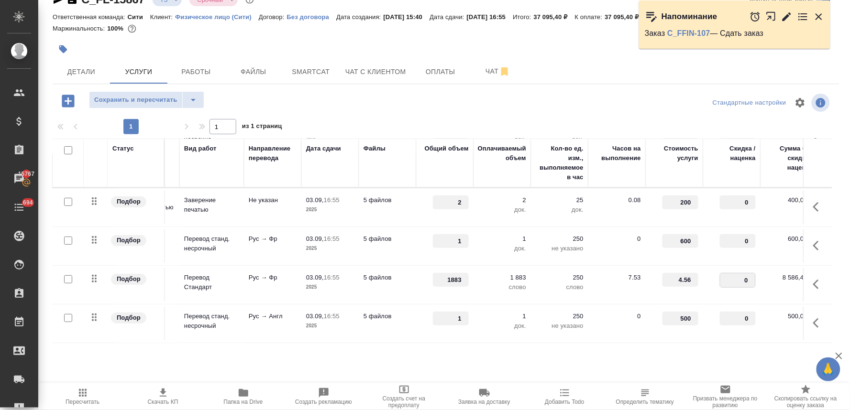
click at [723, 280] on input "0" at bounding box center [737, 280] width 35 height 14
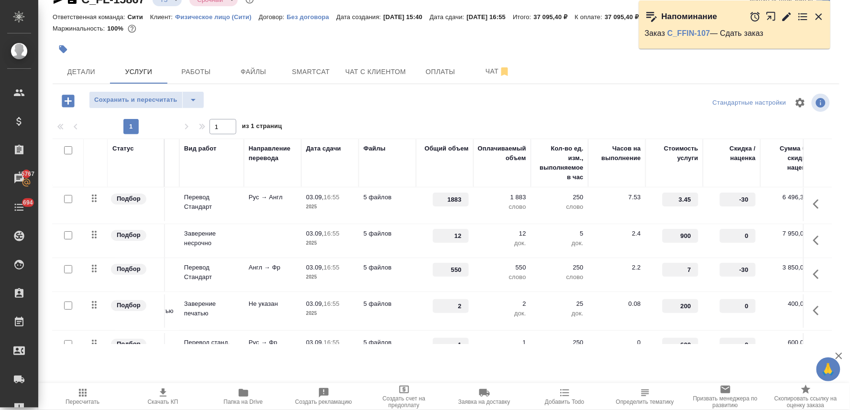
scroll to position [0, 50]
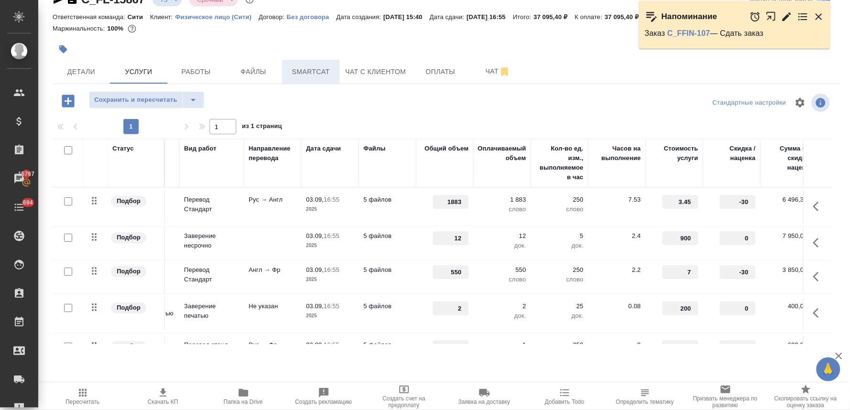
click at [548, 105] on div at bounding box center [446, 102] width 262 height 23
click at [149, 95] on span "Сохранить и пересчитать" at bounding box center [135, 100] width 83 height 11
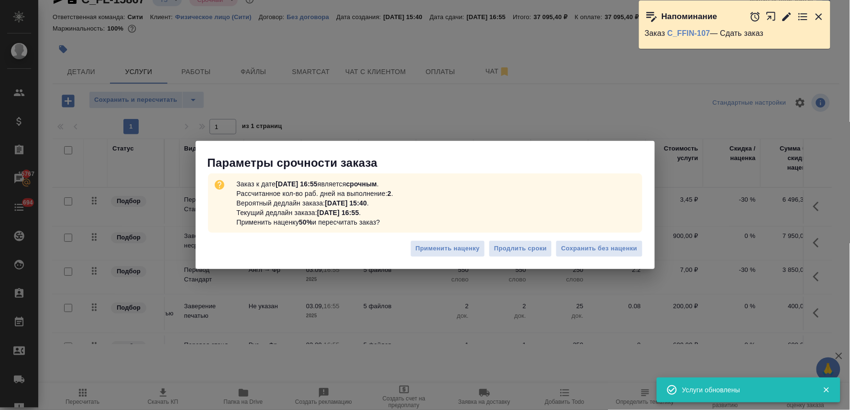
click at [606, 238] on div "Применить наценку Продлить сроки Сохранить без наценки" at bounding box center [425, 252] width 459 height 33
click at [610, 250] on span "Сохранить без наценки" at bounding box center [599, 248] width 76 height 11
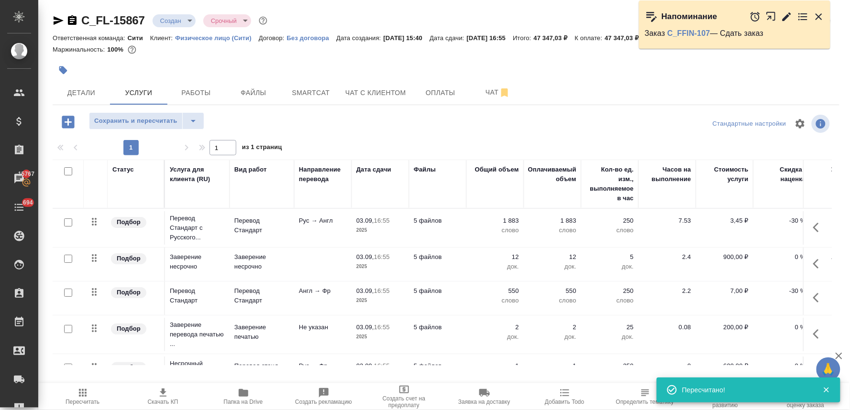
scroll to position [0, 50]
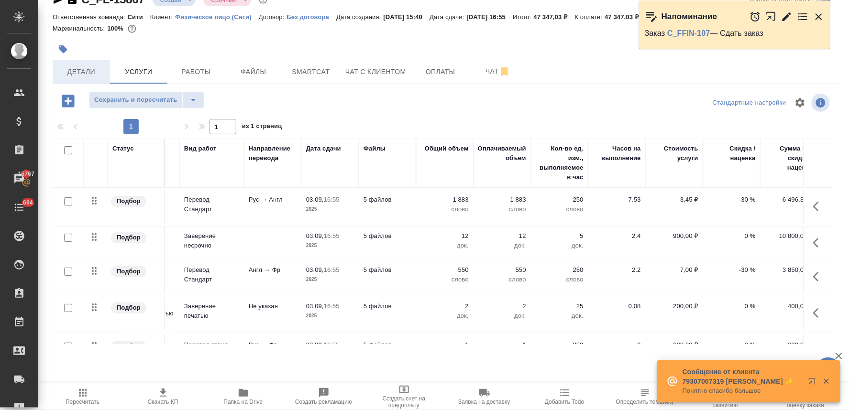
click at [77, 68] on span "Детали" at bounding box center [81, 72] width 46 height 12
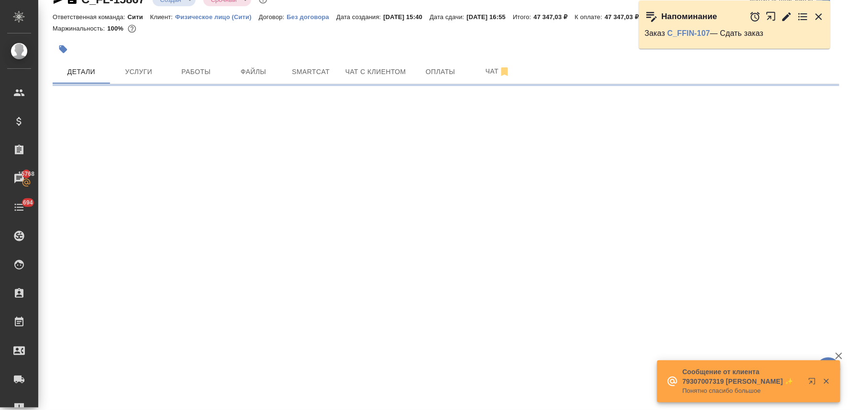
select select "RU"
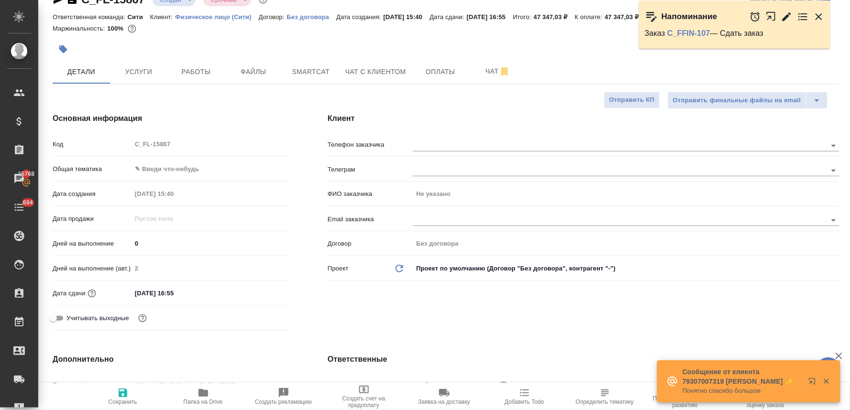
type textarea "x"
click at [128, 144] on div "Код C_FL-15867" at bounding box center [171, 144] width 237 height 17
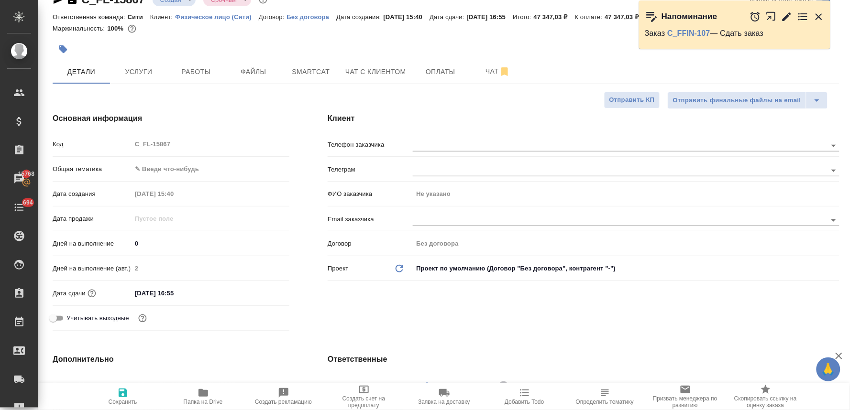
type textarea "x"
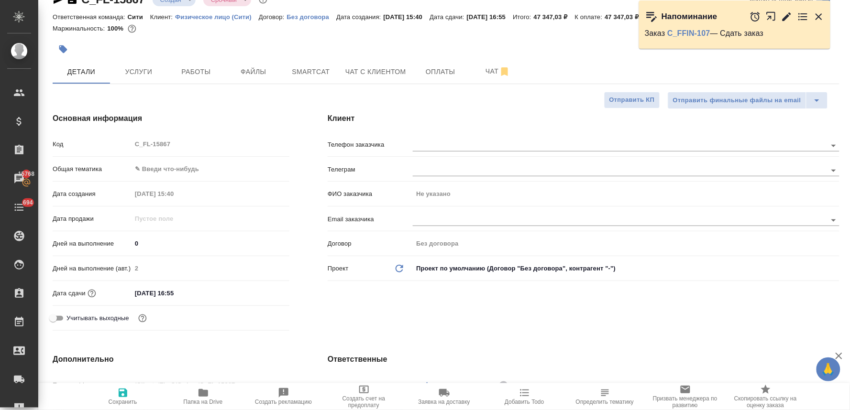
type textarea "x"
click at [421, 218] on input "text" at bounding box center [604, 219] width 382 height 11
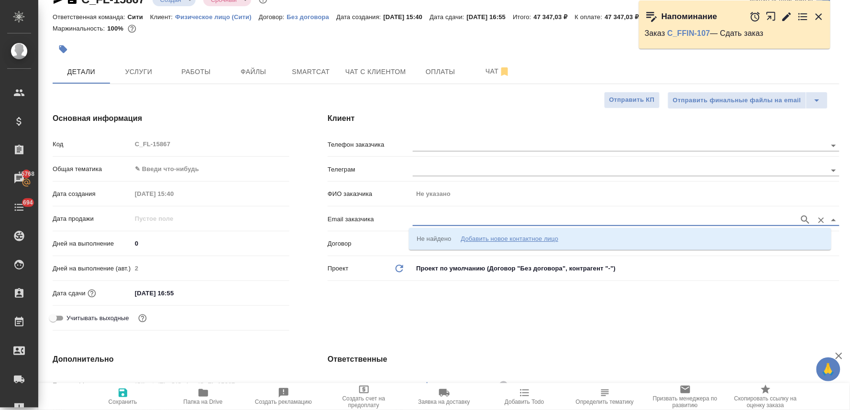
paste input "pandirect@gmail.com"
type input "pandirect@gmail.com"
click at [485, 240] on div "Добавить новое контактное лицо" at bounding box center [509, 239] width 98 height 10
type input "pandirect@gmail.com"
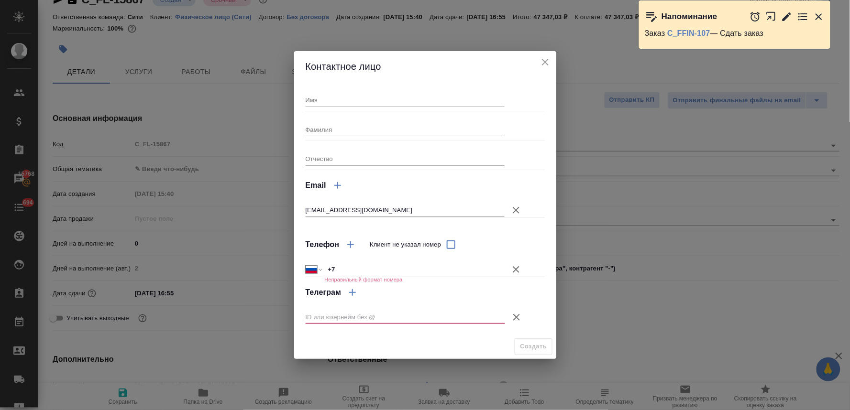
click at [351, 92] on div "Имя" at bounding box center [405, 96] width 199 height 21
click at [352, 98] on input "Имя" at bounding box center [405, 99] width 199 height 13
type input "Пандирект"
click at [514, 270] on icon "button" at bounding box center [516, 269] width 7 height 7
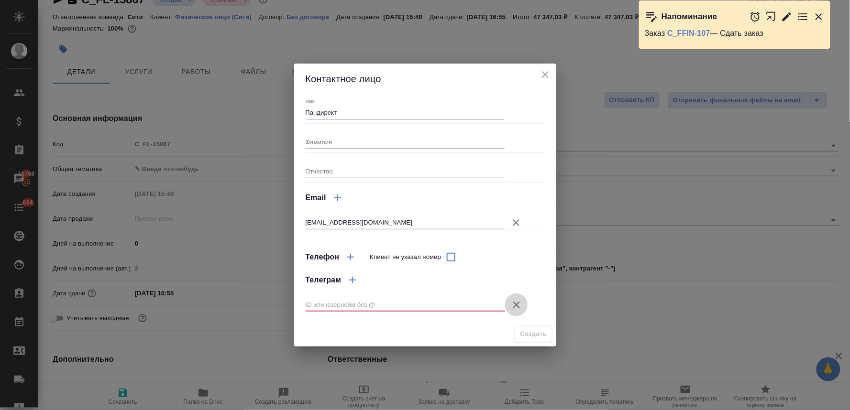
click at [515, 306] on icon "button" at bounding box center [516, 305] width 7 height 7
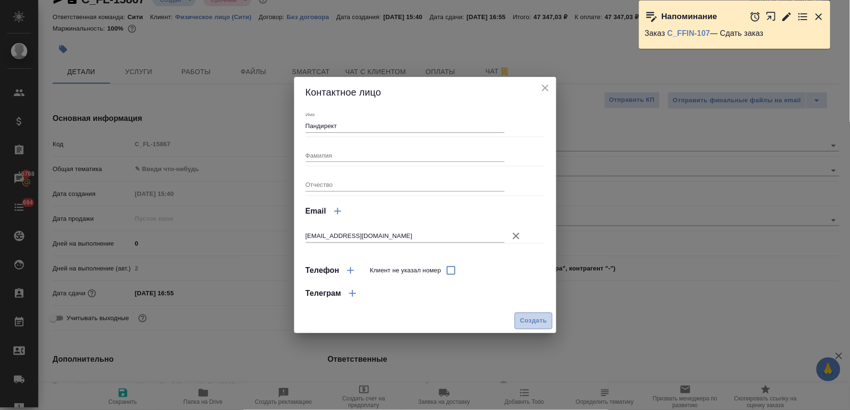
click at [525, 321] on span "Создать" at bounding box center [533, 321] width 27 height 11
type input "Пандирект"
type textarea "x"
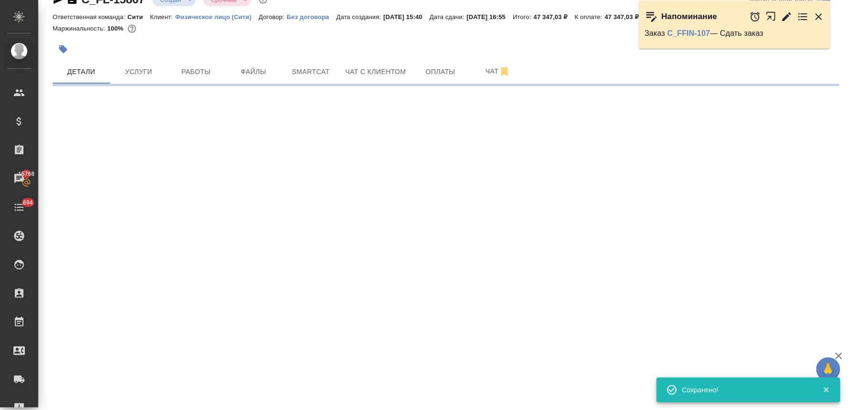
select select "RU"
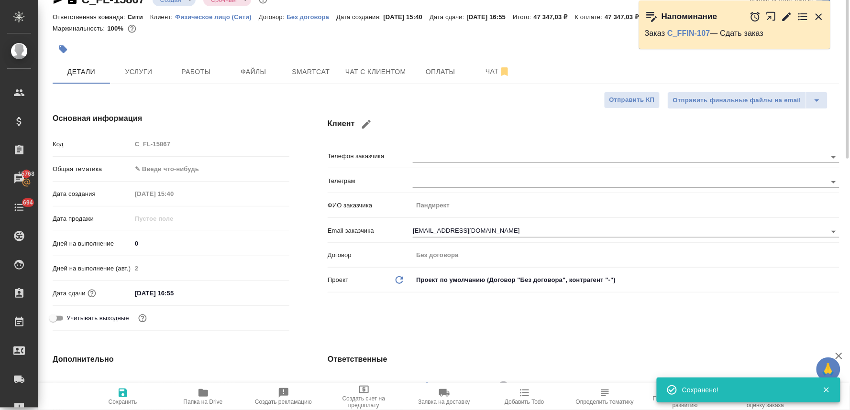
type textarea "x"
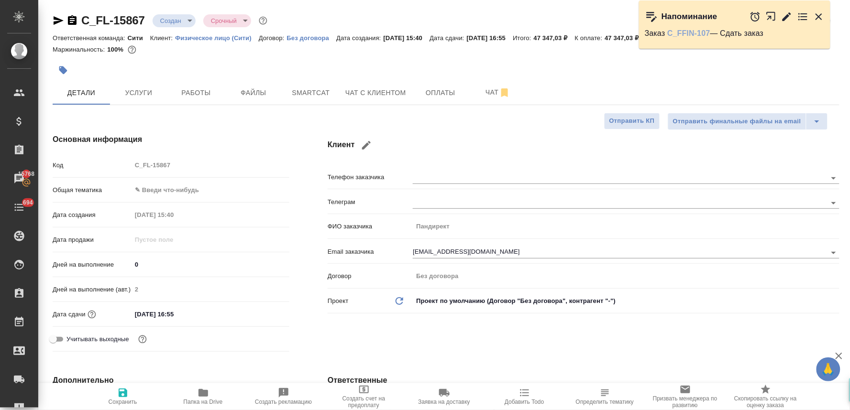
click at [701, 33] on link "C_FFIN-107" at bounding box center [688, 33] width 43 height 8
type textarea "x"
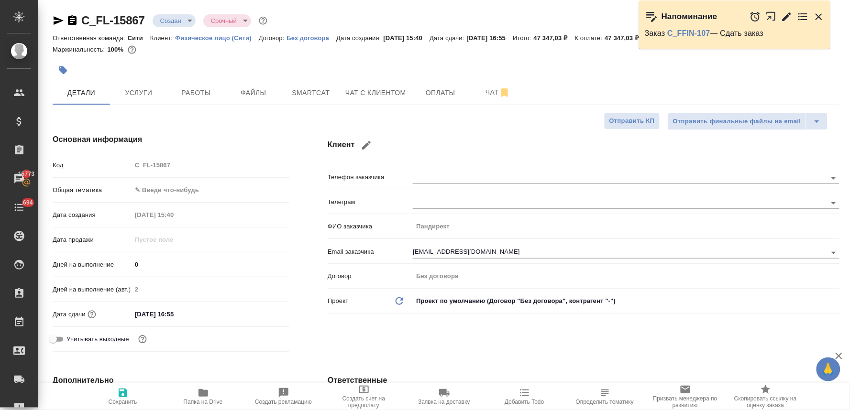
type textarea "x"
click at [499, 335] on div "Клиент Телефон заказчика Телеграм ФИО заказчика Пандирект Email заказчика pandi…" at bounding box center [583, 245] width 550 height 260
click at [821, 16] on icon "button" at bounding box center [818, 16] width 11 height 11
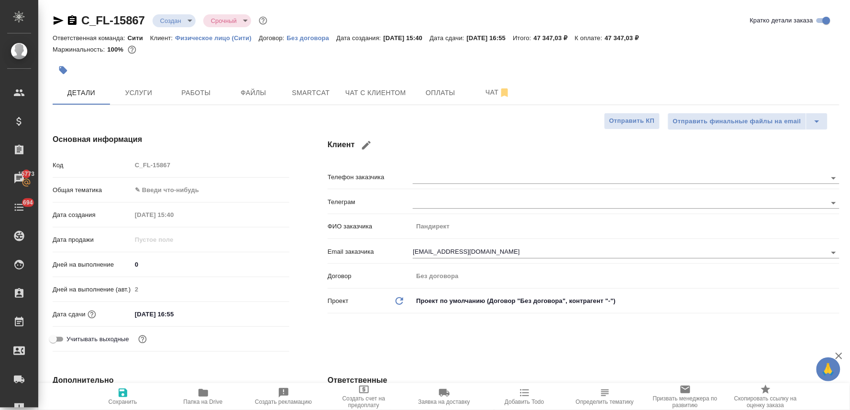
type textarea "x"
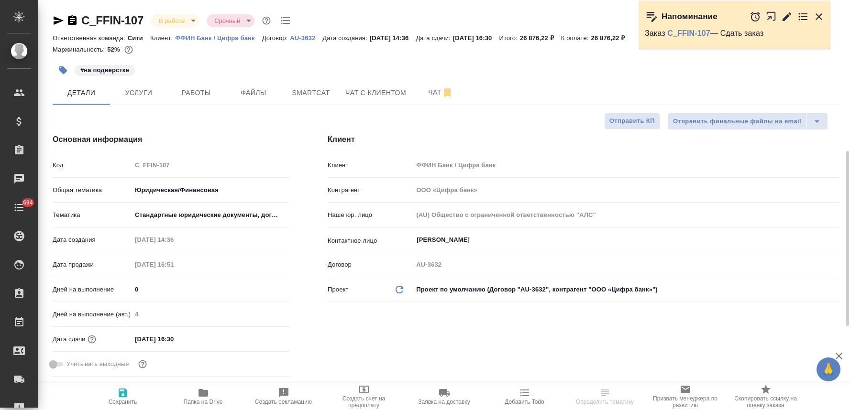
select select "RU"
click at [431, 89] on span "Чат" at bounding box center [440, 93] width 46 height 12
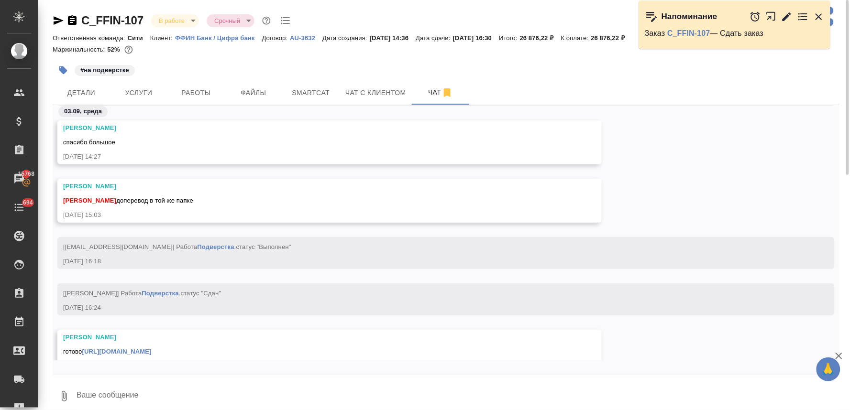
scroll to position [5405, 0]
click at [838, 357] on icon "button" at bounding box center [838, 356] width 7 height 7
click at [54, 18] on icon "button" at bounding box center [59, 20] width 10 height 9
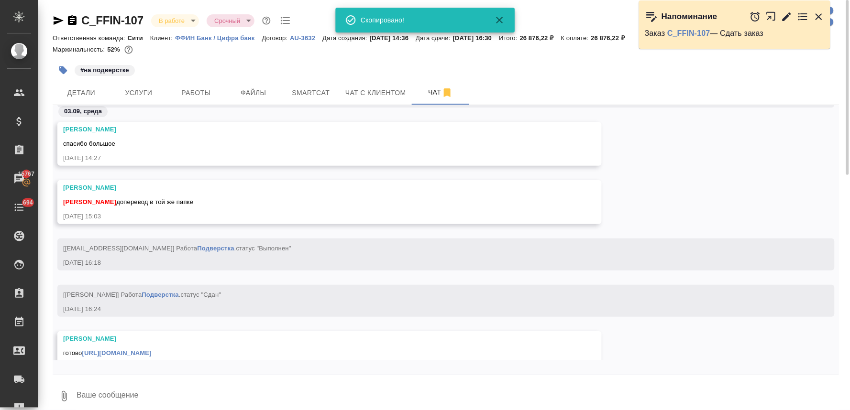
scroll to position [5403, 0]
click at [448, 316] on div "[Заборова Александра] Работа Подверстка . статус "Сдан" 03.09.25, 16:24" at bounding box center [445, 301] width 777 height 32
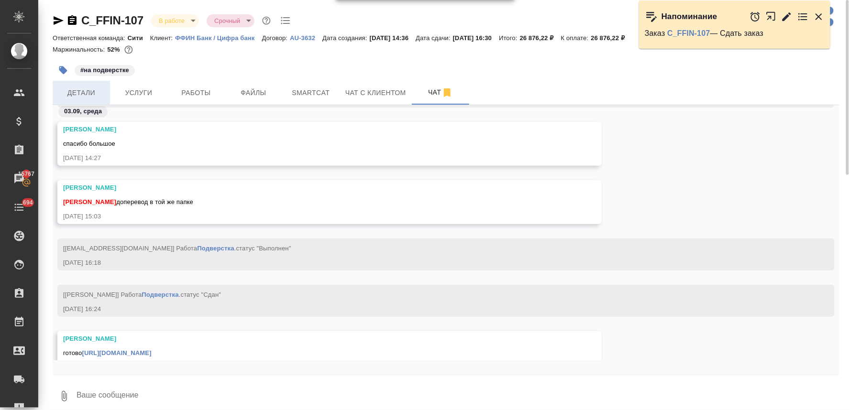
click at [84, 88] on span "Детали" at bounding box center [81, 93] width 46 height 12
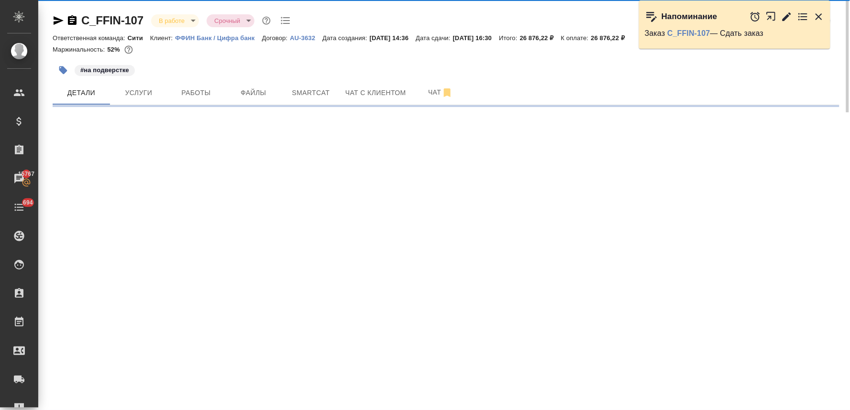
select select "RU"
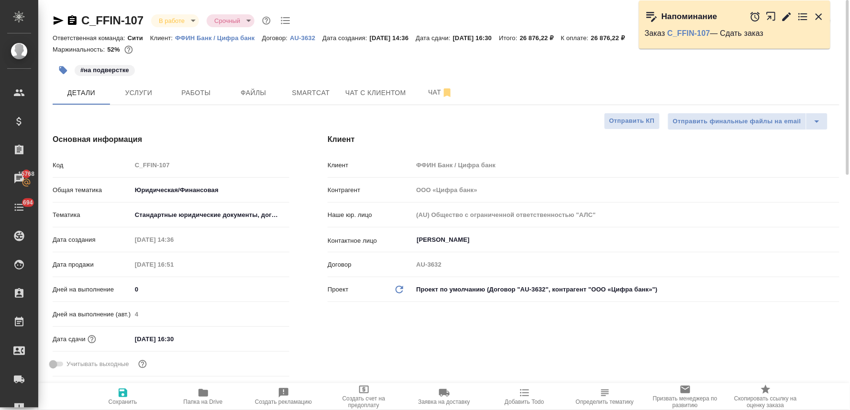
type textarea "x"
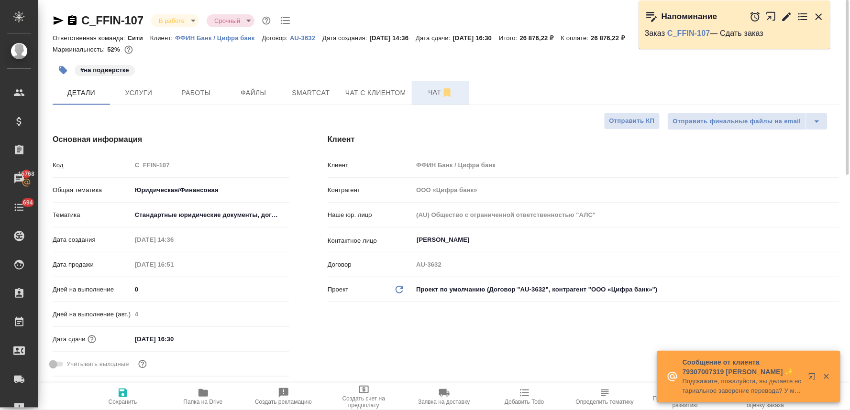
click at [427, 92] on span "Чат" at bounding box center [440, 93] width 46 height 12
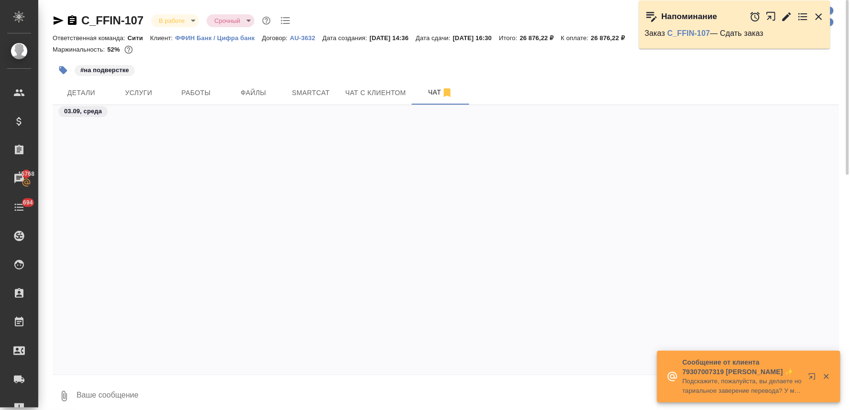
scroll to position [5547, 0]
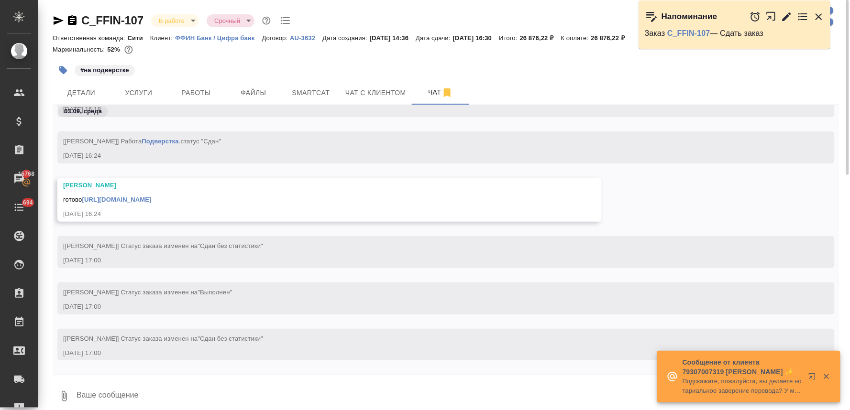
click at [151, 197] on link "https://drive.awatera.com/apps/files/files/10244017?dir=/Shares/FFIN/Orders/C_F…" at bounding box center [116, 199] width 69 height 7
click at [89, 82] on button "Детали" at bounding box center [81, 93] width 57 height 24
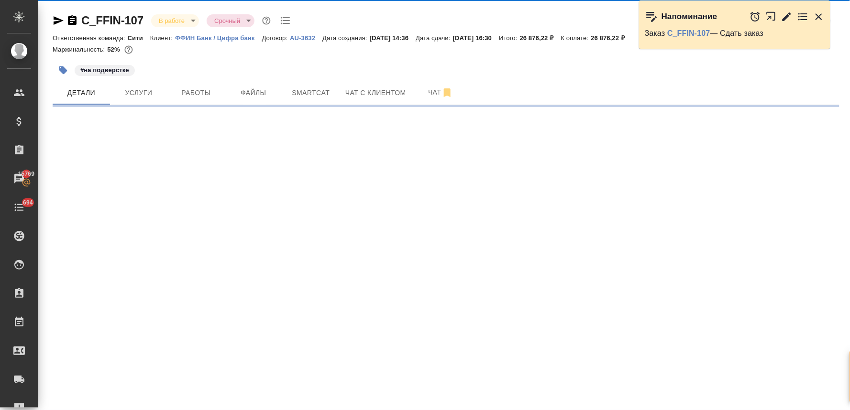
select select "RU"
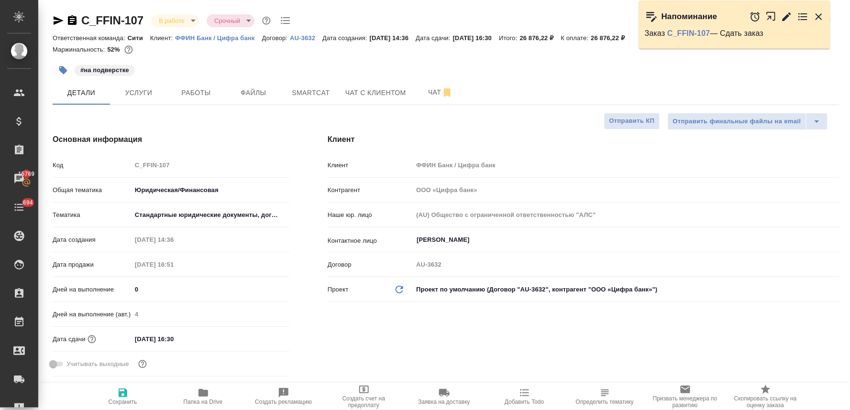
type textarea "x"
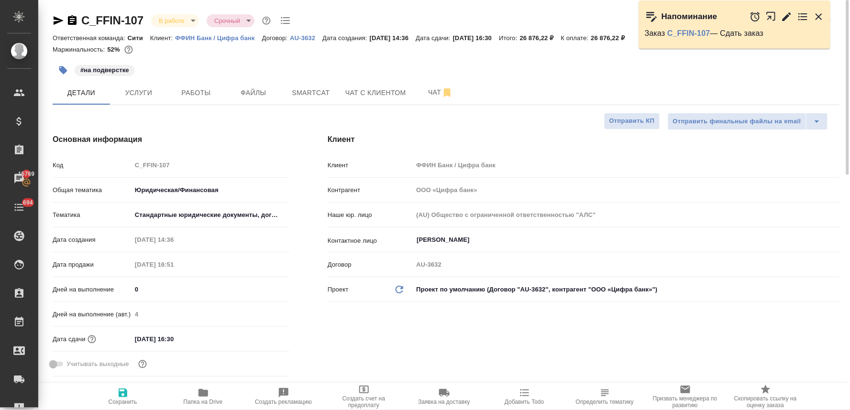
type textarea "x"
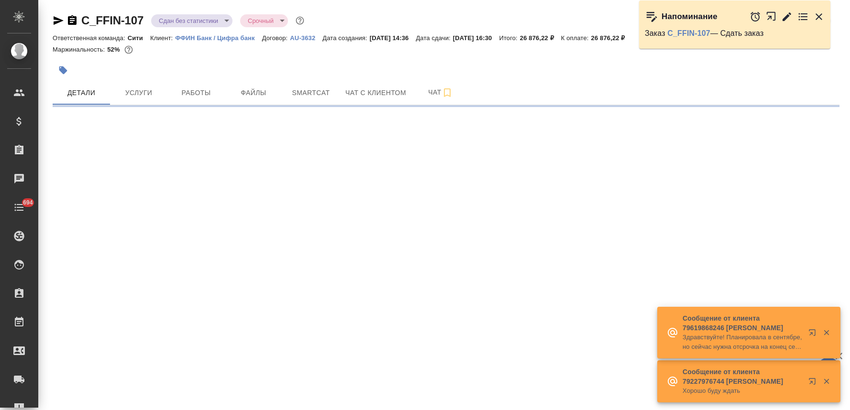
select select "RU"
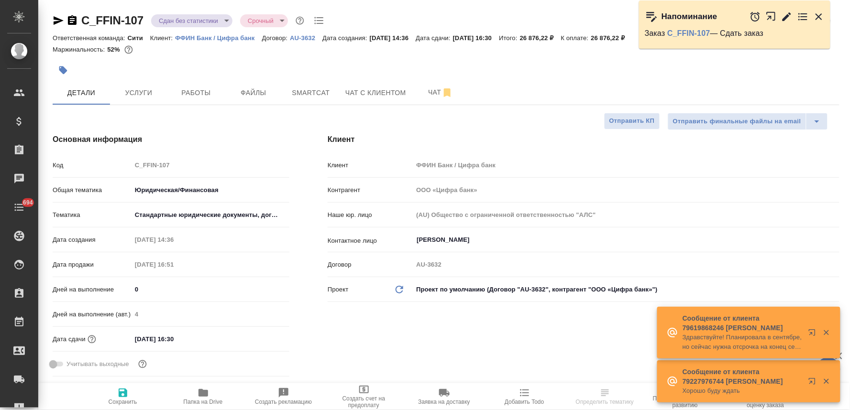
type textarea "x"
click at [64, 67] on icon "button" at bounding box center [63, 70] width 10 height 10
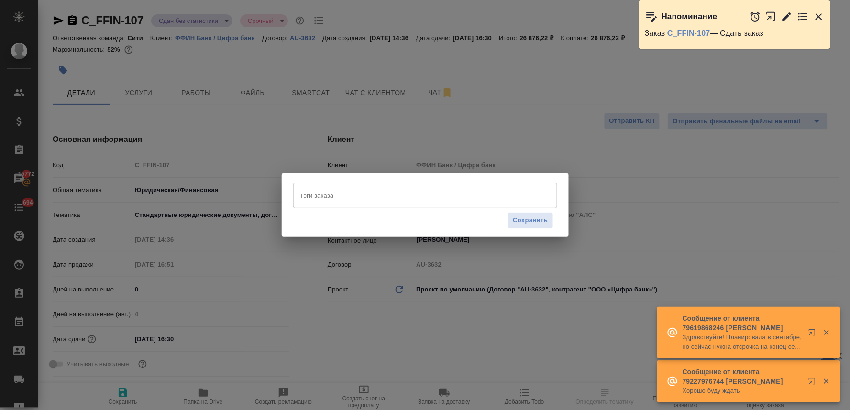
click at [348, 195] on input "Тэги заказа" at bounding box center [415, 195] width 237 height 16
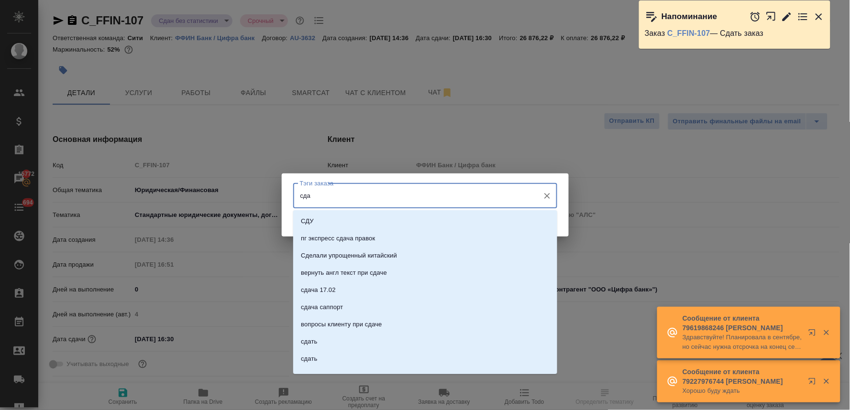
type input "сдан"
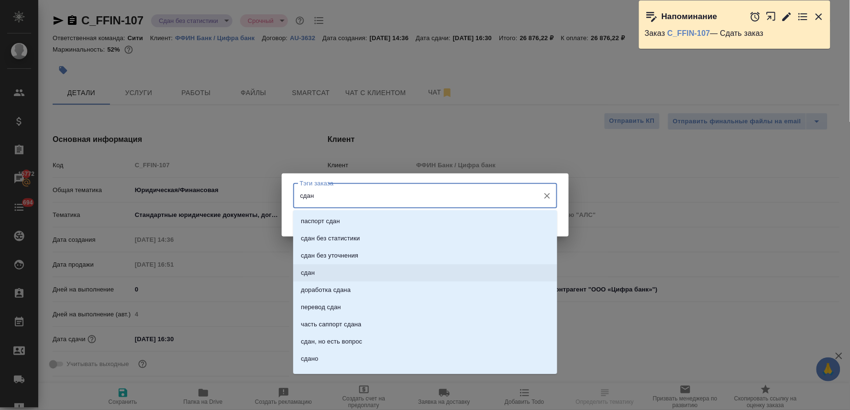
click at [354, 273] on li "сдан" at bounding box center [425, 272] width 264 height 17
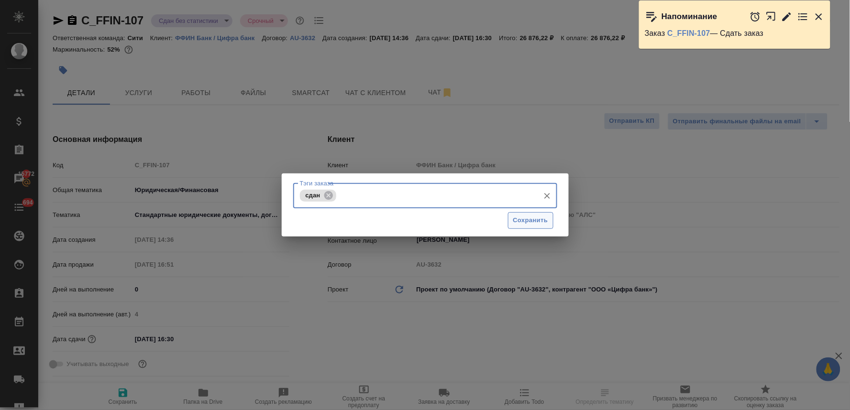
click at [529, 217] on span "Сохранить" at bounding box center [530, 220] width 35 height 11
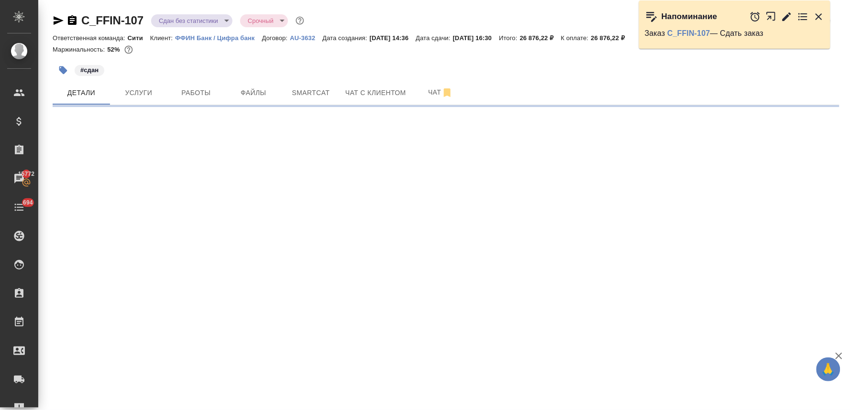
select select "RU"
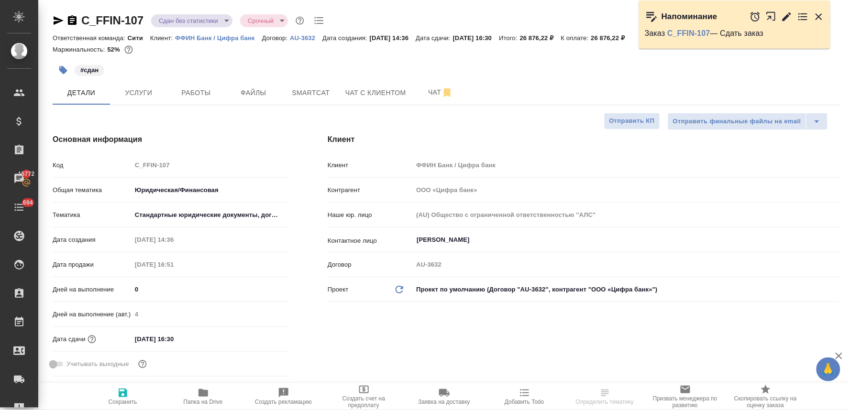
type textarea "x"
select select "RU"
type textarea "x"
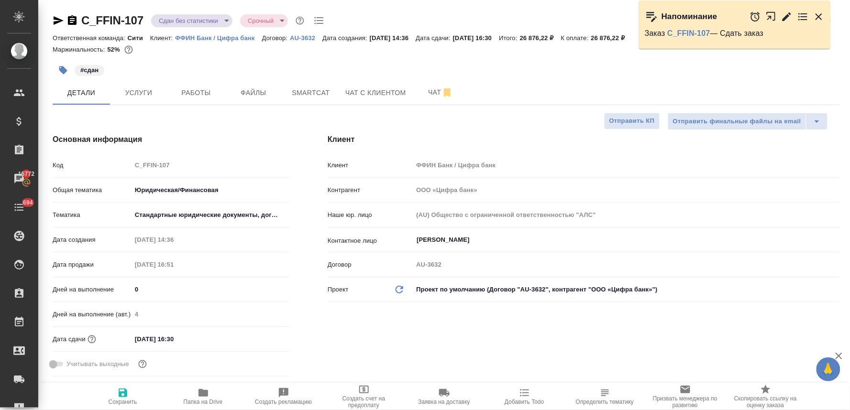
type textarea "x"
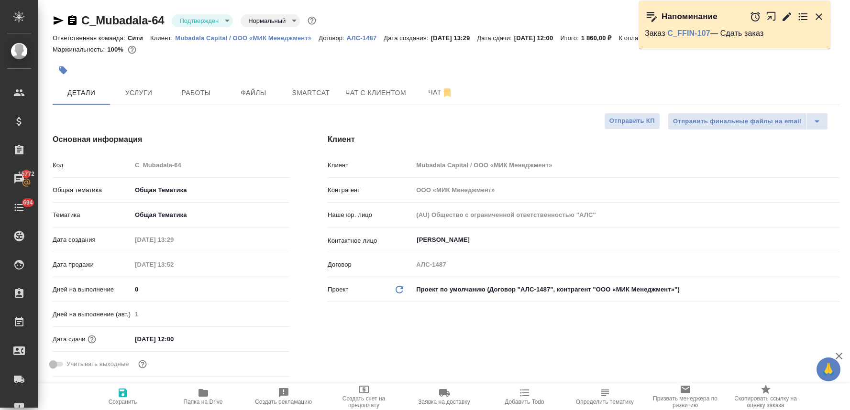
select select "RU"
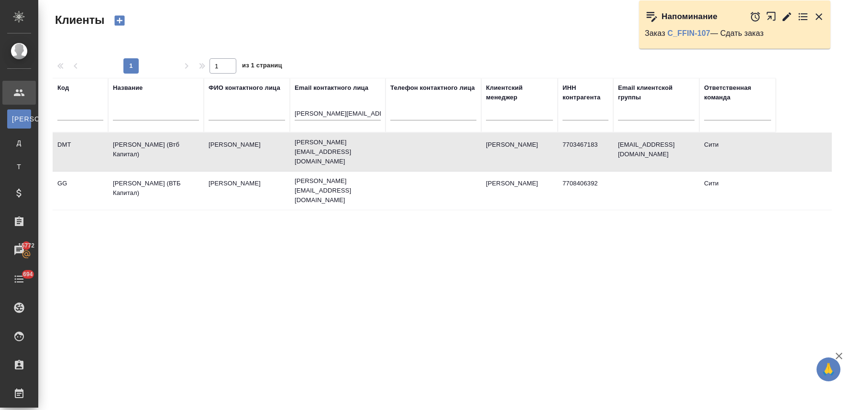
select select "RU"
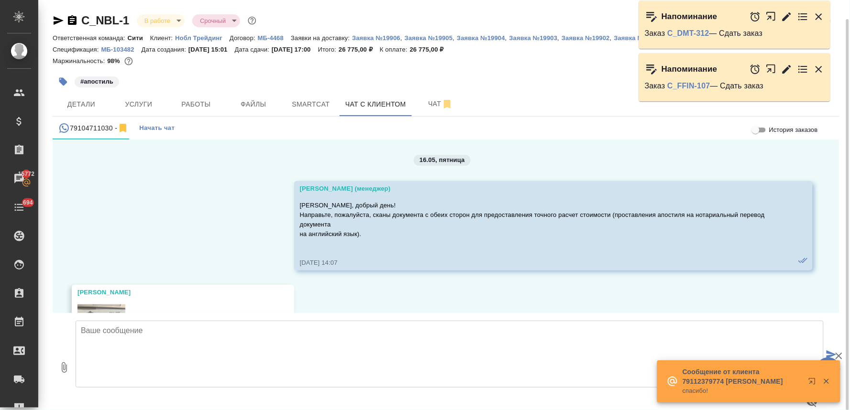
click at [232, 334] on textarea at bounding box center [450, 354] width 748 height 67
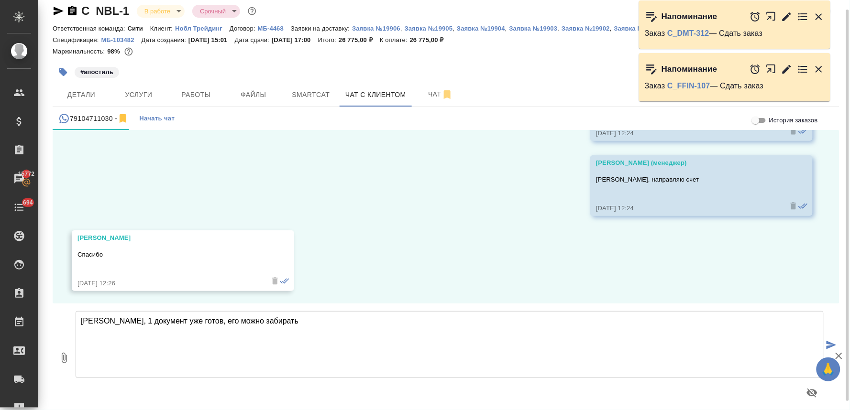
drag, startPoint x: 137, startPoint y: 322, endPoint x: 110, endPoint y: 323, distance: 27.3
click at [110, 323] on textarea "Яна, 1 документ уже готов, его можно забирать" at bounding box center [450, 344] width 748 height 67
type textarea "Яна, 1 диплом уже готов, его можно забирать"
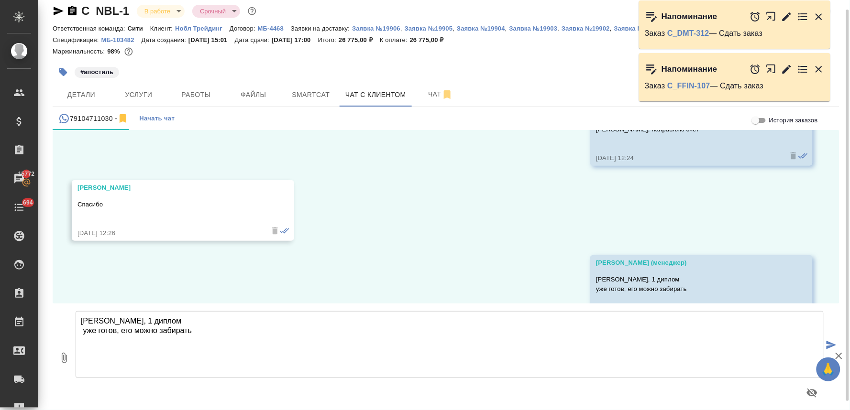
scroll to position [8667, 0]
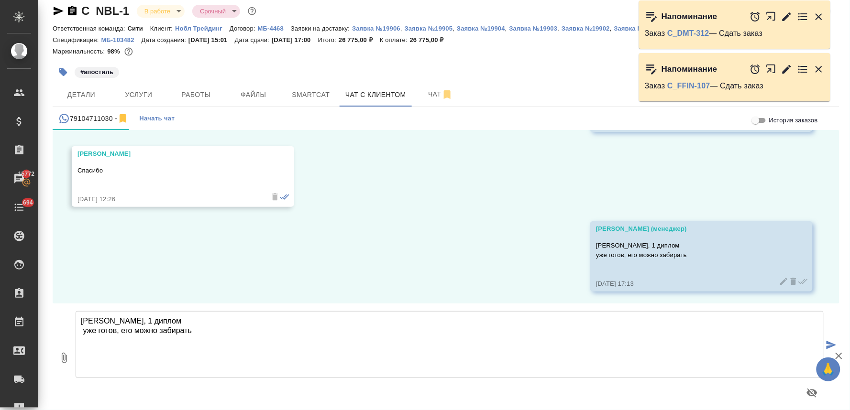
click at [821, 67] on icon "button" at bounding box center [818, 69] width 7 height 7
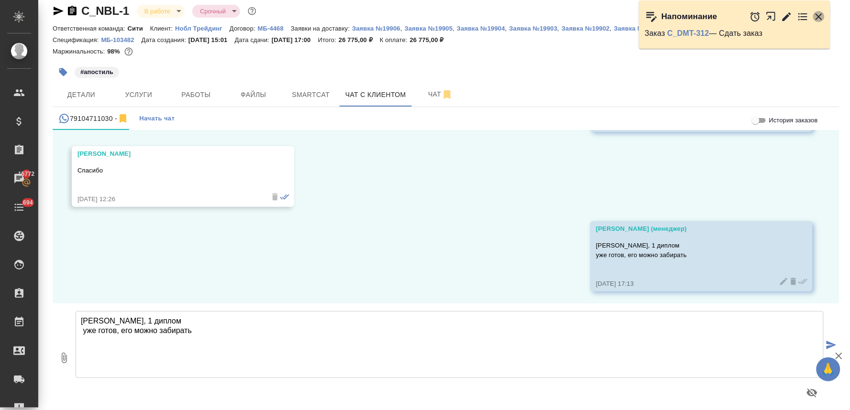
click at [818, 17] on icon "button" at bounding box center [818, 16] width 7 height 7
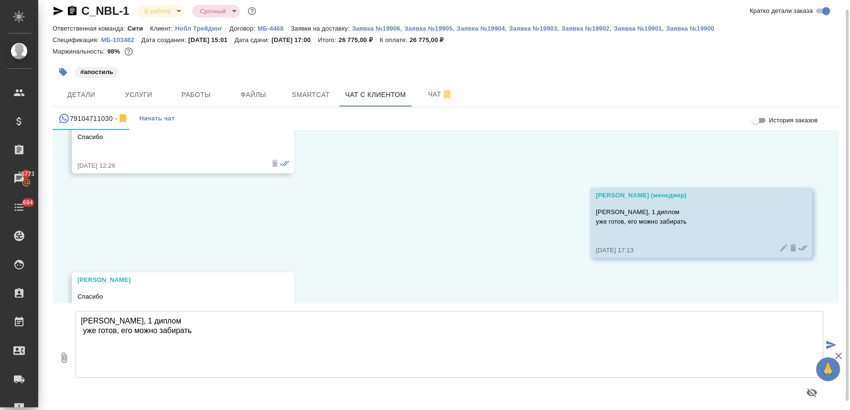
scroll to position [8742, 0]
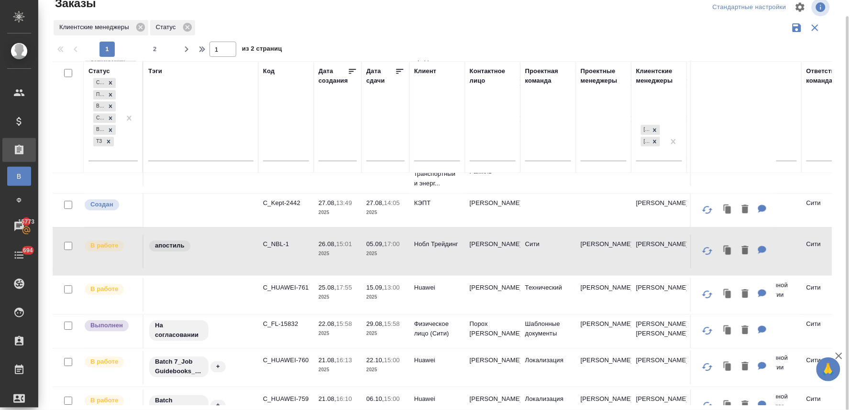
scroll to position [792, 0]
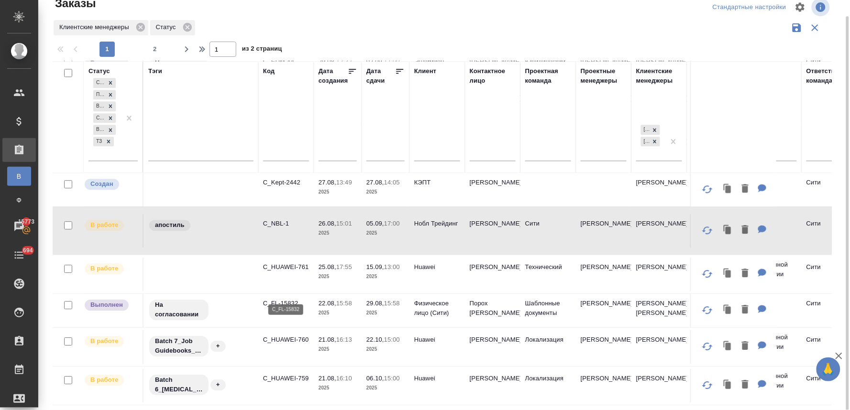
click at [289, 299] on p "C_FL-15832" at bounding box center [286, 304] width 46 height 10
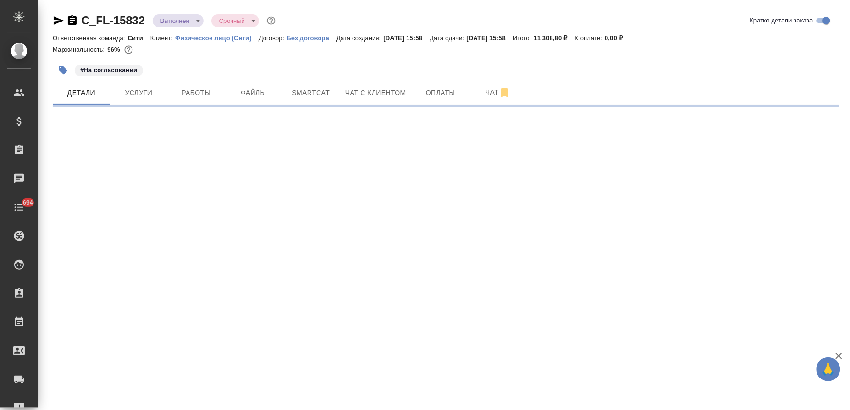
select select "RU"
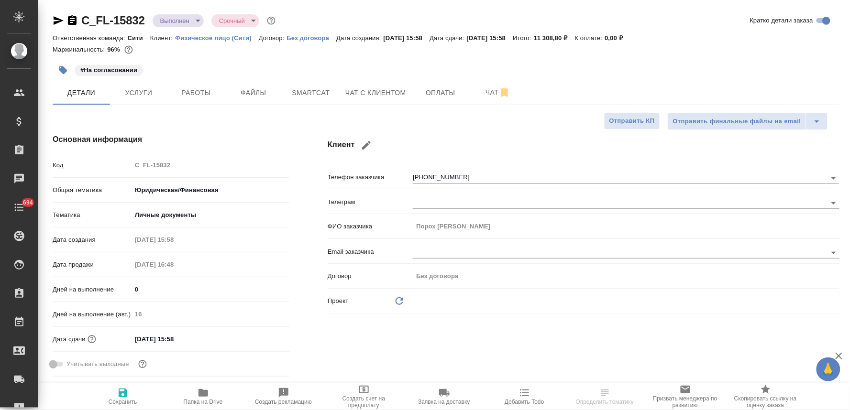
type textarea "x"
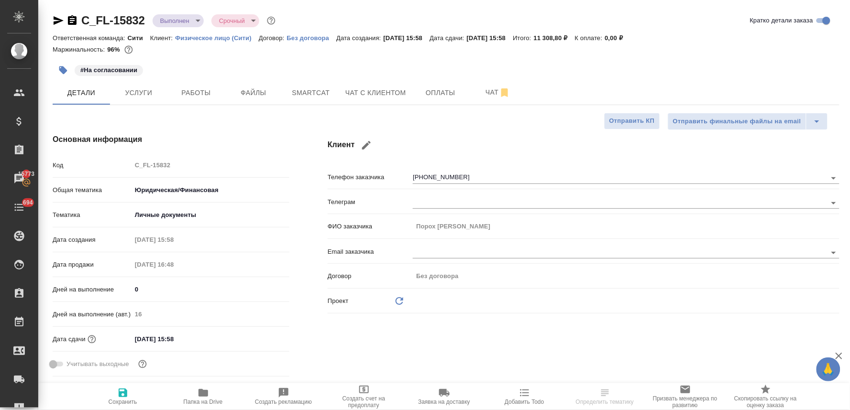
type textarea "x"
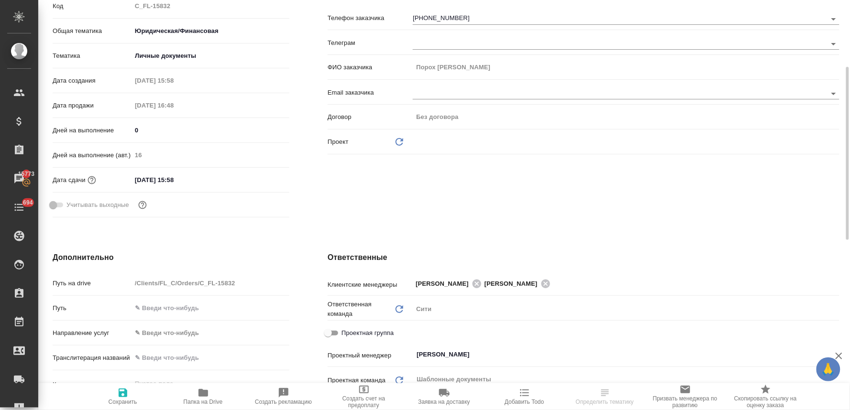
scroll to position [265, 0]
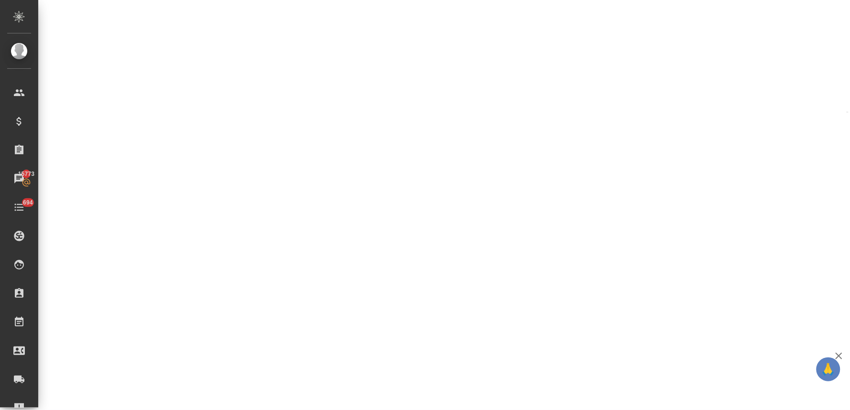
select select "RU"
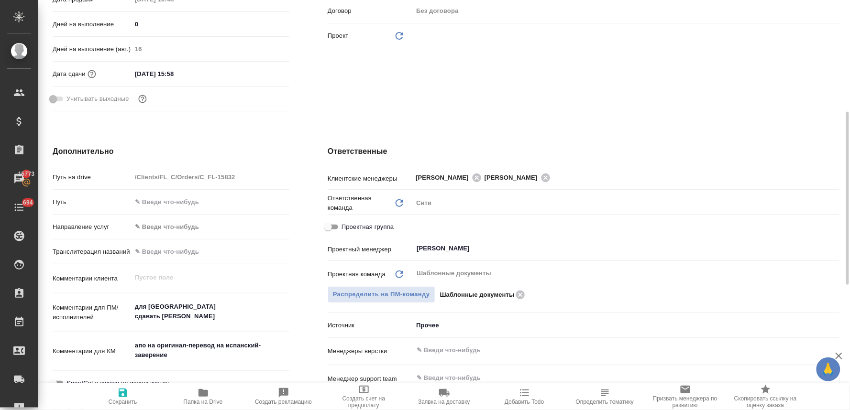
type textarea "x"
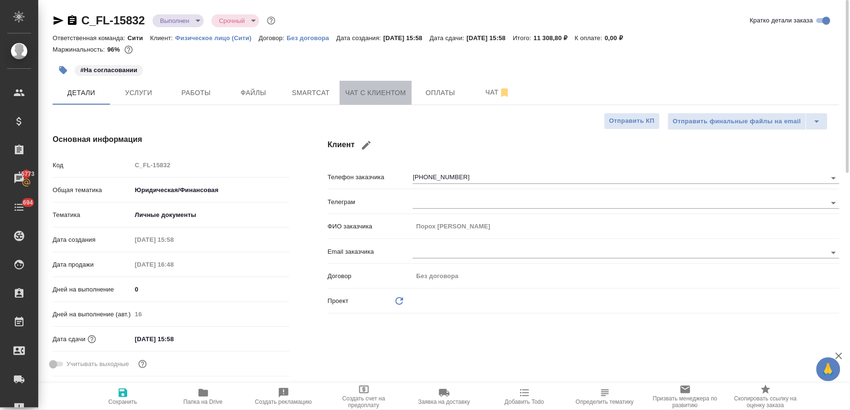
click at [371, 93] on span "Чат с клиентом" at bounding box center [375, 93] width 61 height 12
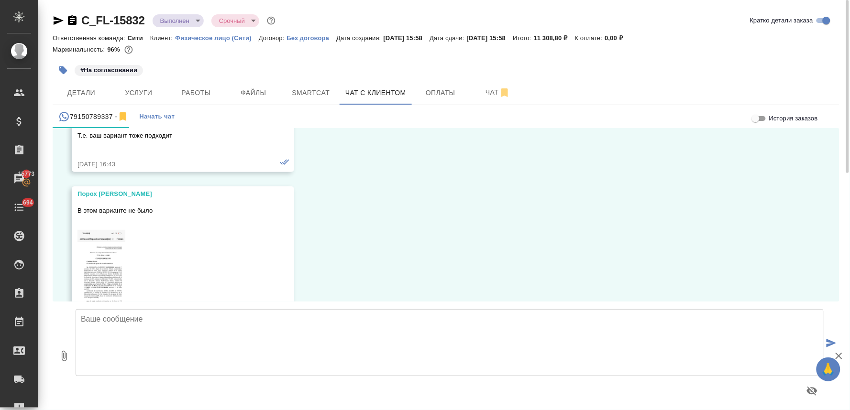
scroll to position [2166, 0]
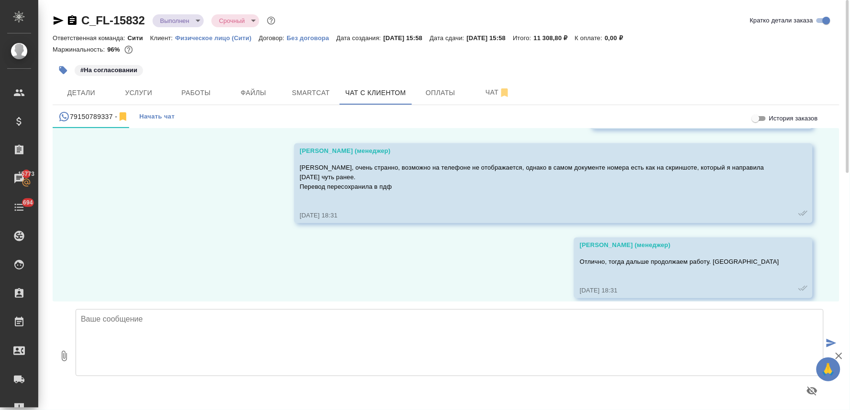
click at [205, 322] on textarea at bounding box center [450, 342] width 748 height 67
type textarea "[PERSON_NAME], добрый день! Документ готов, его можно забирать"
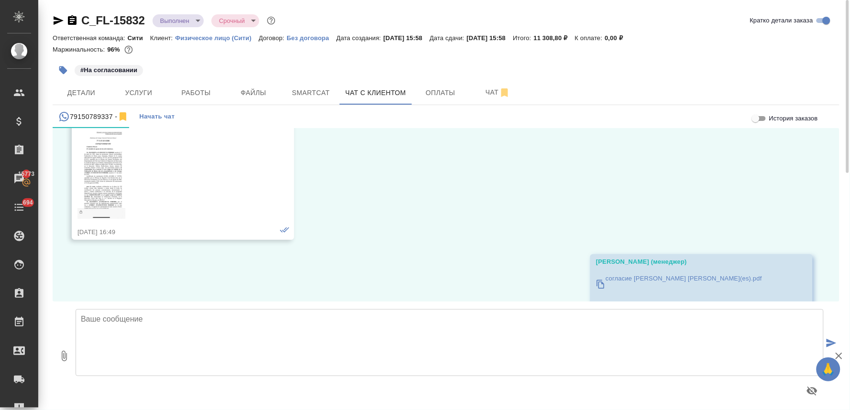
scroll to position [1867, 0]
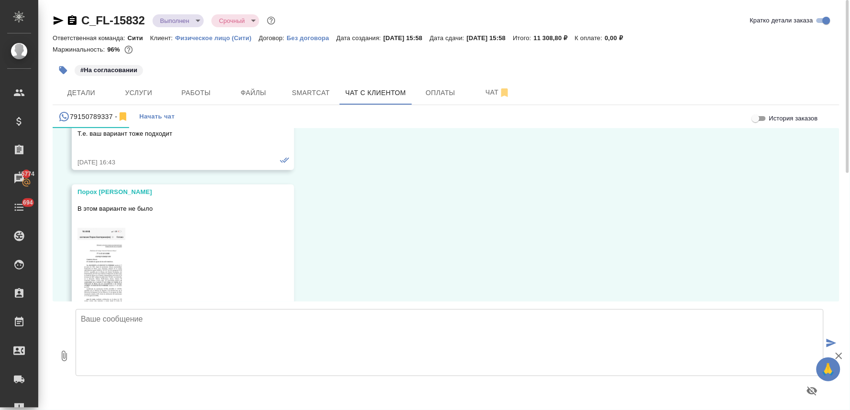
click at [692, 60] on div "#На согласовании" at bounding box center [446, 70] width 786 height 21
